Goal: Task Accomplishment & Management: Use online tool/utility

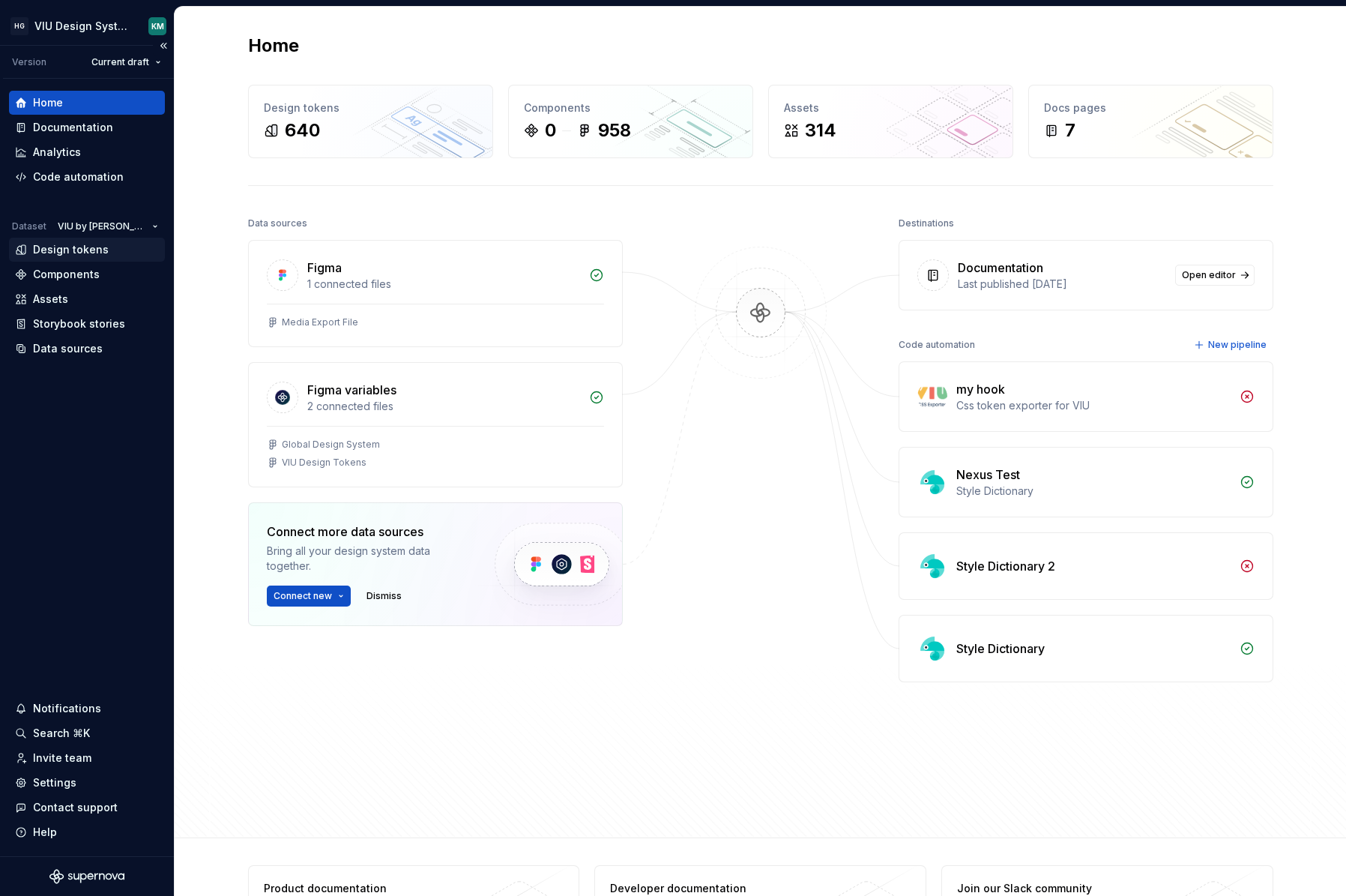
click at [71, 251] on div "Design tokens" at bounding box center [71, 249] width 75 height 15
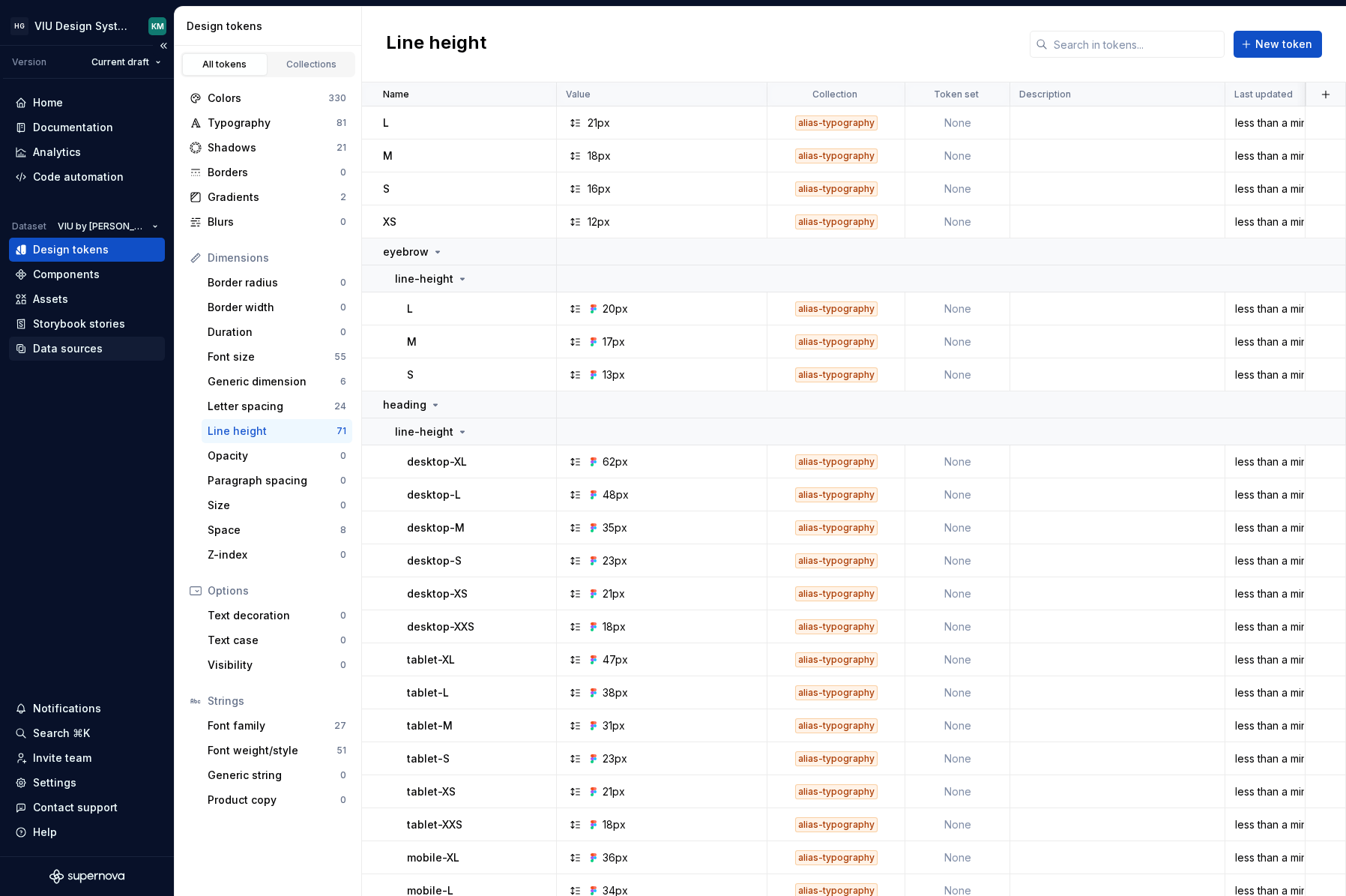
click at [73, 349] on div "Data sources" at bounding box center [68, 348] width 70 height 15
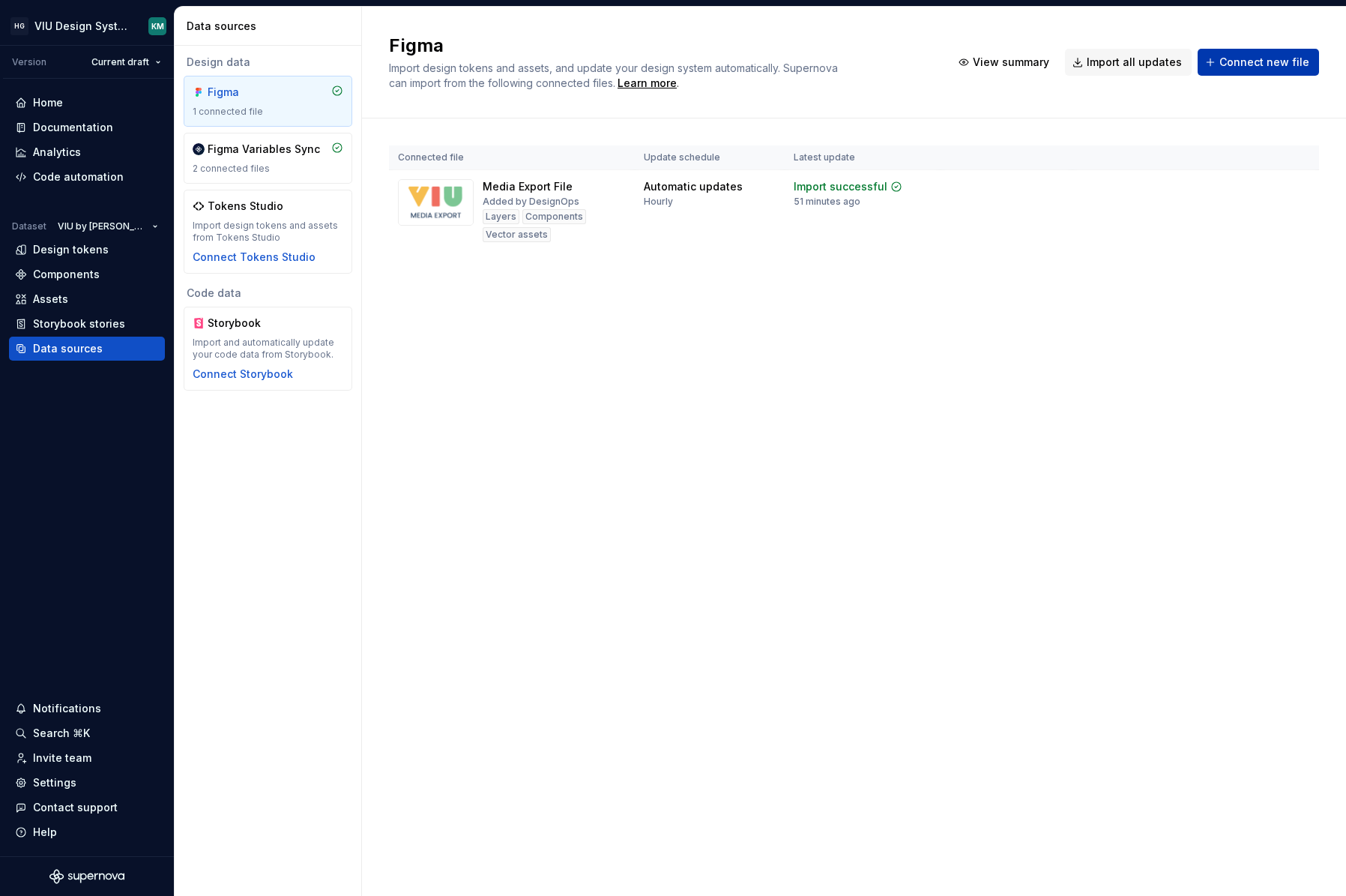
click at [1246, 68] on span "Connect new file" at bounding box center [1264, 62] width 90 height 15
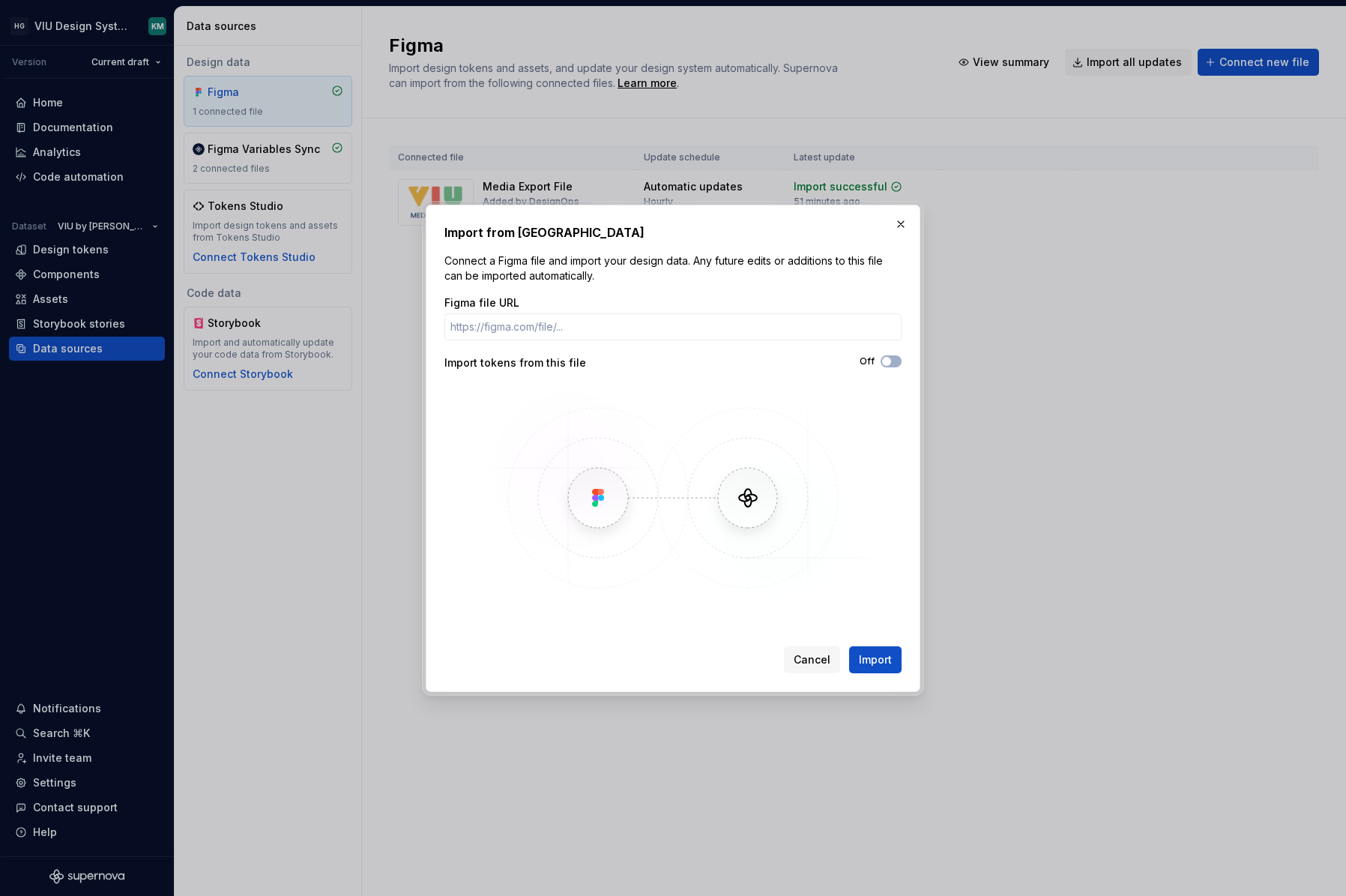
type input "[URL][DOMAIN_NAME]"
click at [873, 658] on span "Import" at bounding box center [876, 659] width 33 height 15
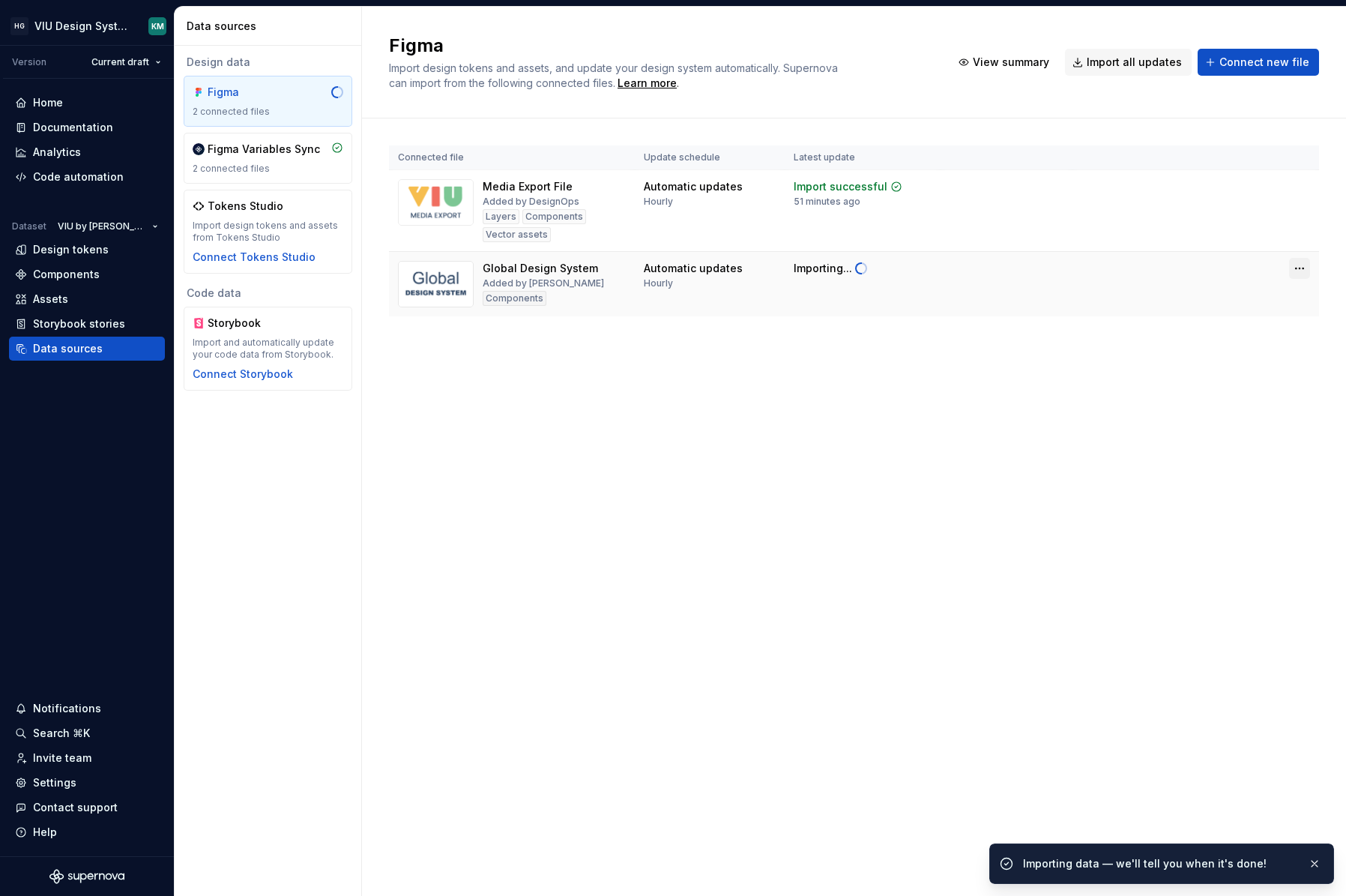
click at [1295, 266] on html "HG VIU Design System KM Version Current draft Home Documentation Analytics Code…" at bounding box center [673, 448] width 1346 height 896
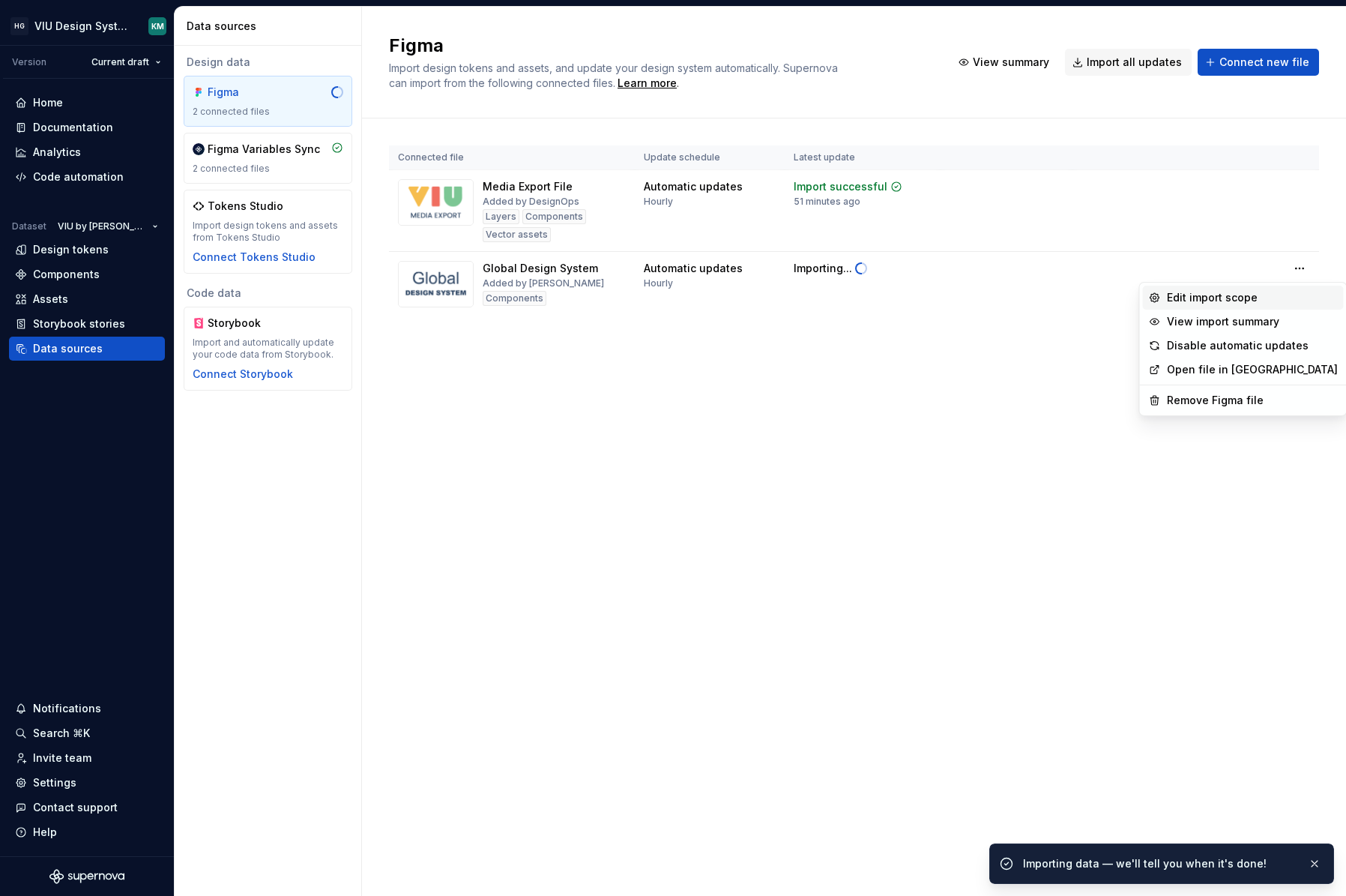
click at [1260, 301] on div "Edit import scope" at bounding box center [1253, 297] width 171 height 15
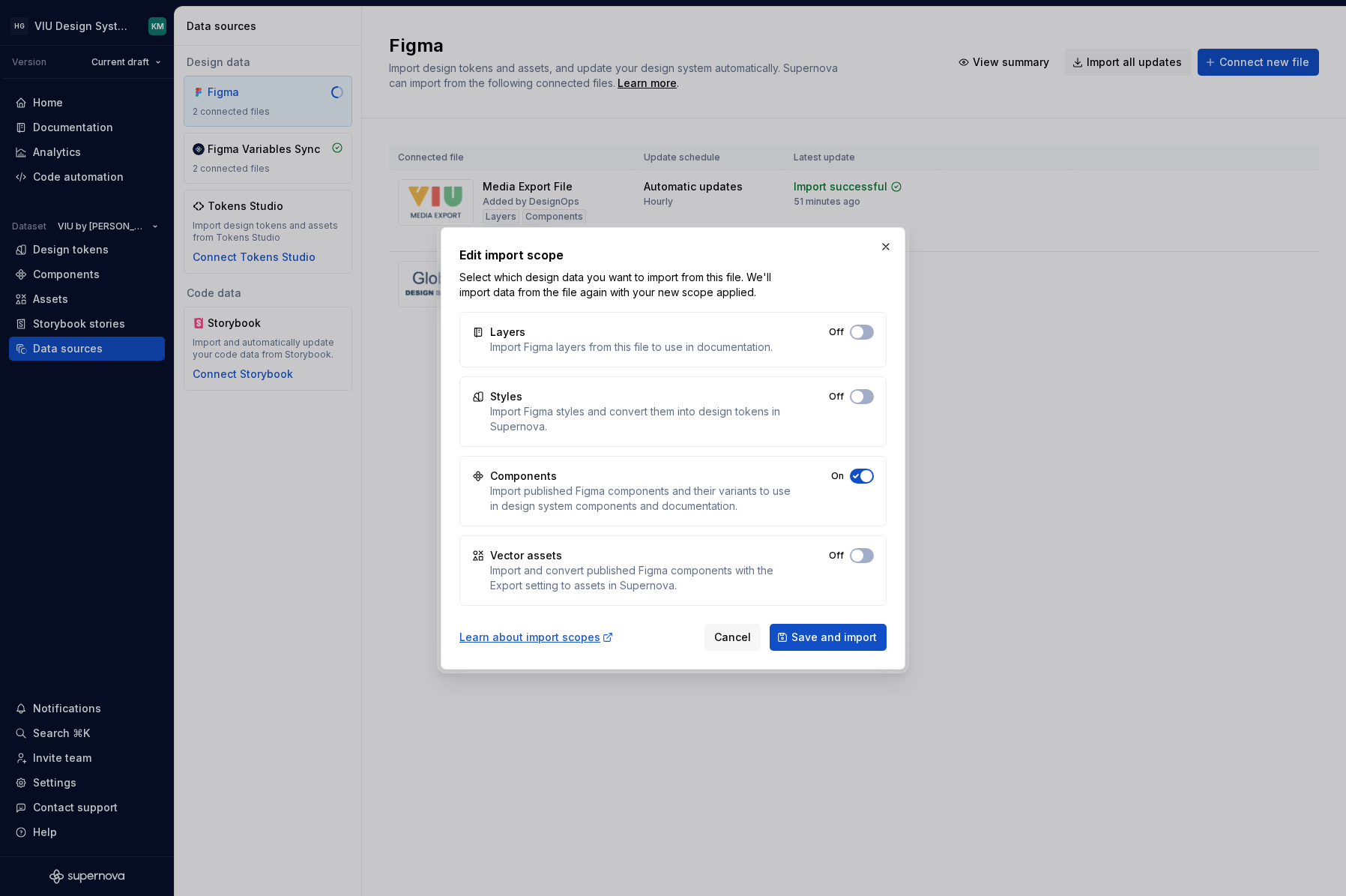
click at [864, 338] on span "button" at bounding box center [857, 331] width 12 height 12
click at [863, 395] on span "button" at bounding box center [857, 396] width 12 height 12
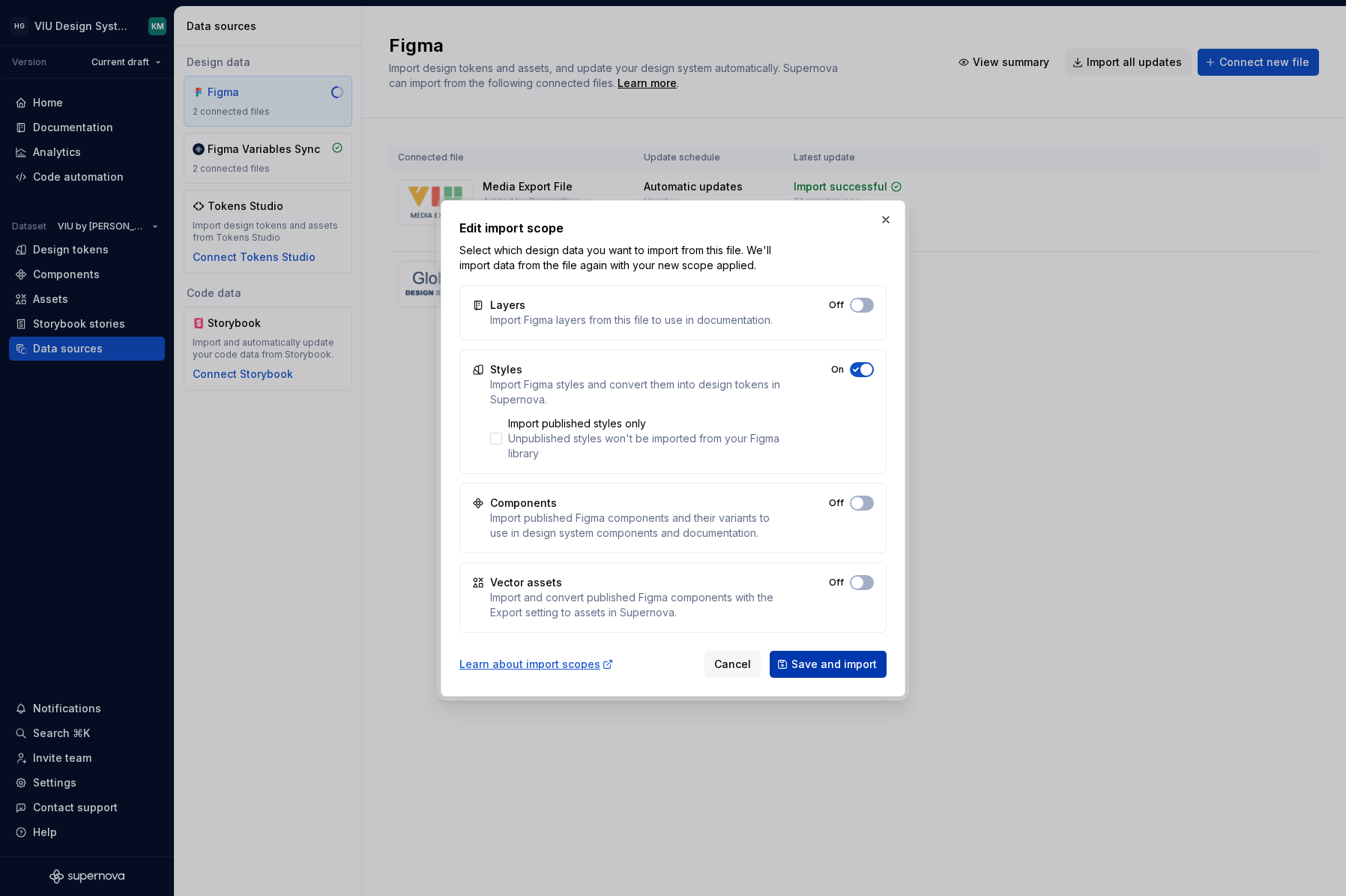
click at [850, 657] on span "Save and import" at bounding box center [834, 664] width 86 height 15
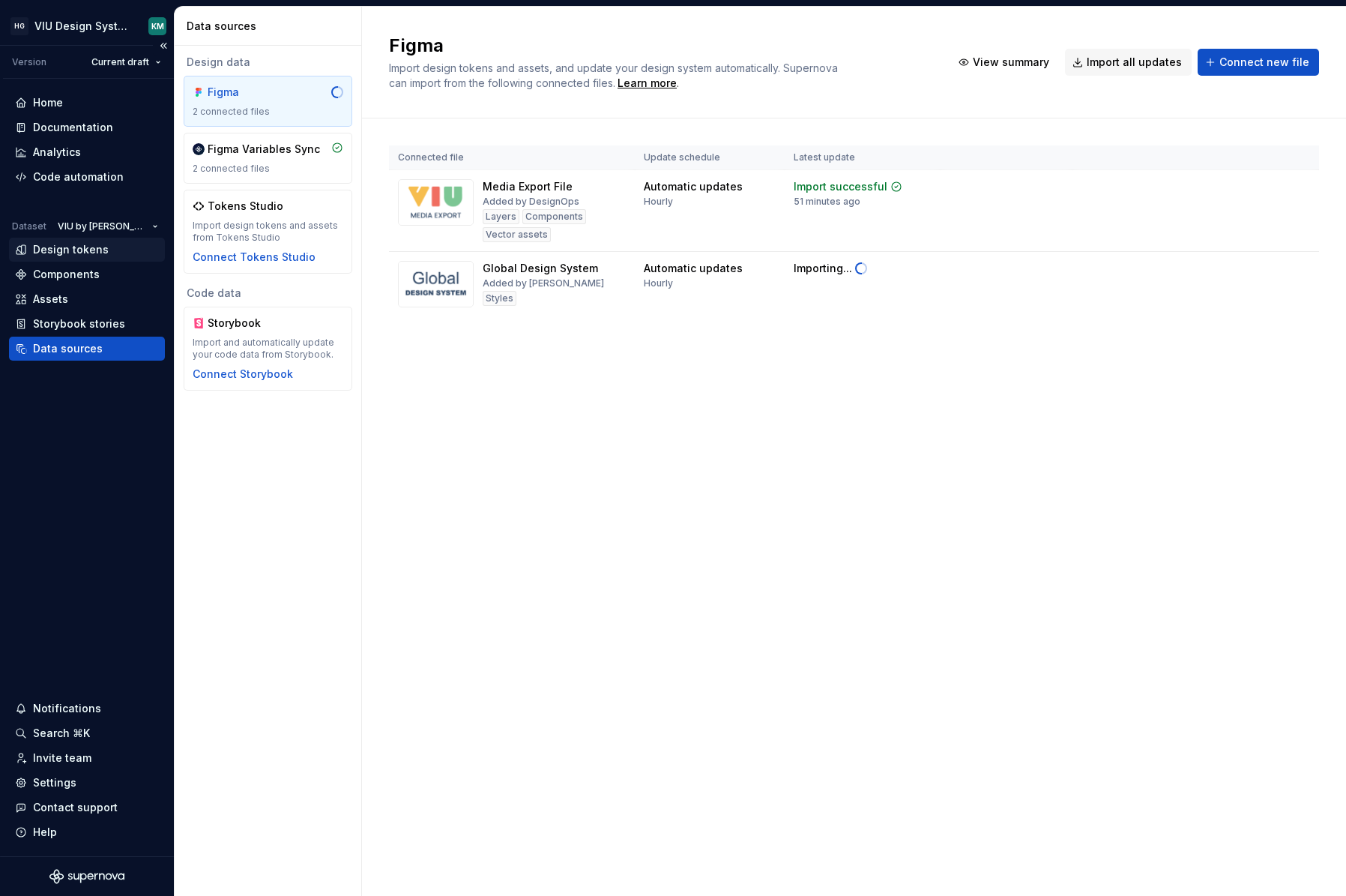
click at [75, 247] on div "Design tokens" at bounding box center [71, 249] width 75 height 15
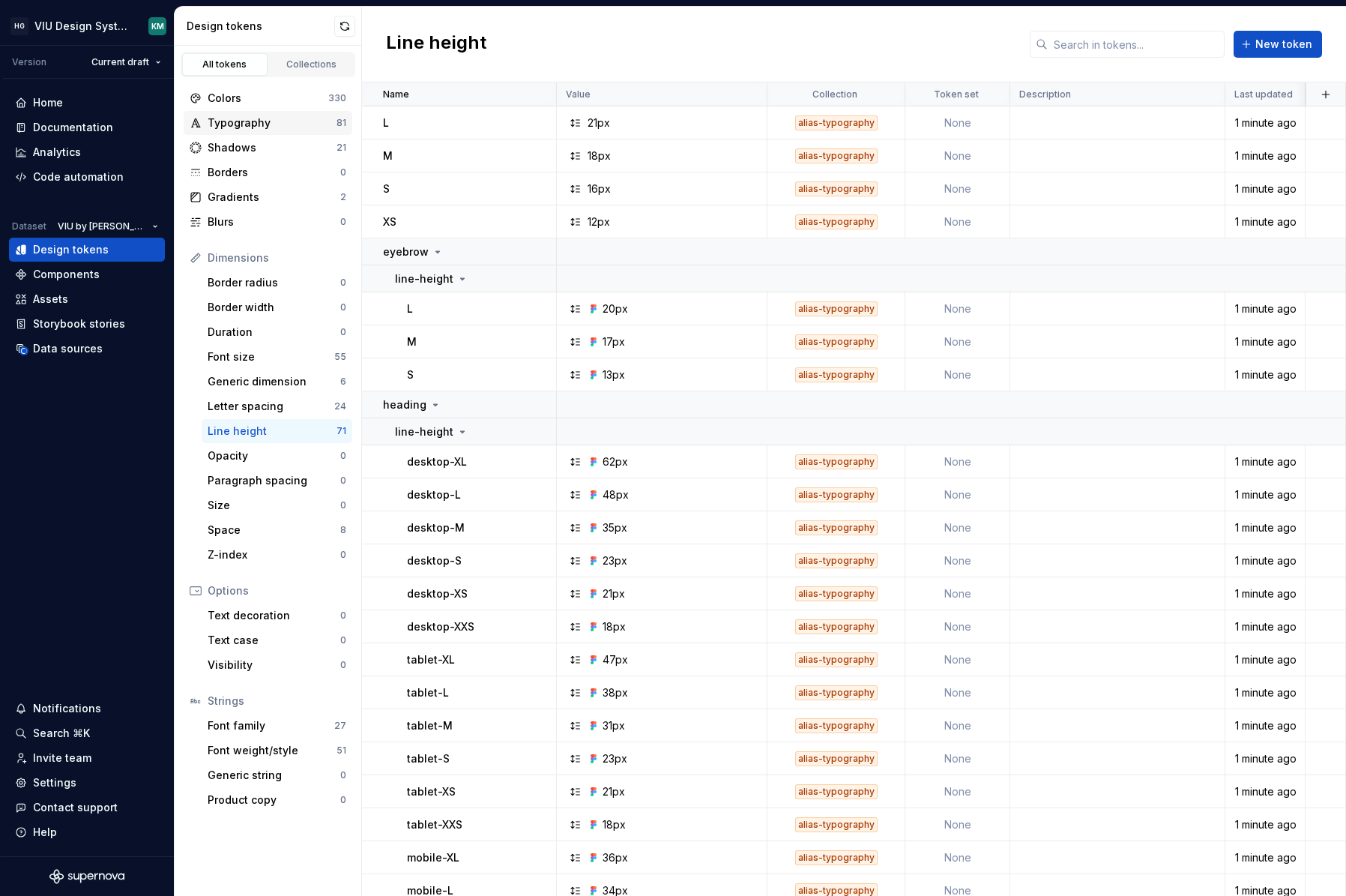
click at [273, 123] on div "Typography" at bounding box center [272, 123] width 129 height 15
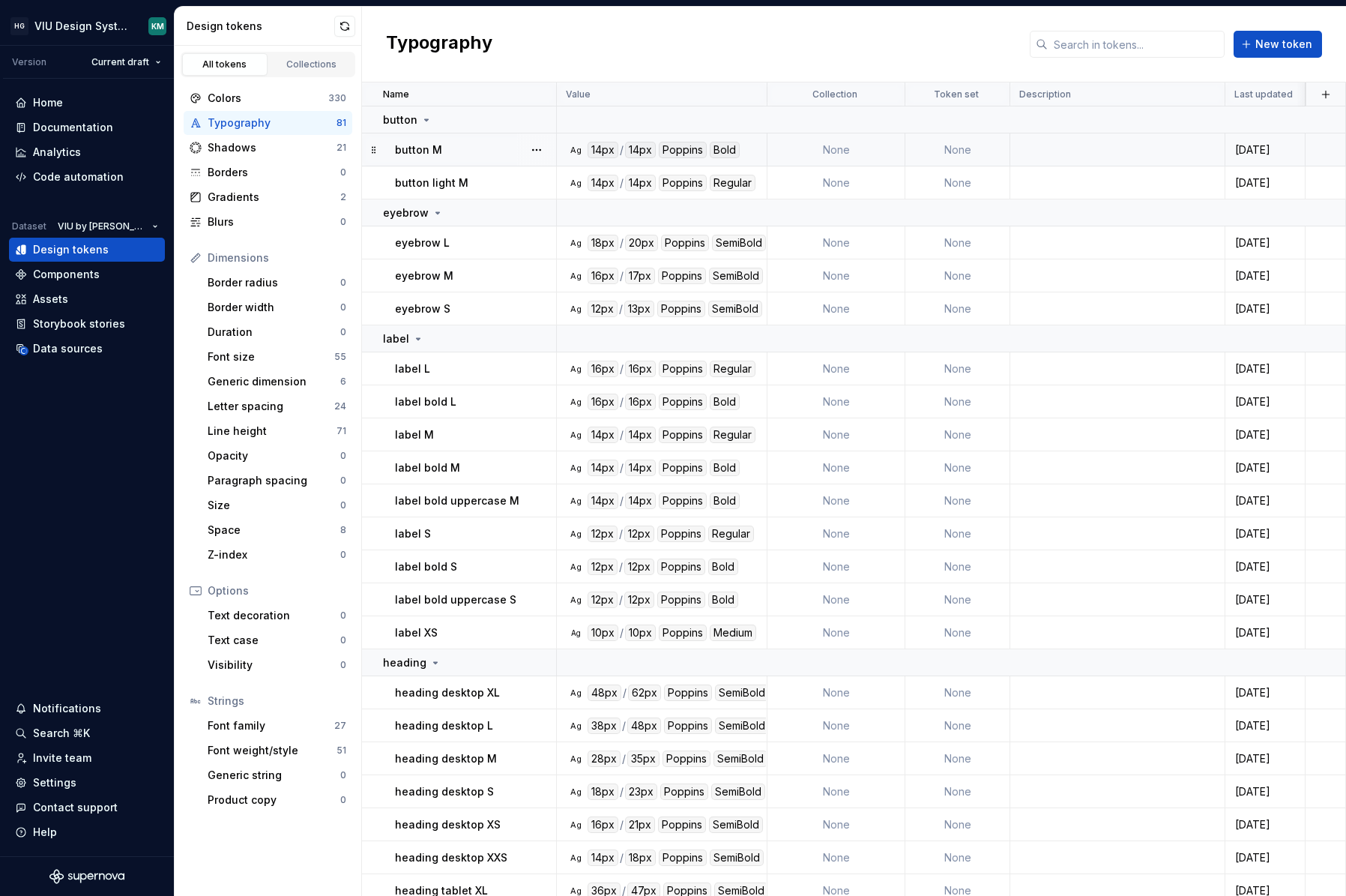
click at [467, 146] on div "button M" at bounding box center [475, 149] width 160 height 15
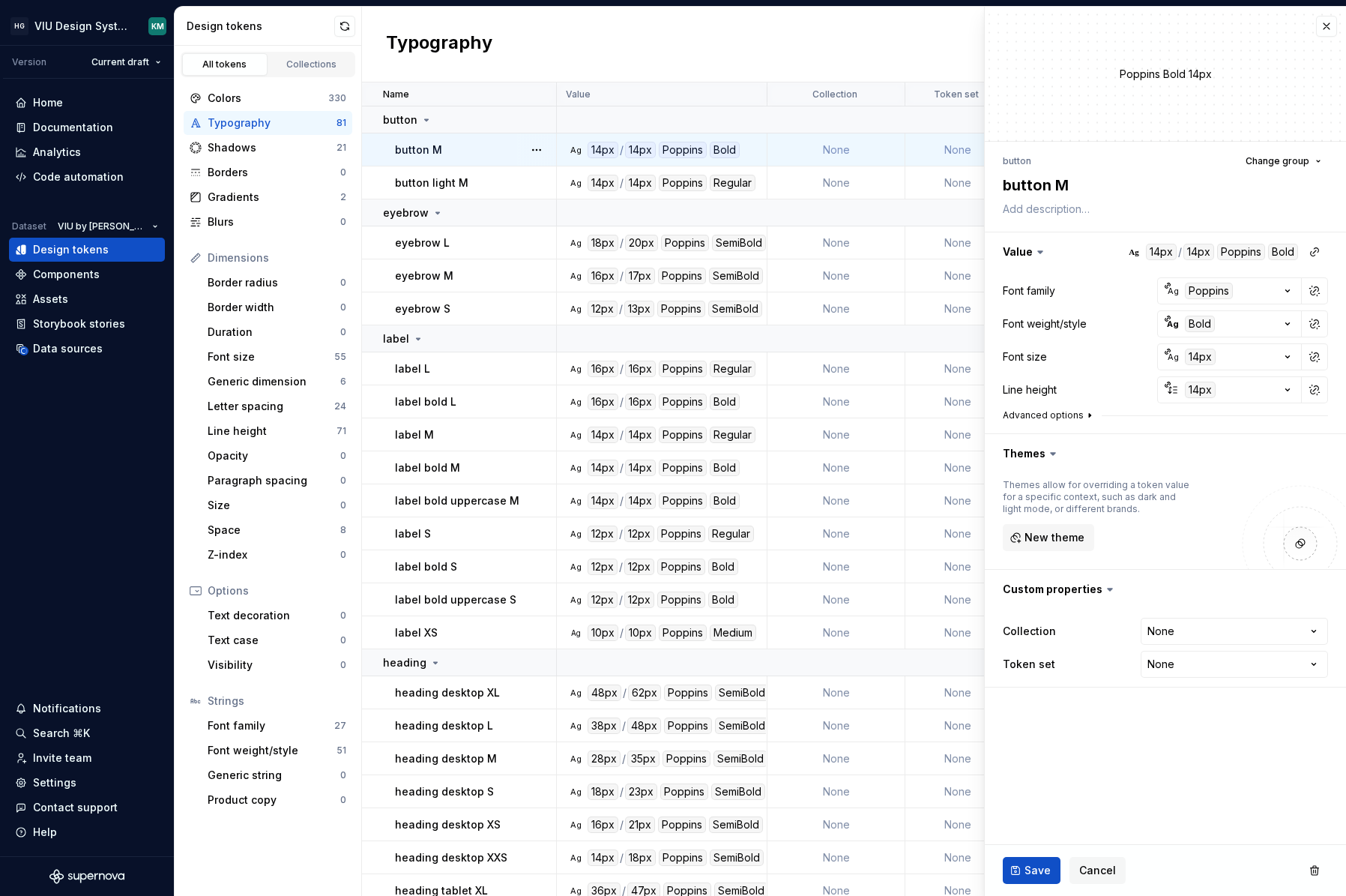
click at [1084, 415] on icon "button" at bounding box center [1089, 415] width 12 height 12
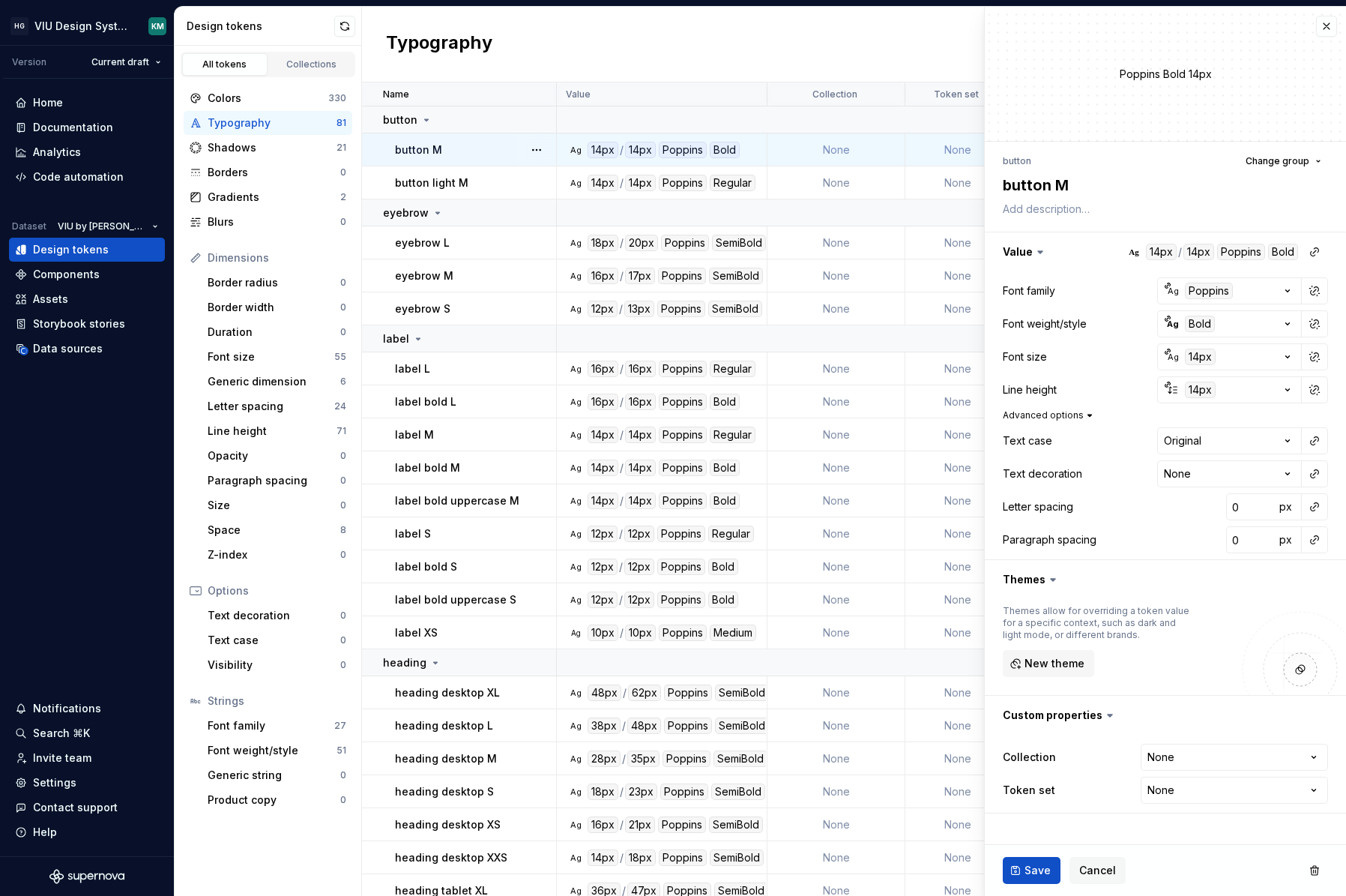
click at [1084, 415] on icon "button" at bounding box center [1089, 415] width 12 height 12
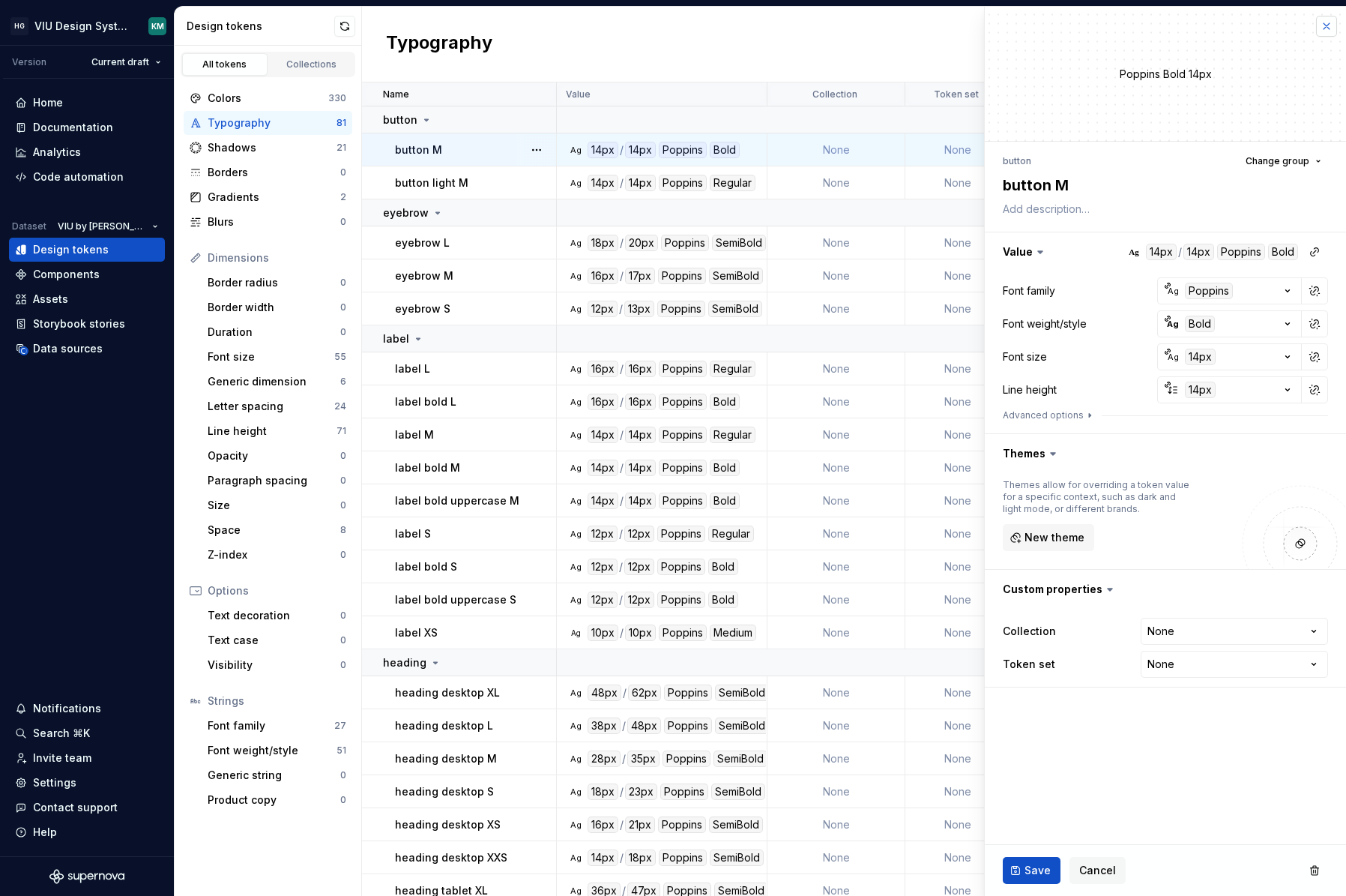
click at [1321, 25] on button "button" at bounding box center [1326, 26] width 21 height 21
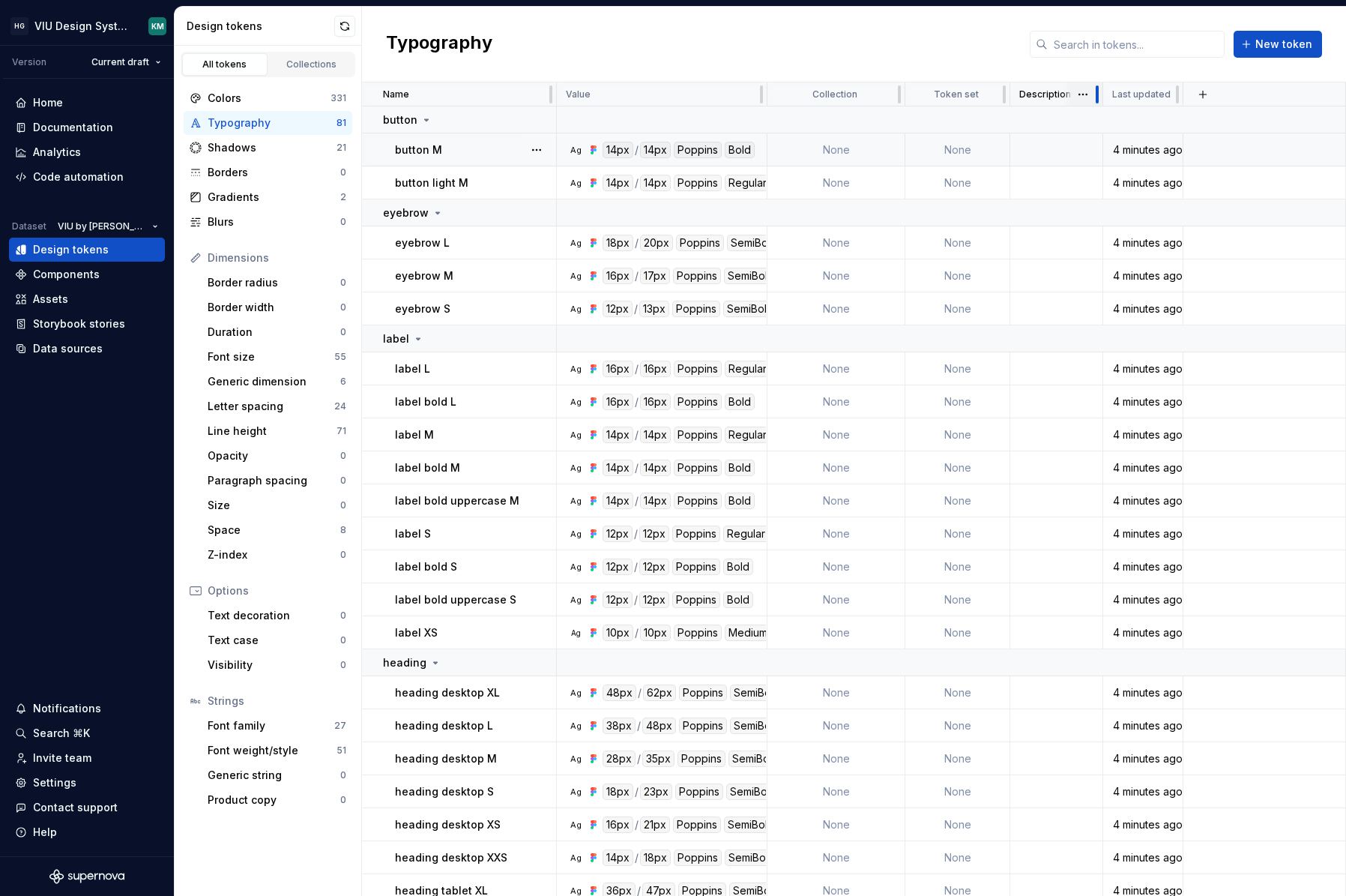
drag, startPoint x: 1220, startPoint y: 95, endPoint x: 1097, endPoint y: 103, distance: 123.3
click at [1097, 103] on div at bounding box center [1097, 94] width 3 height 18
drag, startPoint x: 1179, startPoint y: 94, endPoint x: 1207, endPoint y: 93, distance: 28.0
click at [1207, 93] on div at bounding box center [1205, 94] width 12 height 24
click at [483, 153] on div "button M" at bounding box center [475, 149] width 160 height 15
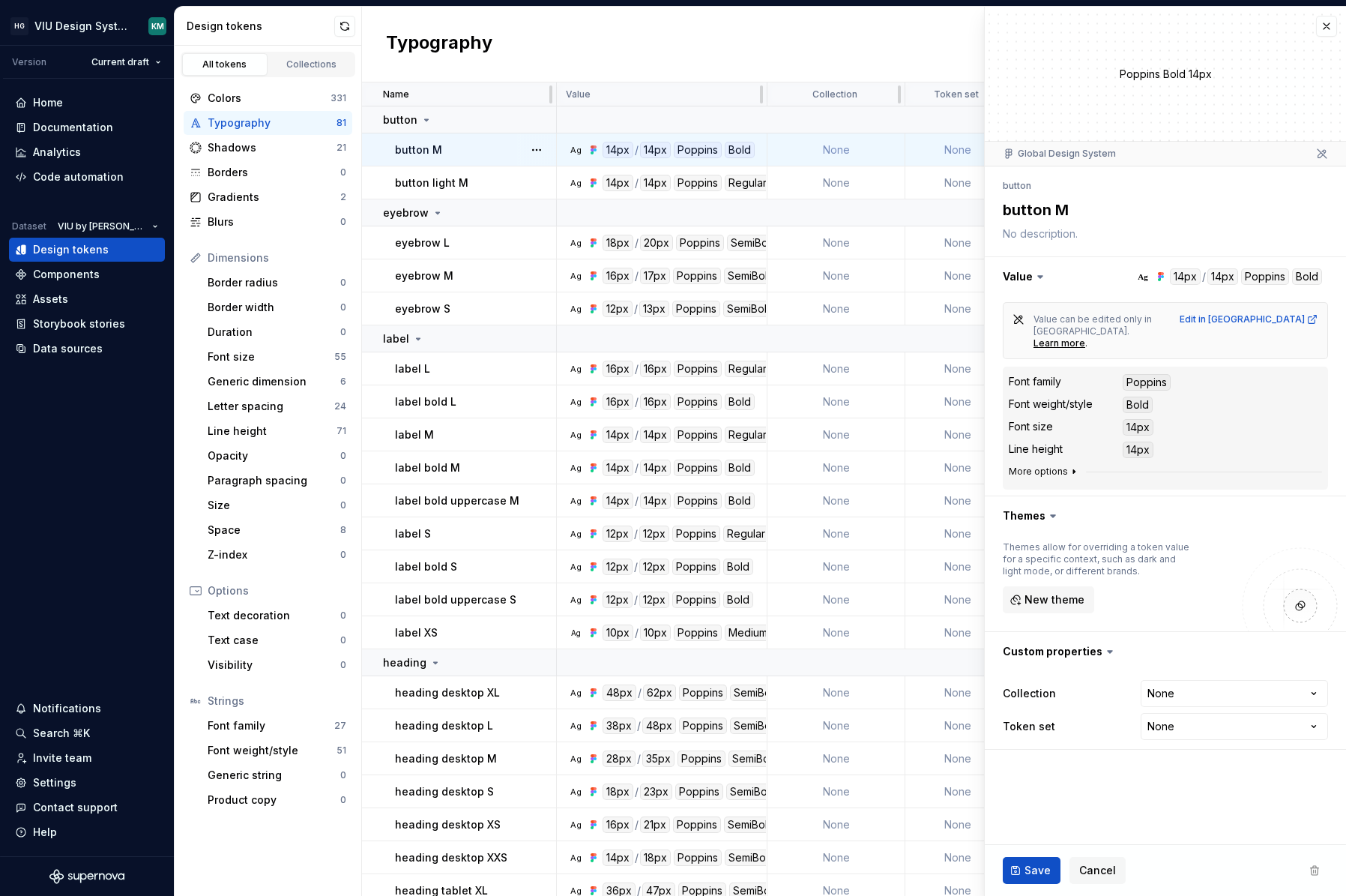
click at [1068, 466] on icon "button" at bounding box center [1074, 471] width 12 height 12
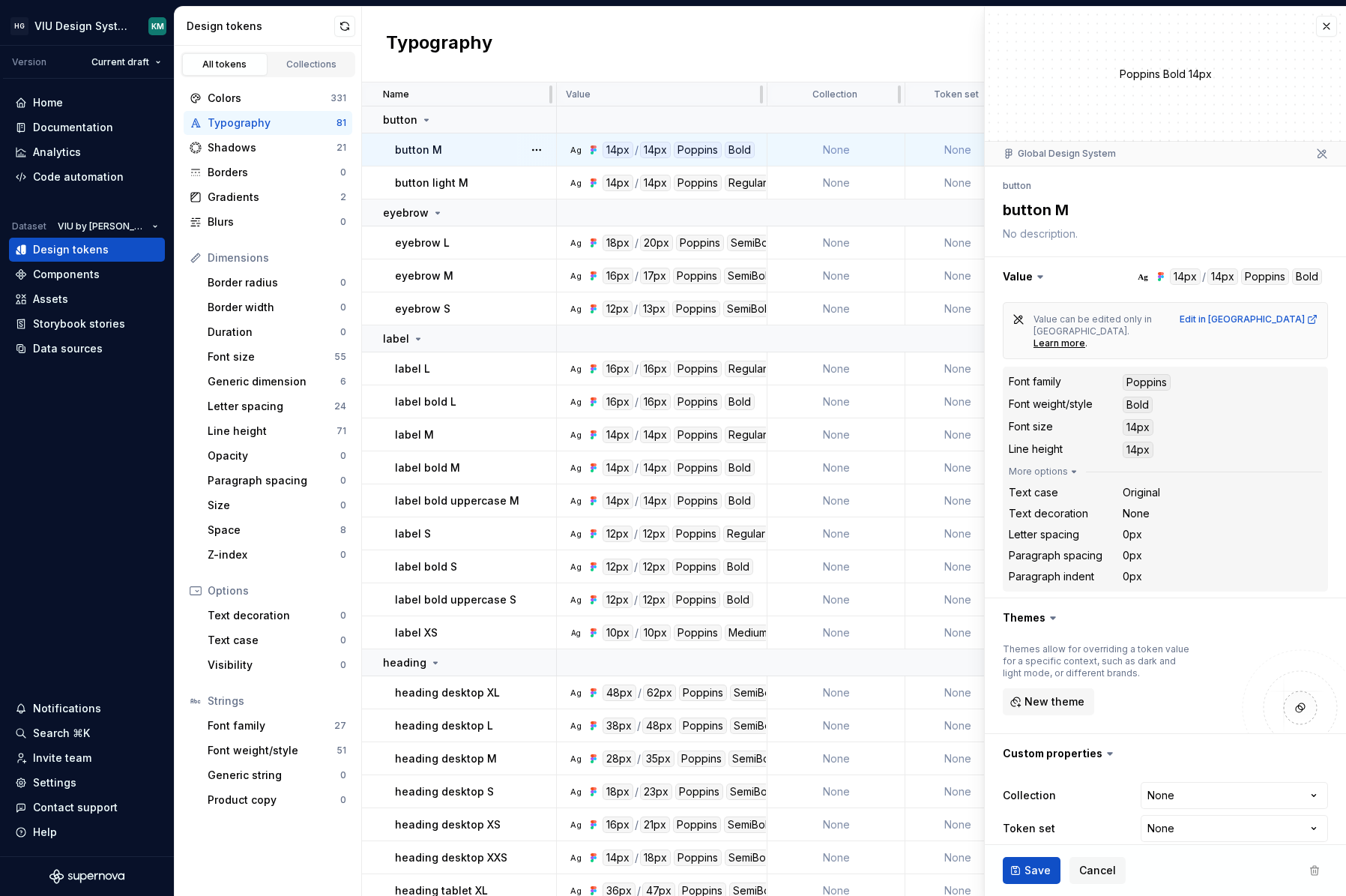
click at [1244, 199] on textarea "button M" at bounding box center [1162, 210] width 325 height 27
click at [708, 51] on div "Typography New token" at bounding box center [854, 45] width 984 height 75
click at [1319, 22] on button "button" at bounding box center [1326, 26] width 21 height 21
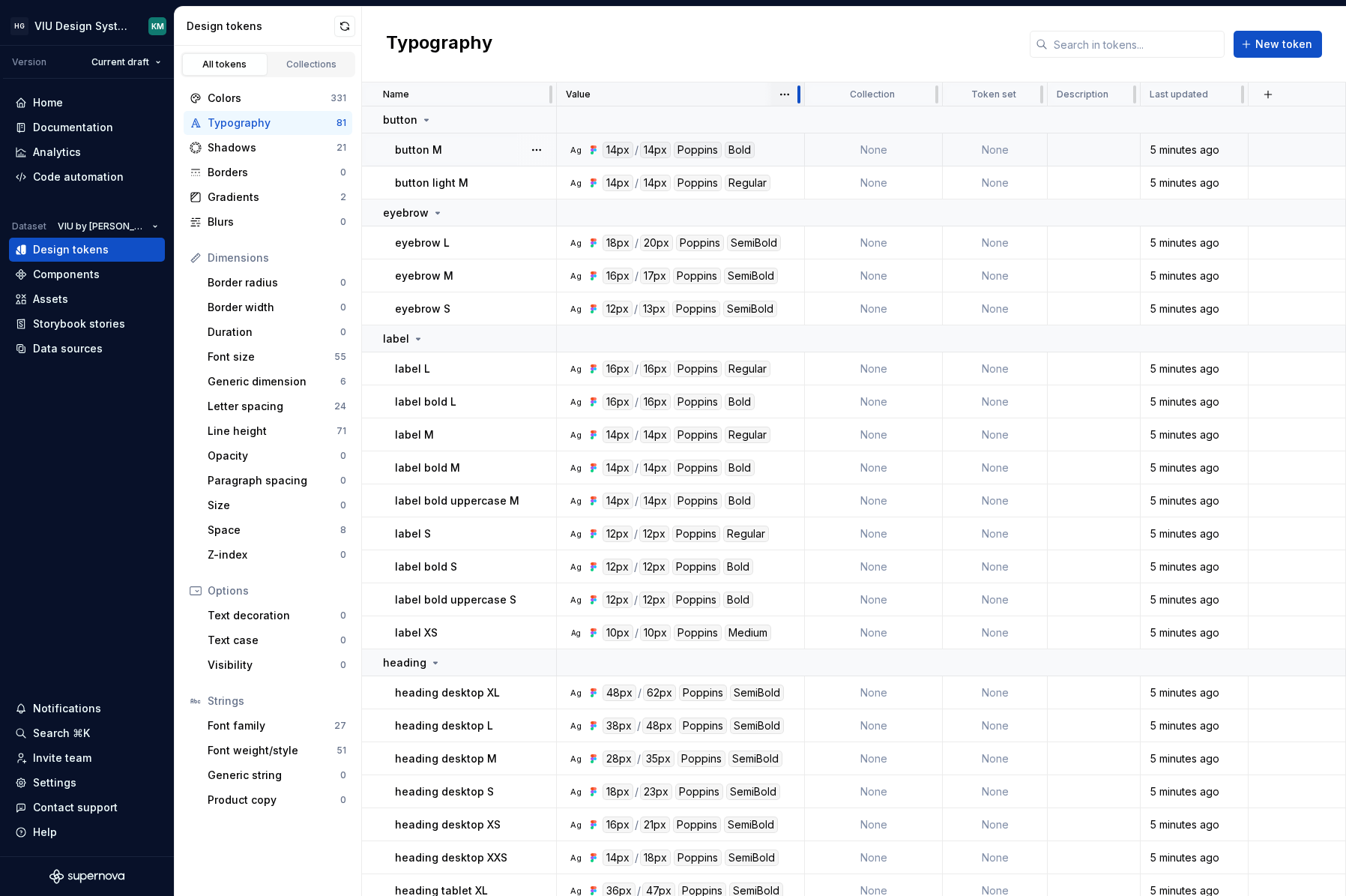
drag, startPoint x: 763, startPoint y: 95, endPoint x: 800, endPoint y: 92, distance: 37.1
click at [800, 92] on div at bounding box center [799, 94] width 12 height 24
click at [65, 173] on div "Code automation" at bounding box center [78, 177] width 90 height 15
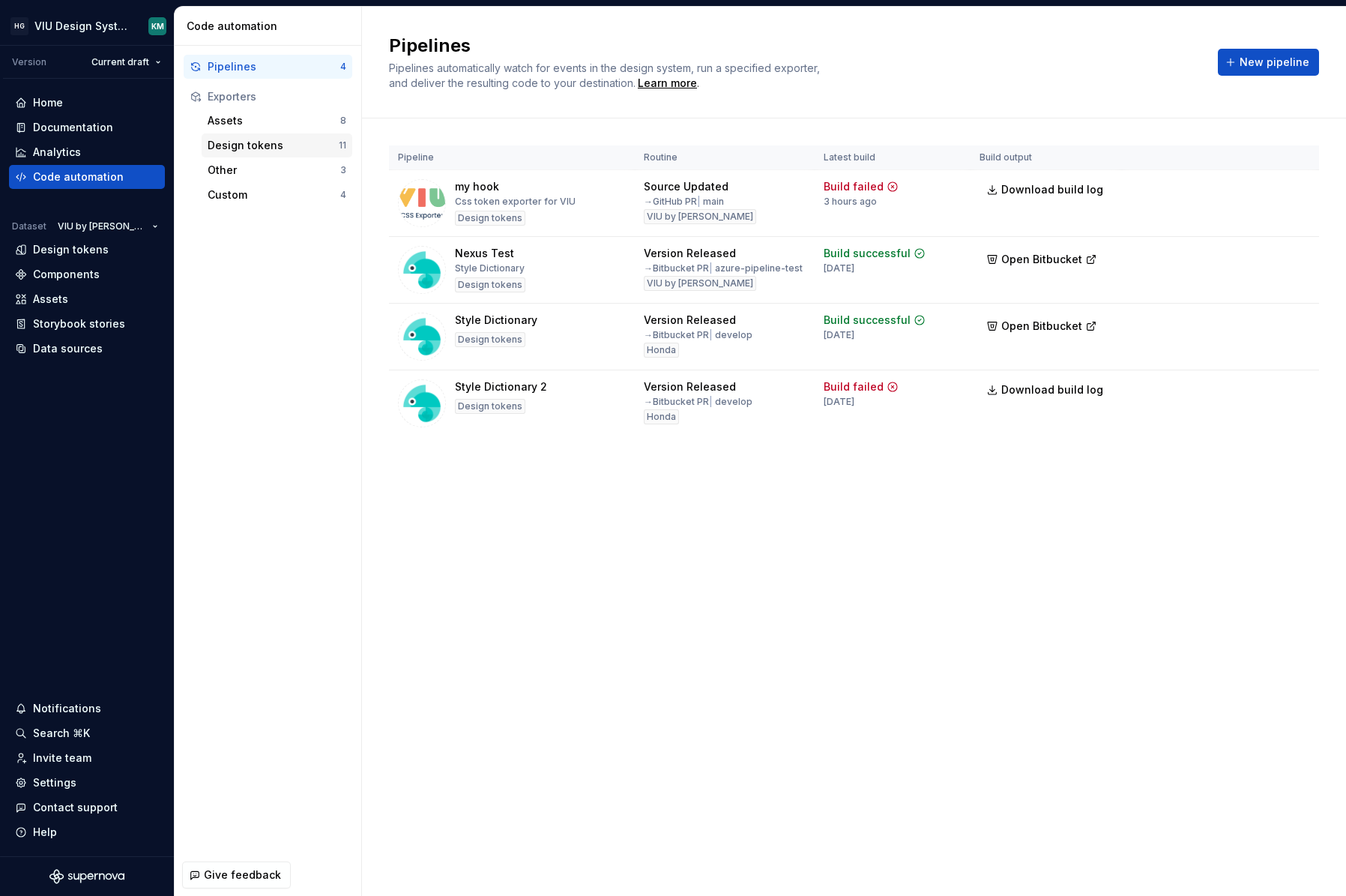
click at [251, 141] on div "Design tokens" at bounding box center [272, 145] width 131 height 15
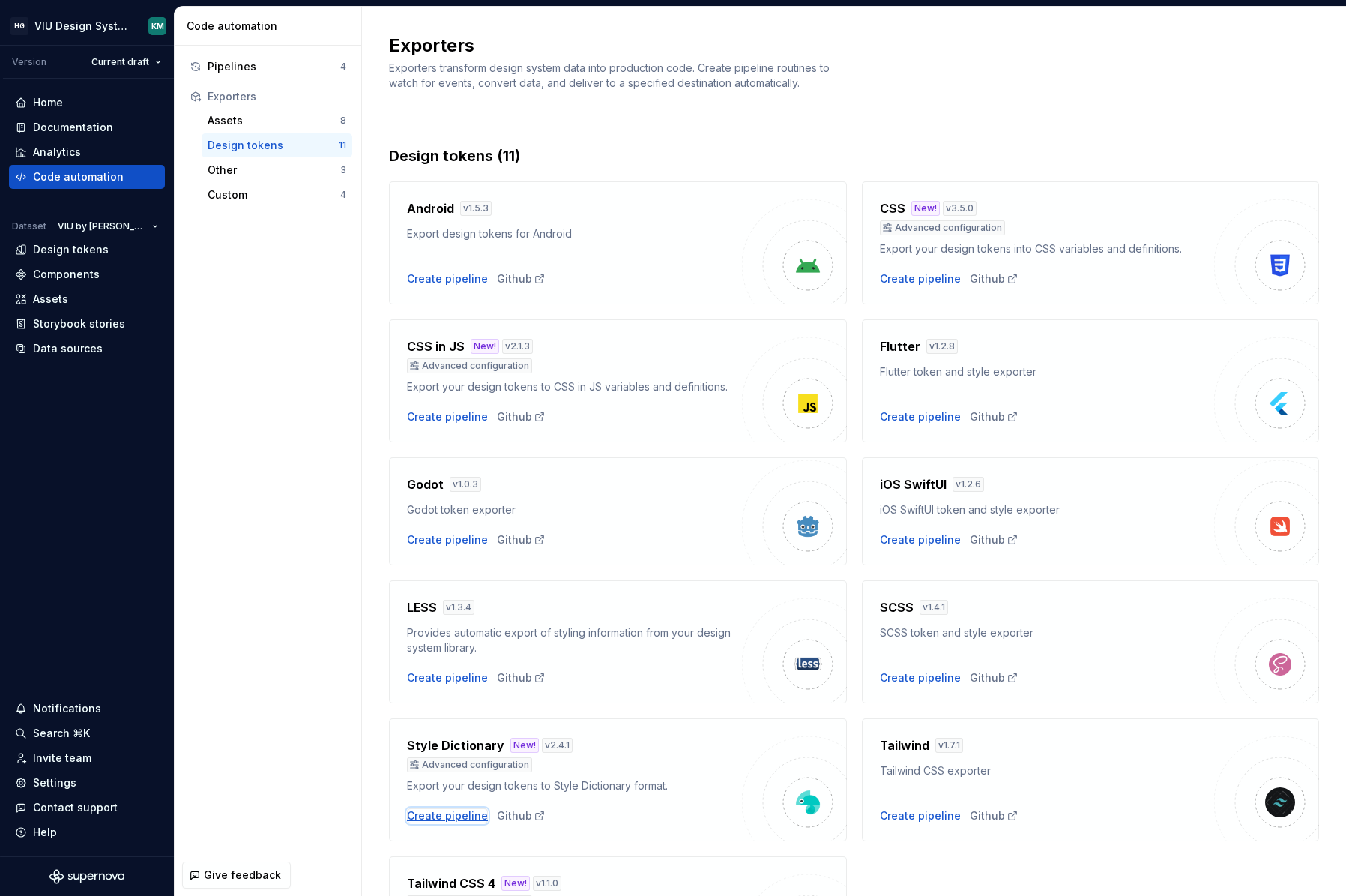
click at [464, 812] on div "Create pipeline" at bounding box center [447, 815] width 81 height 15
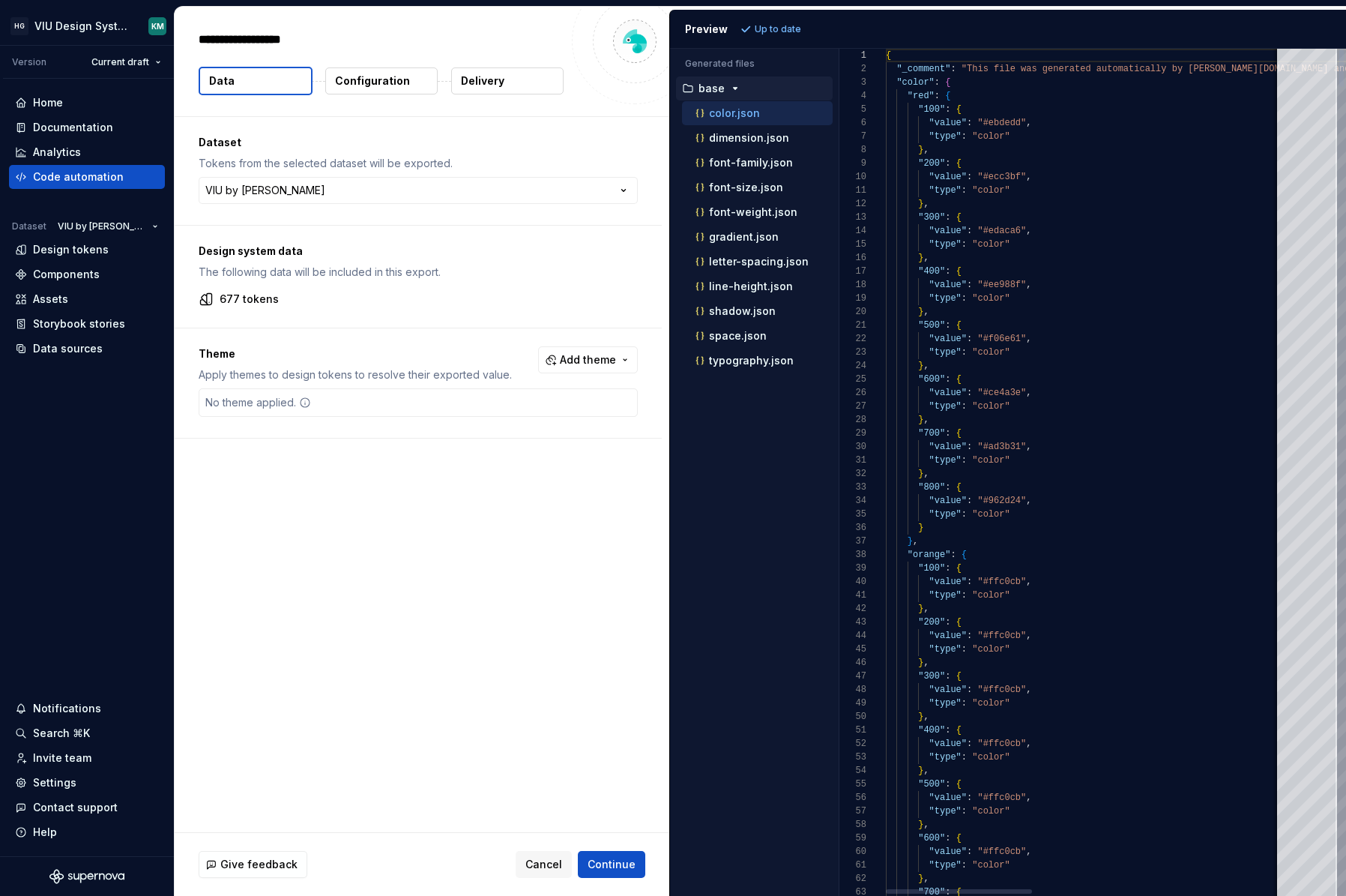
type textarea "*"
click at [716, 367] on div "typography.json" at bounding box center [763, 360] width 140 height 15
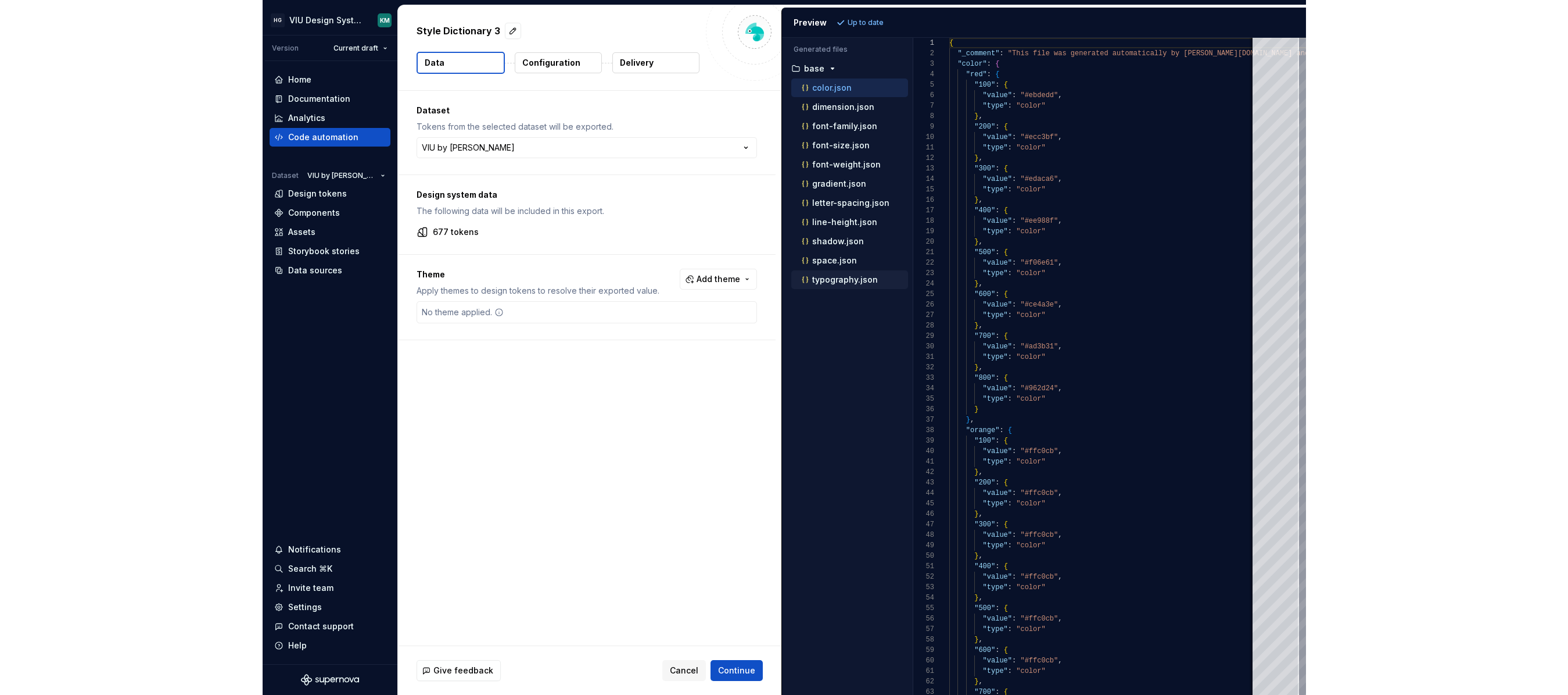
scroll to position [94, 0]
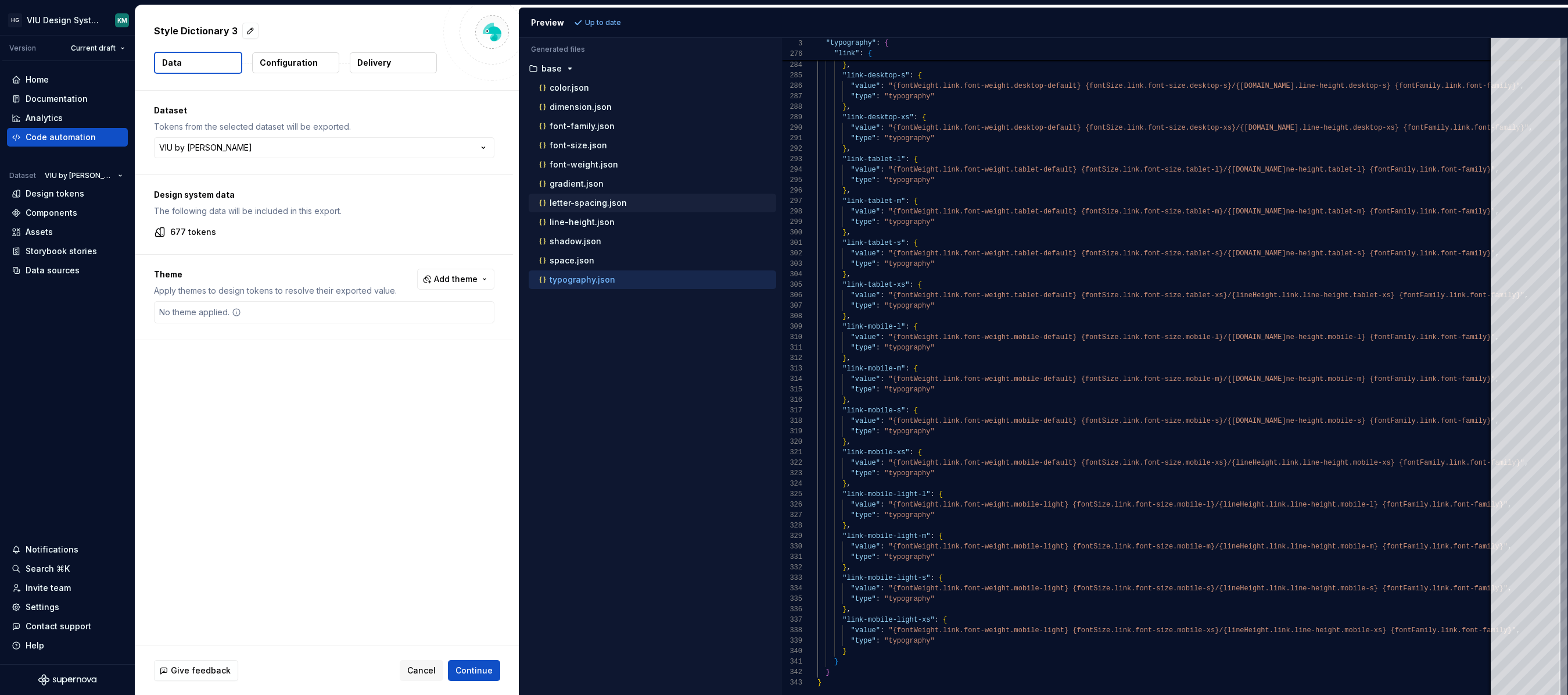
click at [598, 203] on p "letter-spacing.json" at bounding box center [588, 202] width 77 height 9
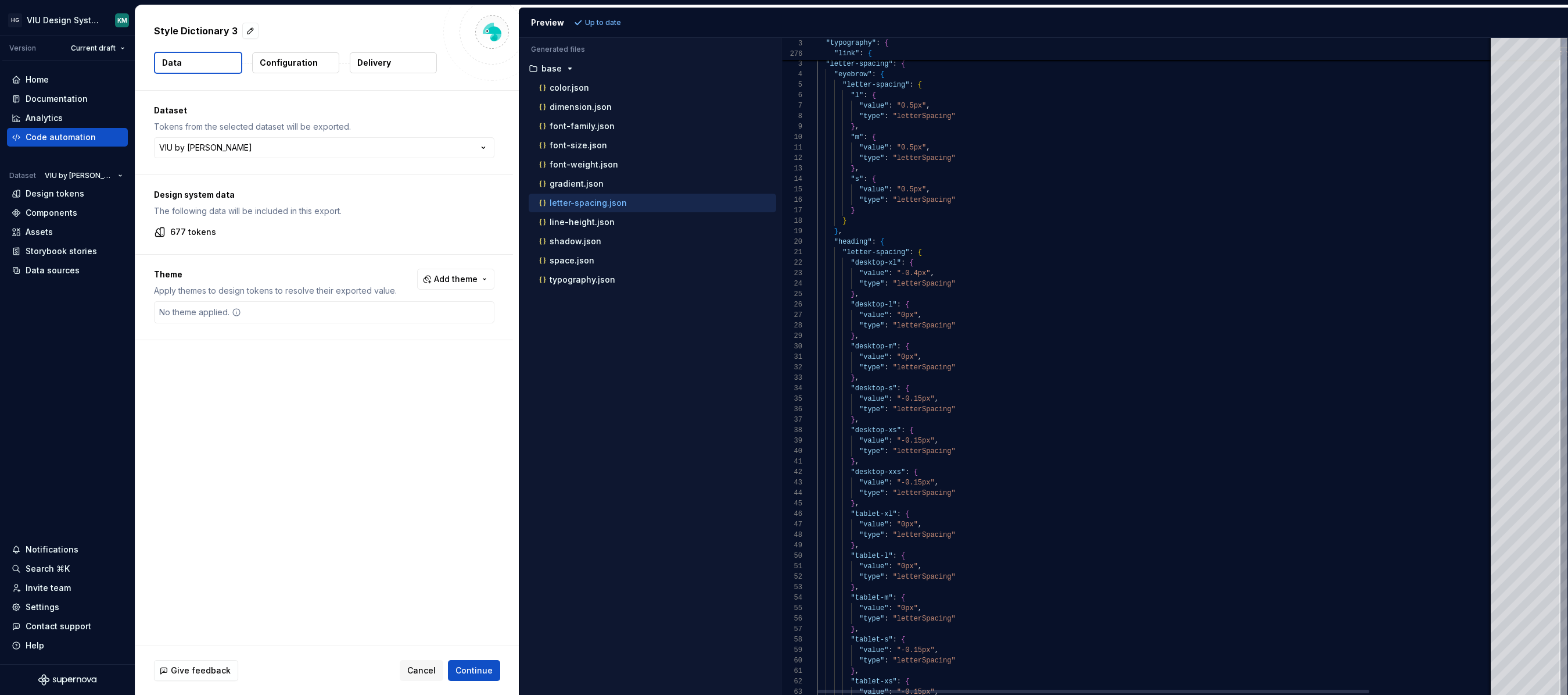
scroll to position [105, 0]
click at [605, 281] on p "typography.json" at bounding box center [583, 279] width 66 height 9
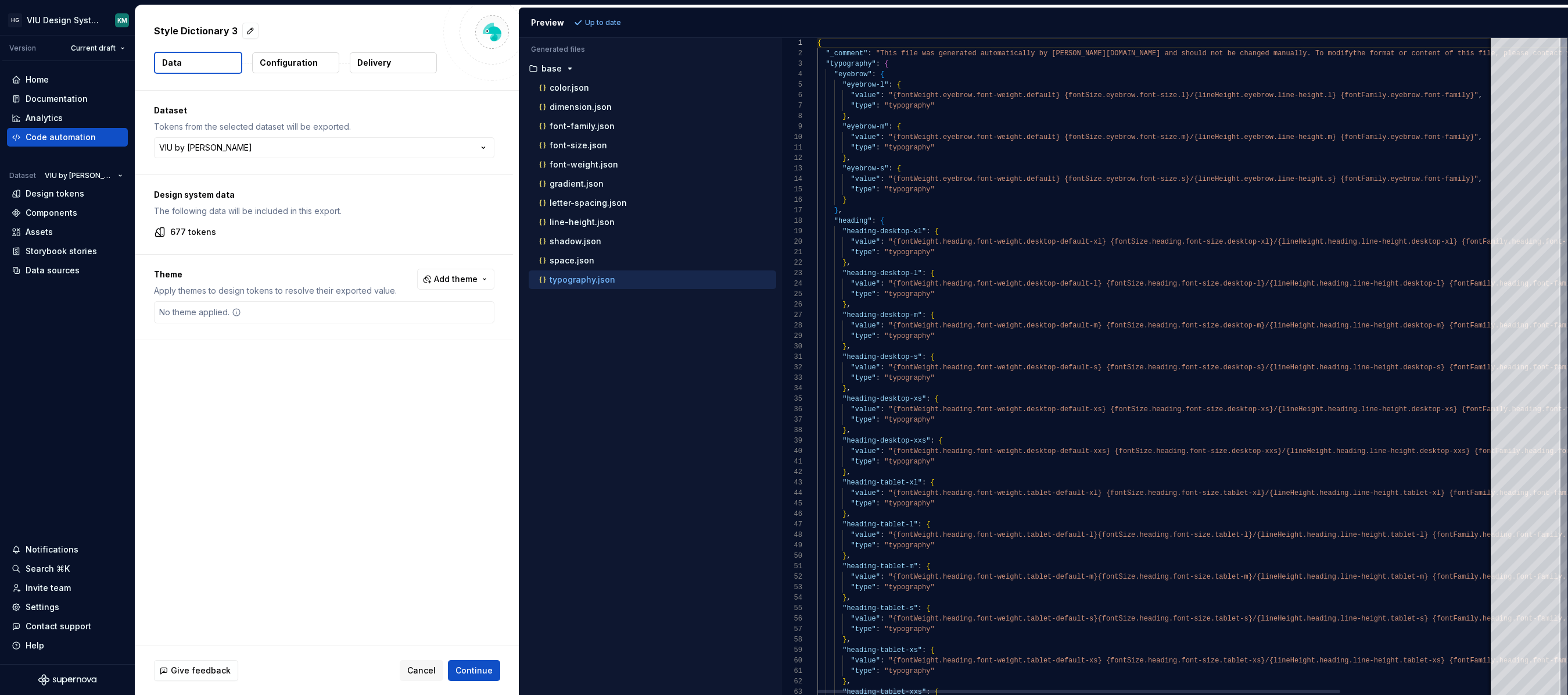
type textarea "**********"
click at [817, 688] on div at bounding box center [1154, 691] width 673 height 7
click at [48, 196] on div "Design tokens" at bounding box center [55, 193] width 58 height 12
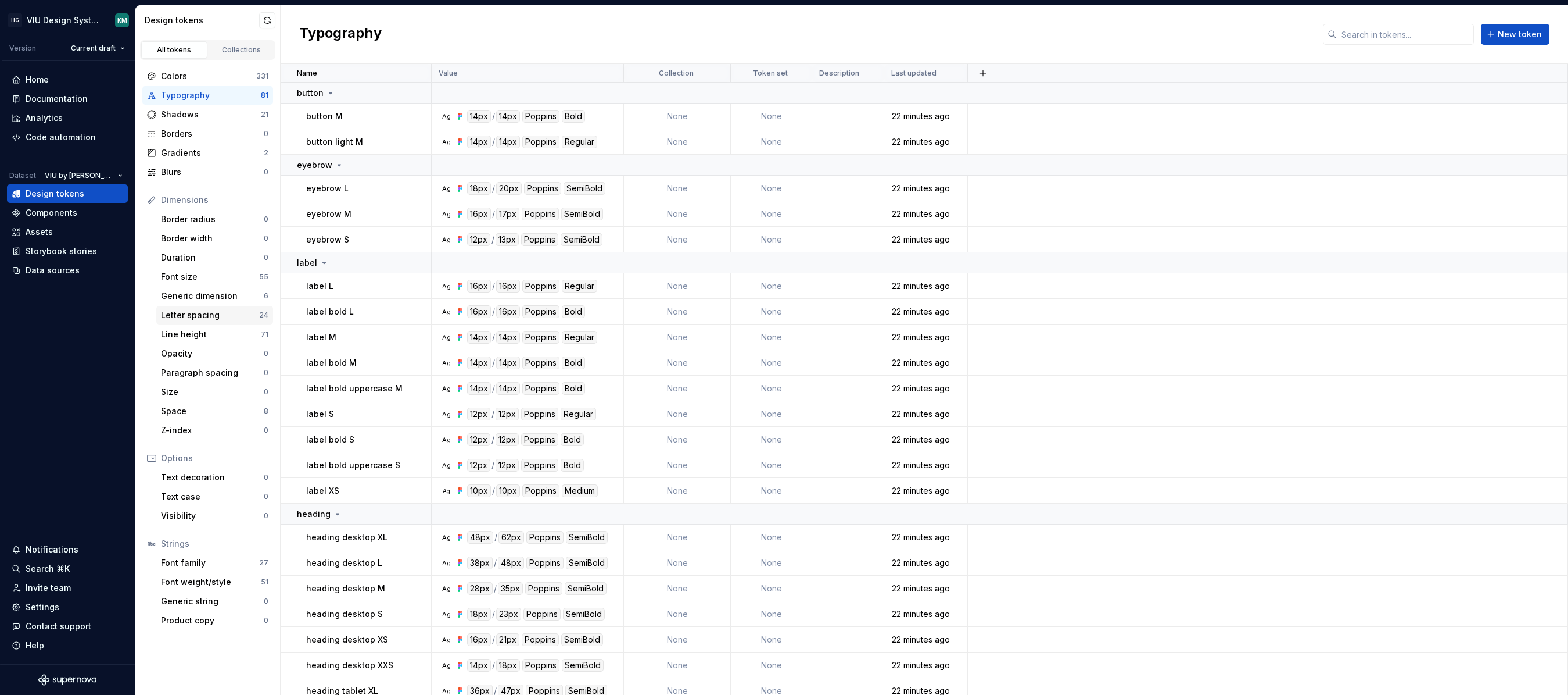
click at [191, 313] on div "Letter spacing" at bounding box center [209, 315] width 98 height 12
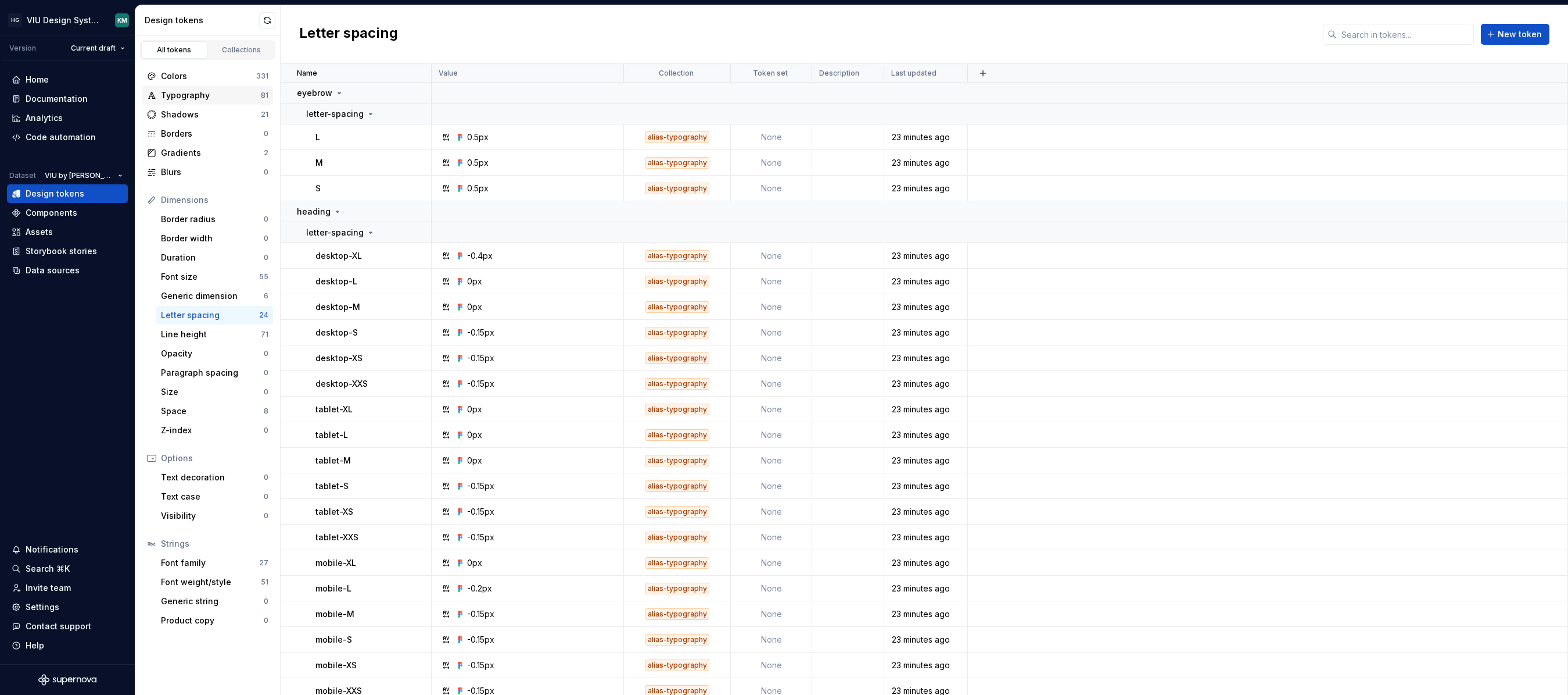
click at [196, 97] on div "Typography" at bounding box center [211, 95] width 100 height 12
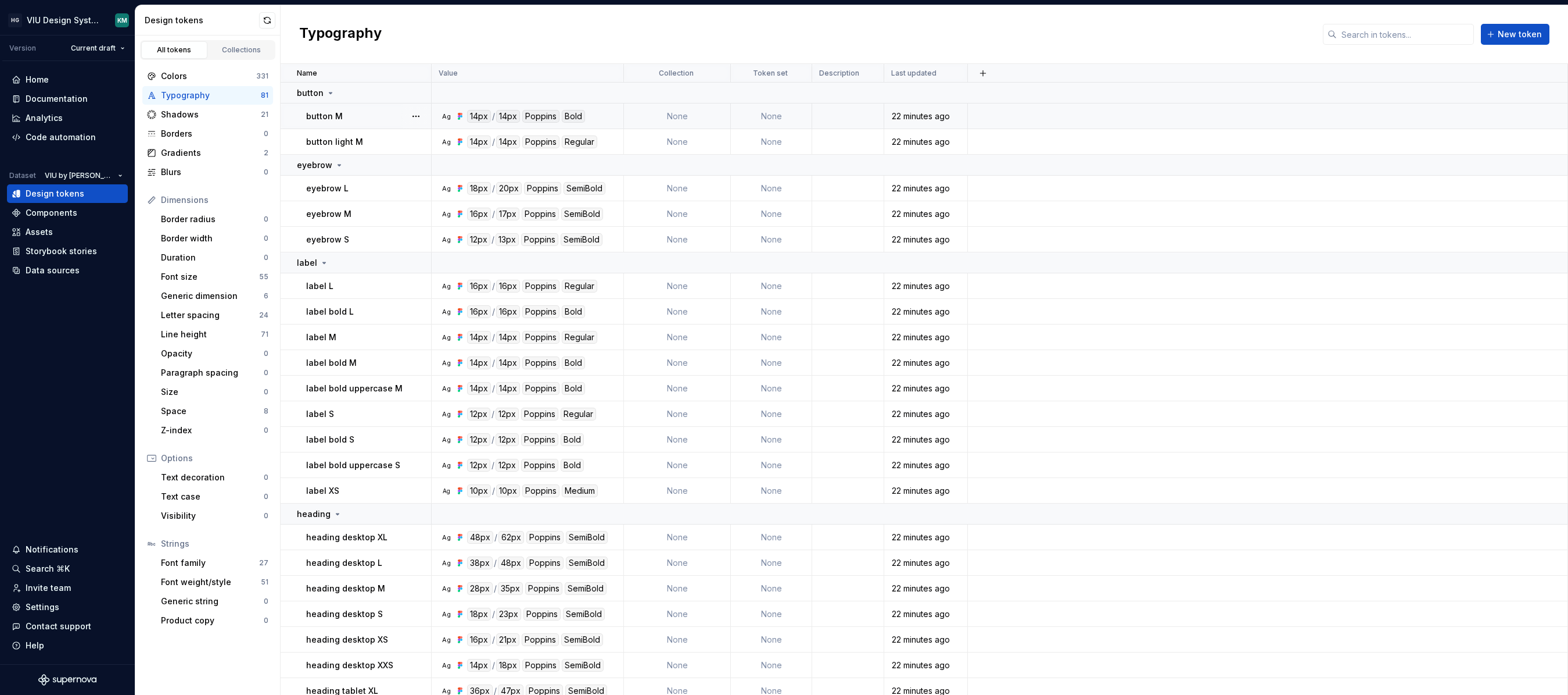
click at [372, 119] on div "button M" at bounding box center [368, 116] width 124 height 12
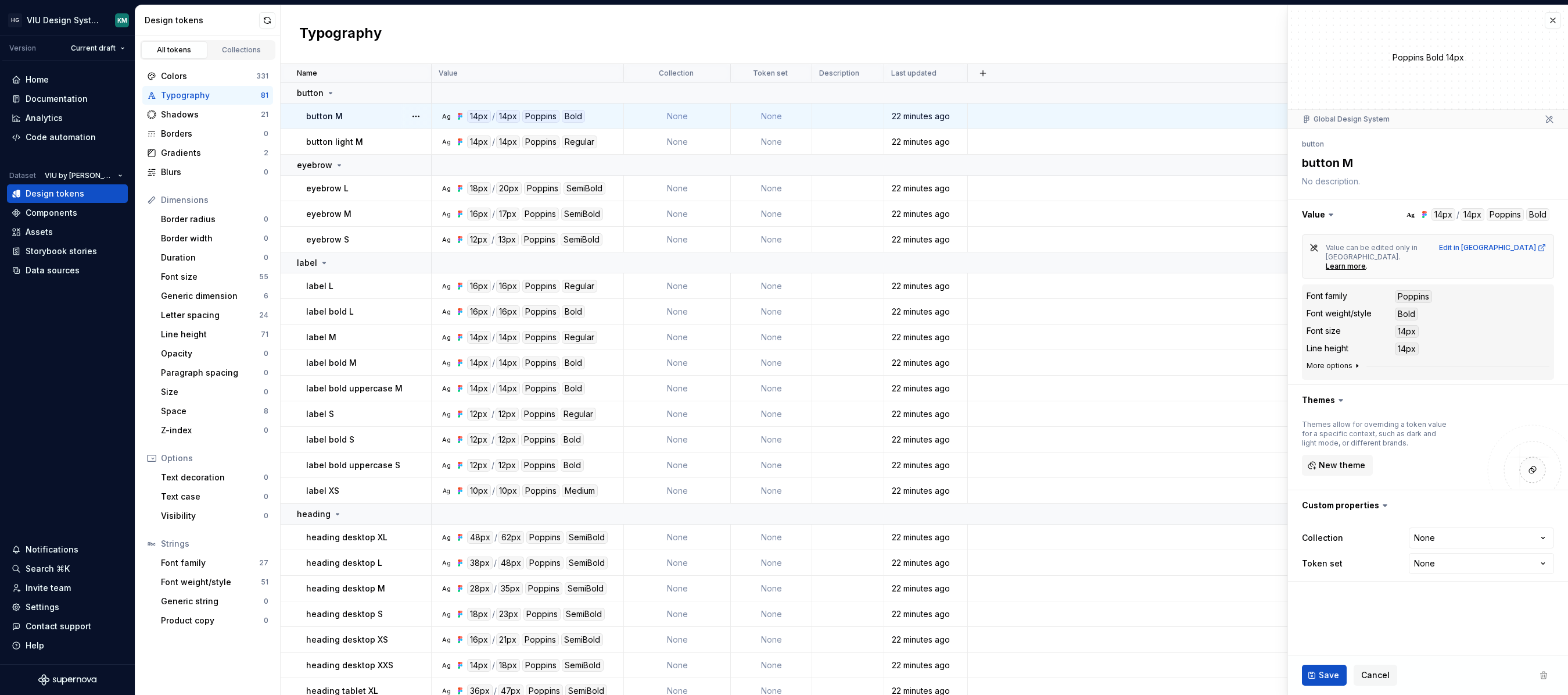
click at [1043, 361] on icon "button" at bounding box center [1357, 365] width 9 height 9
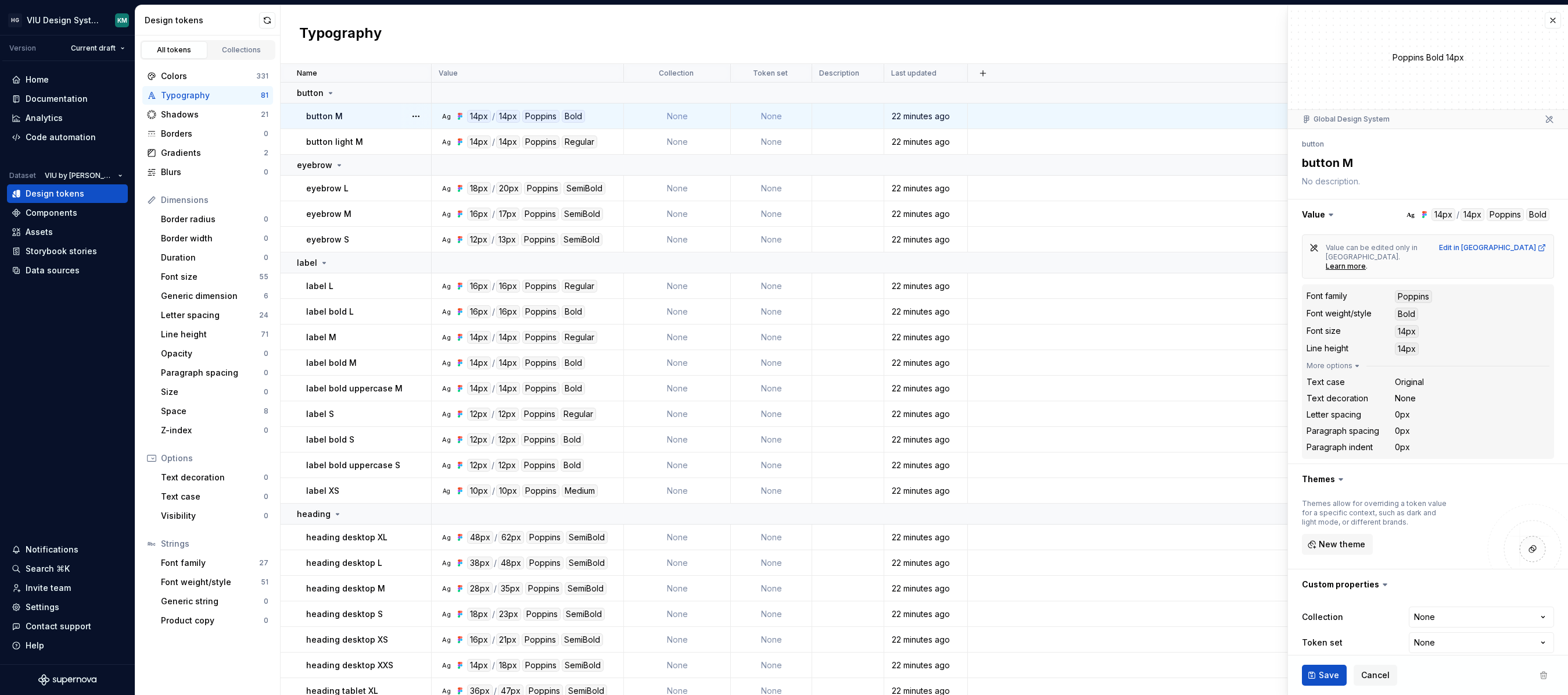
click at [1043, 409] on div "0px" at bounding box center [1402, 414] width 15 height 12
click at [1043, 499] on div "Themes allow for overriding a token value for a specific context, such as dark …" at bounding box center [1428, 531] width 252 height 65
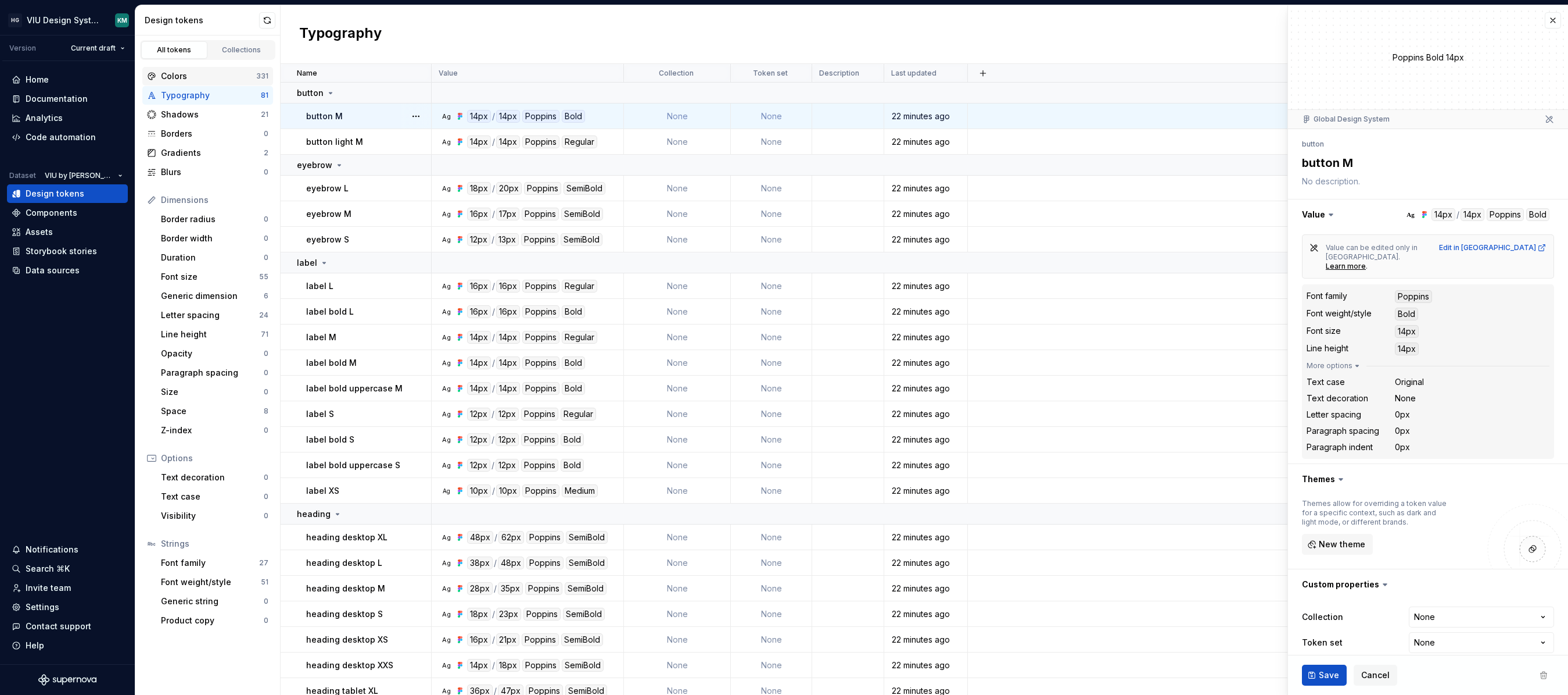
click at [159, 79] on div "Colors" at bounding box center [201, 76] width 109 height 12
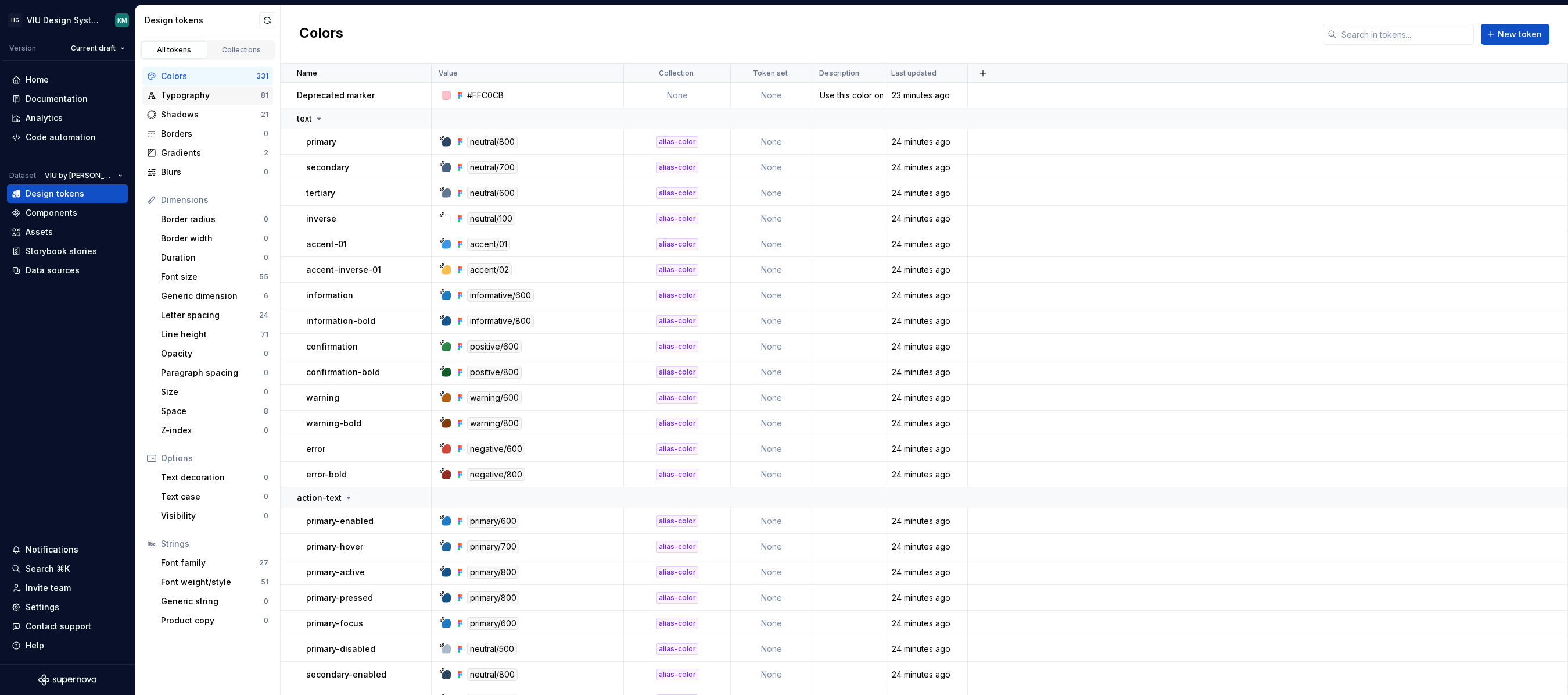
click at [209, 92] on div "Typography" at bounding box center [211, 95] width 100 height 12
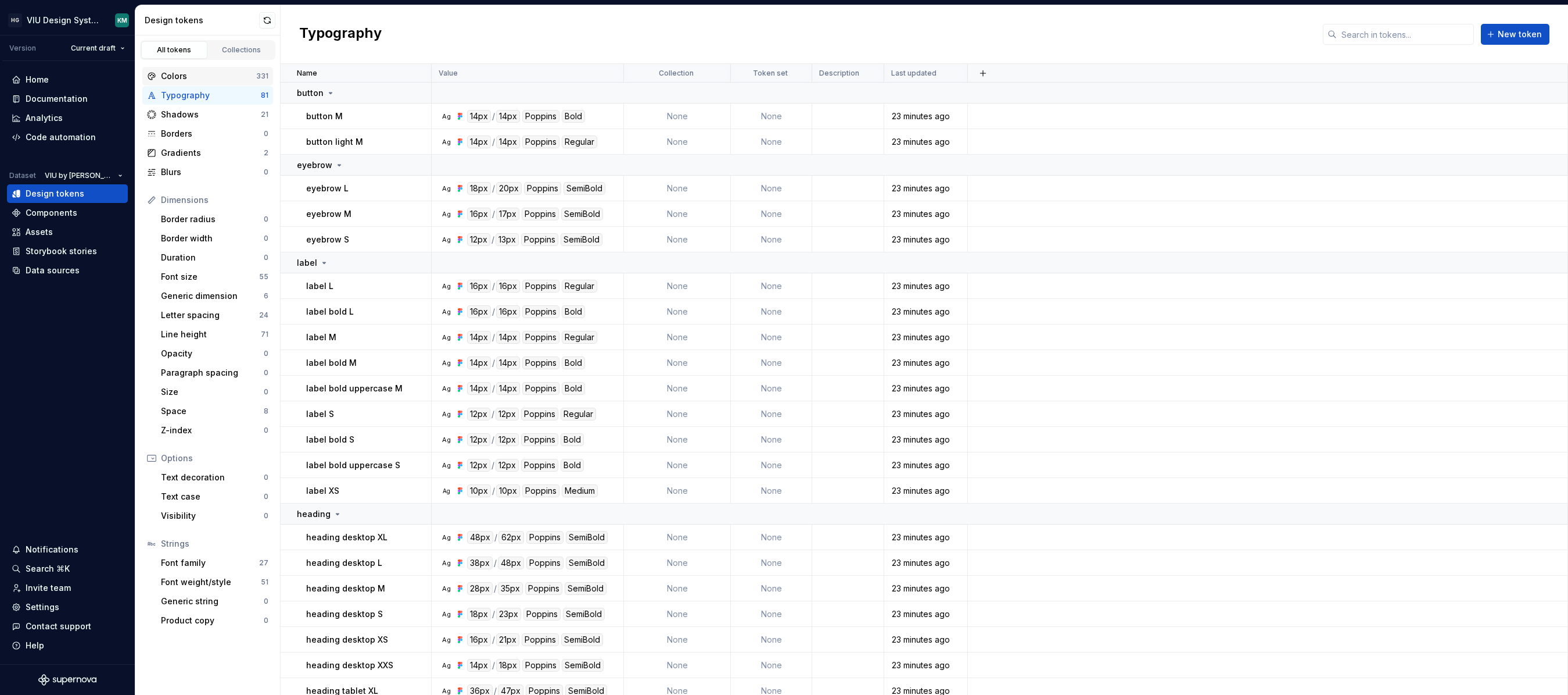
click at [211, 73] on div "Colors" at bounding box center [208, 76] width 96 height 12
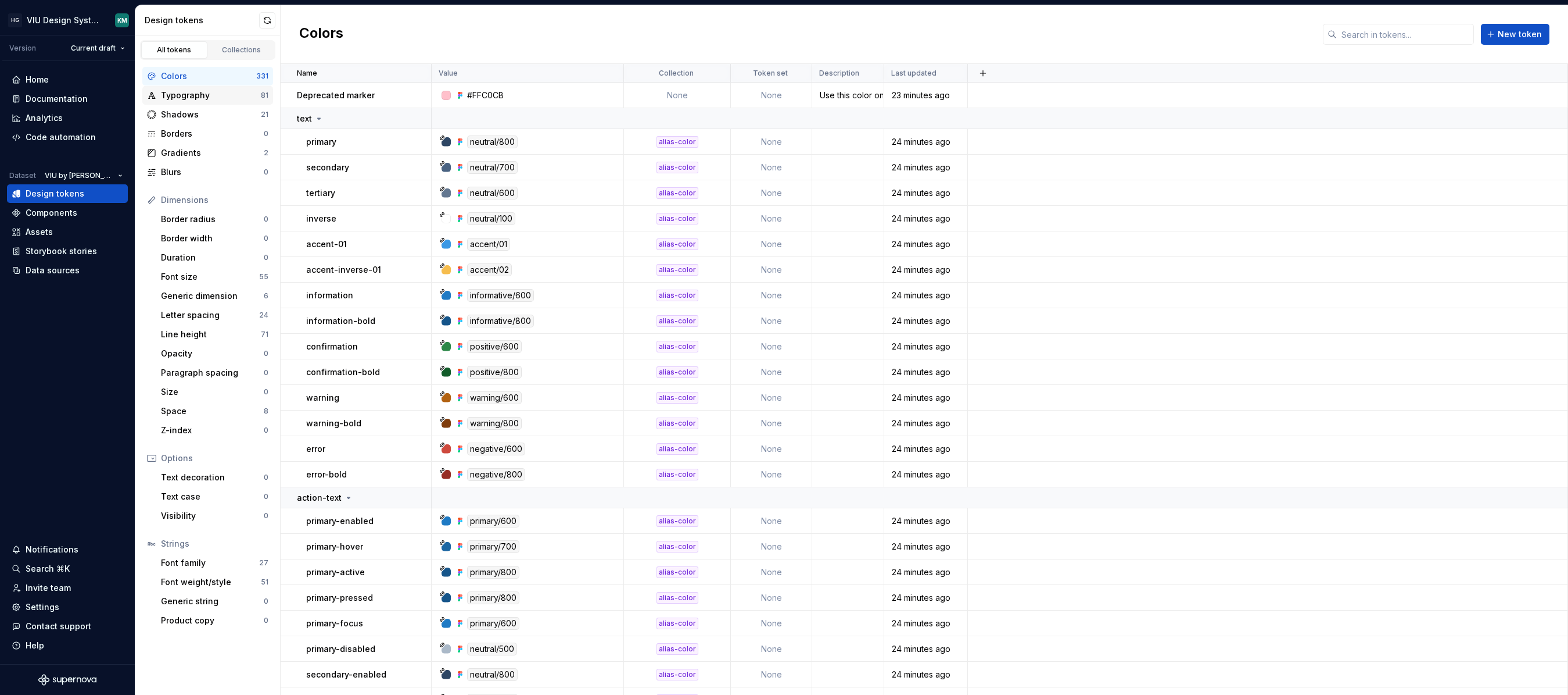
click at [211, 96] on div "Typography" at bounding box center [211, 95] width 100 height 12
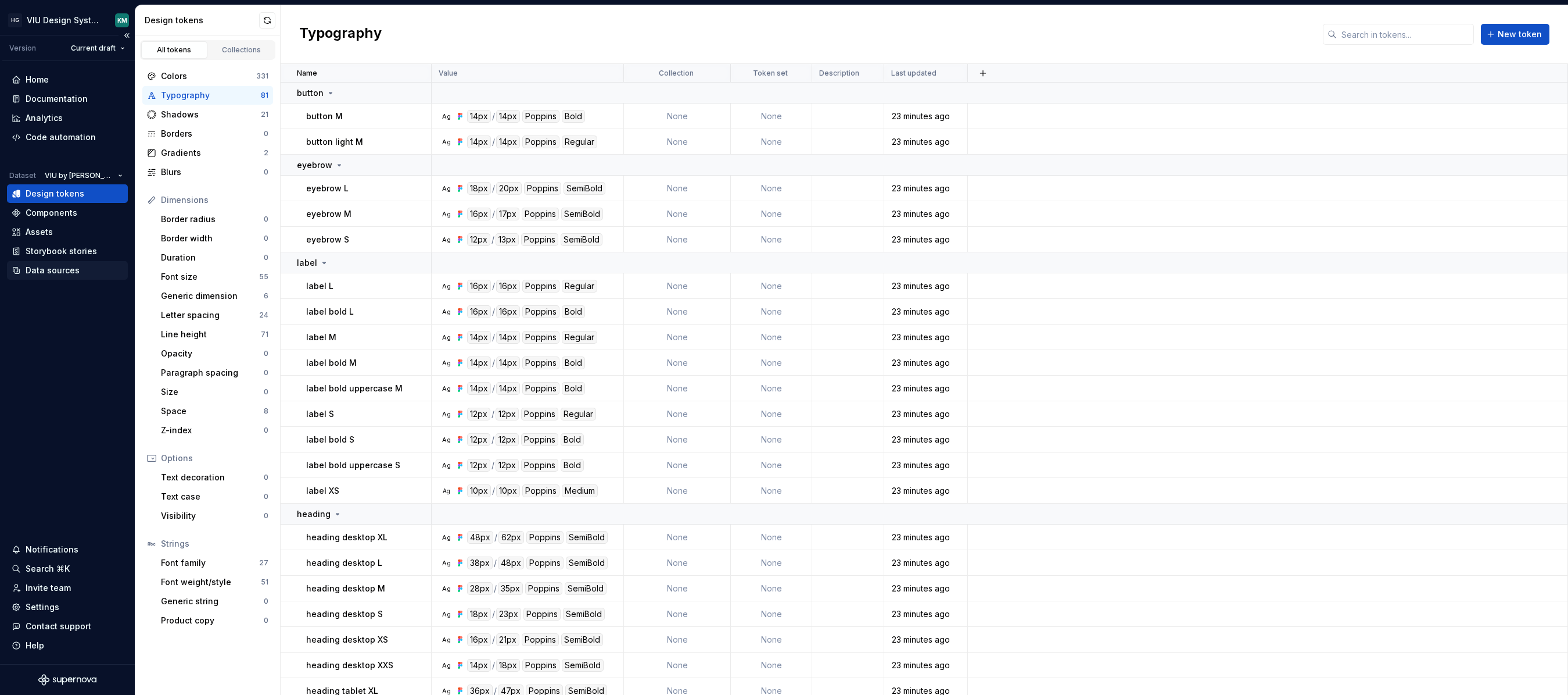
click at [48, 269] on div "Data sources" at bounding box center [52, 270] width 54 height 12
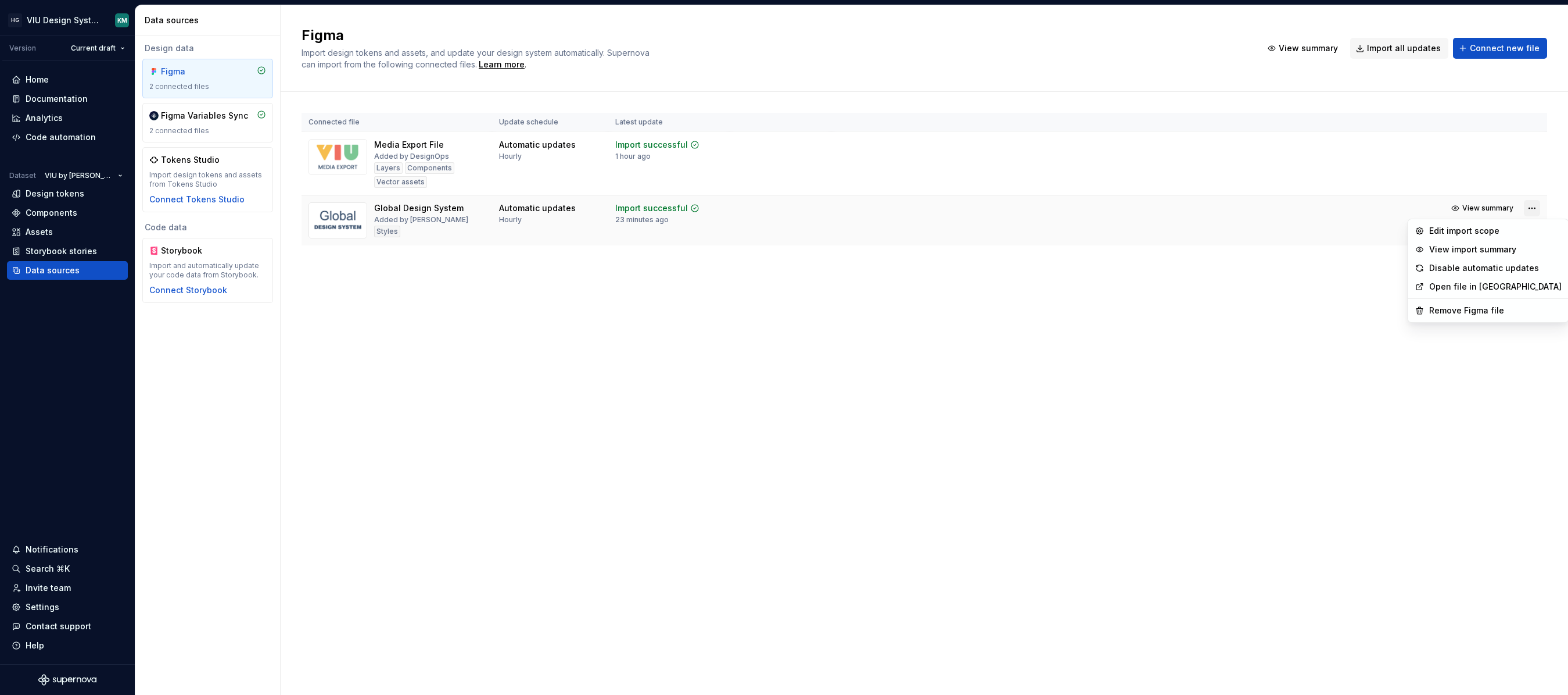
click at [1043, 206] on html "HG VIU Design System KM Version Current draft Home Documentation Analytics Code…" at bounding box center [784, 347] width 1568 height 695
click at [1043, 312] on div "Remove Figma file" at bounding box center [1496, 310] width 133 height 12
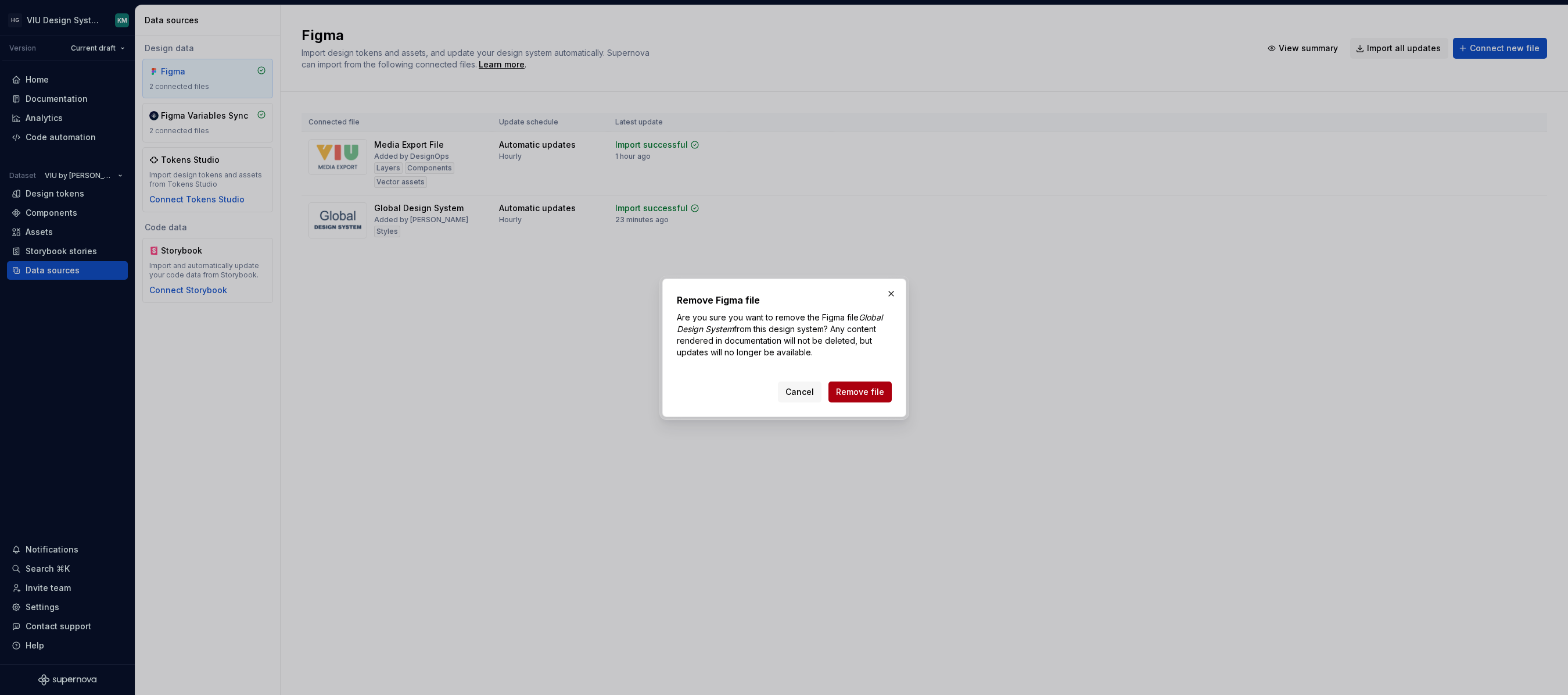
click at [873, 392] on span "Remove file" at bounding box center [859, 392] width 48 height 12
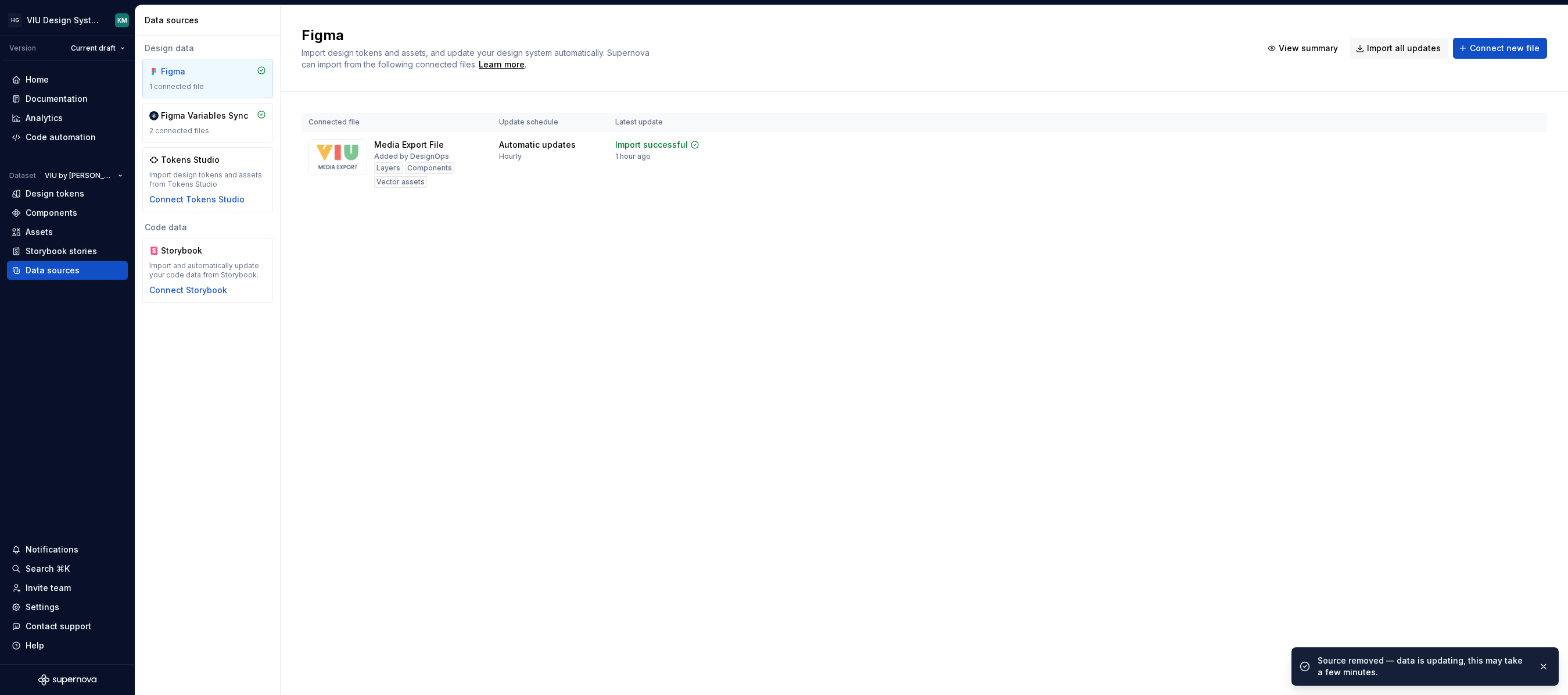
click at [54, 186] on div "Design tokens" at bounding box center [67, 194] width 121 height 19
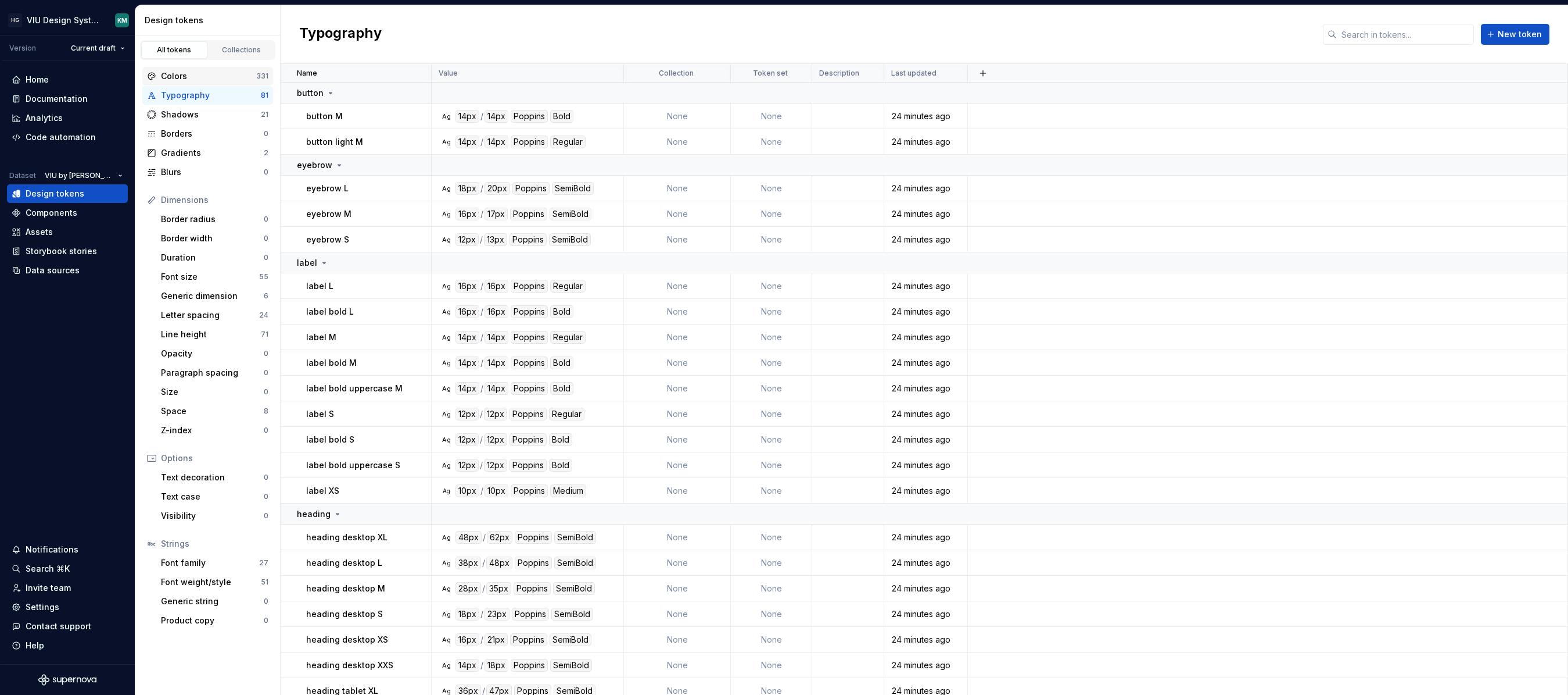
click at [240, 78] on div "Colors" at bounding box center [208, 76] width 96 height 12
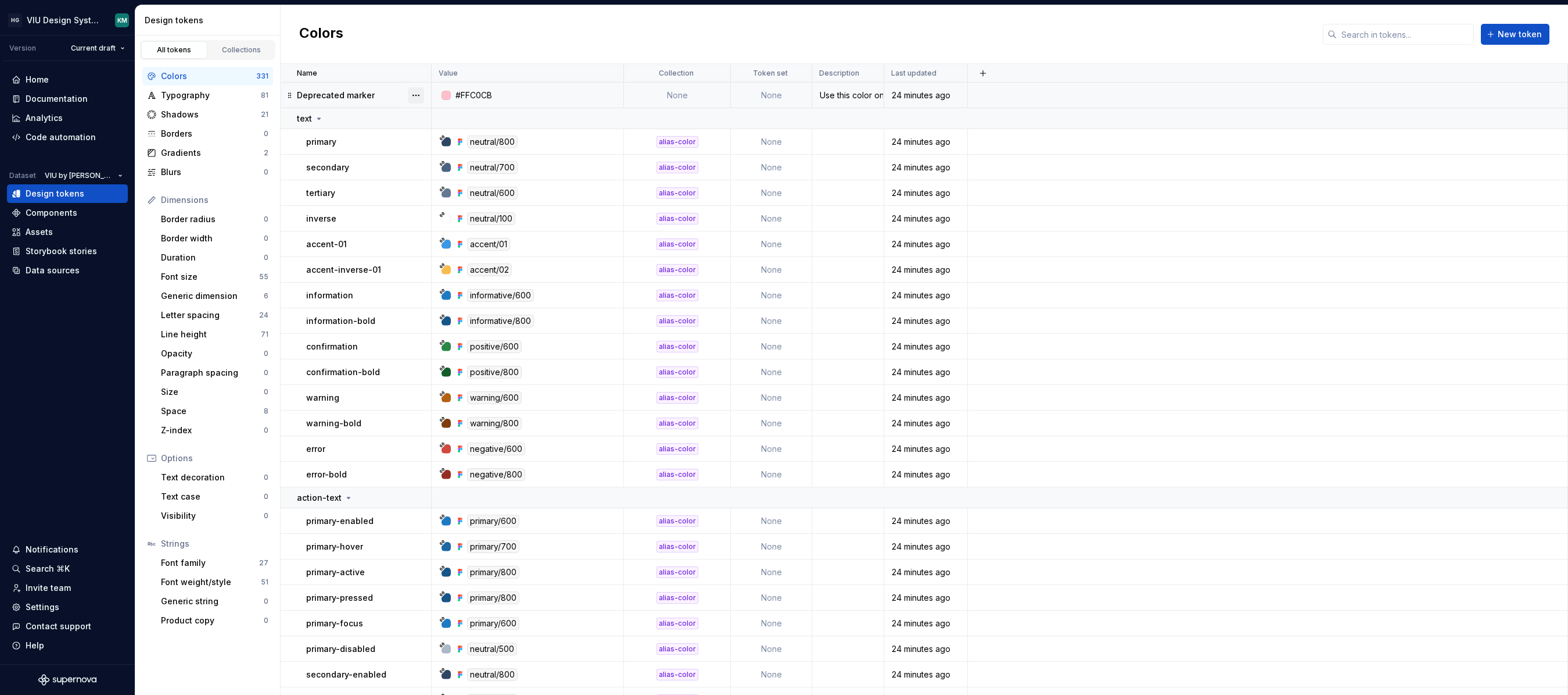
click at [413, 96] on button "button" at bounding box center [416, 95] width 16 height 16
click at [423, 157] on icon at bounding box center [419, 160] width 9 height 9
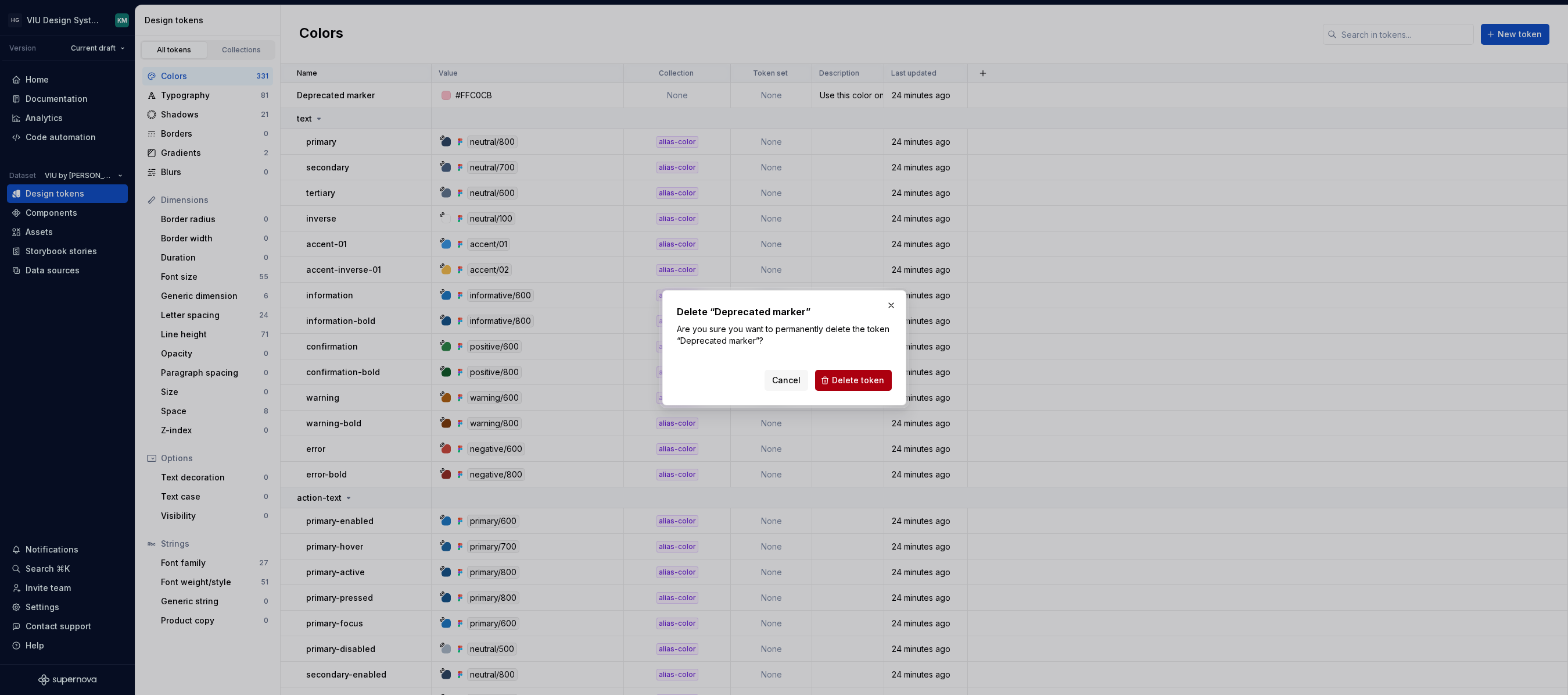
click at [859, 381] on span "Delete token" at bounding box center [858, 380] width 52 height 12
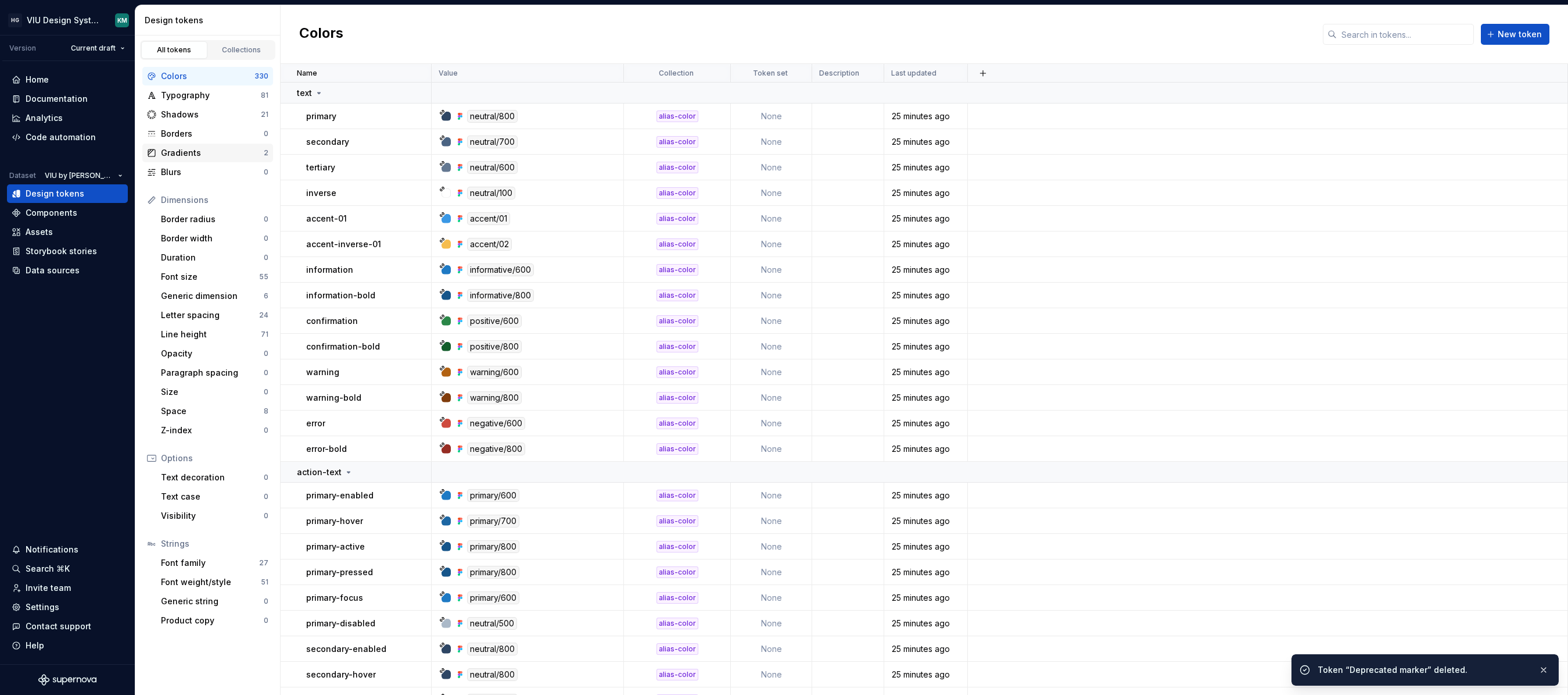
click at [210, 153] on div "Gradients" at bounding box center [212, 152] width 103 height 12
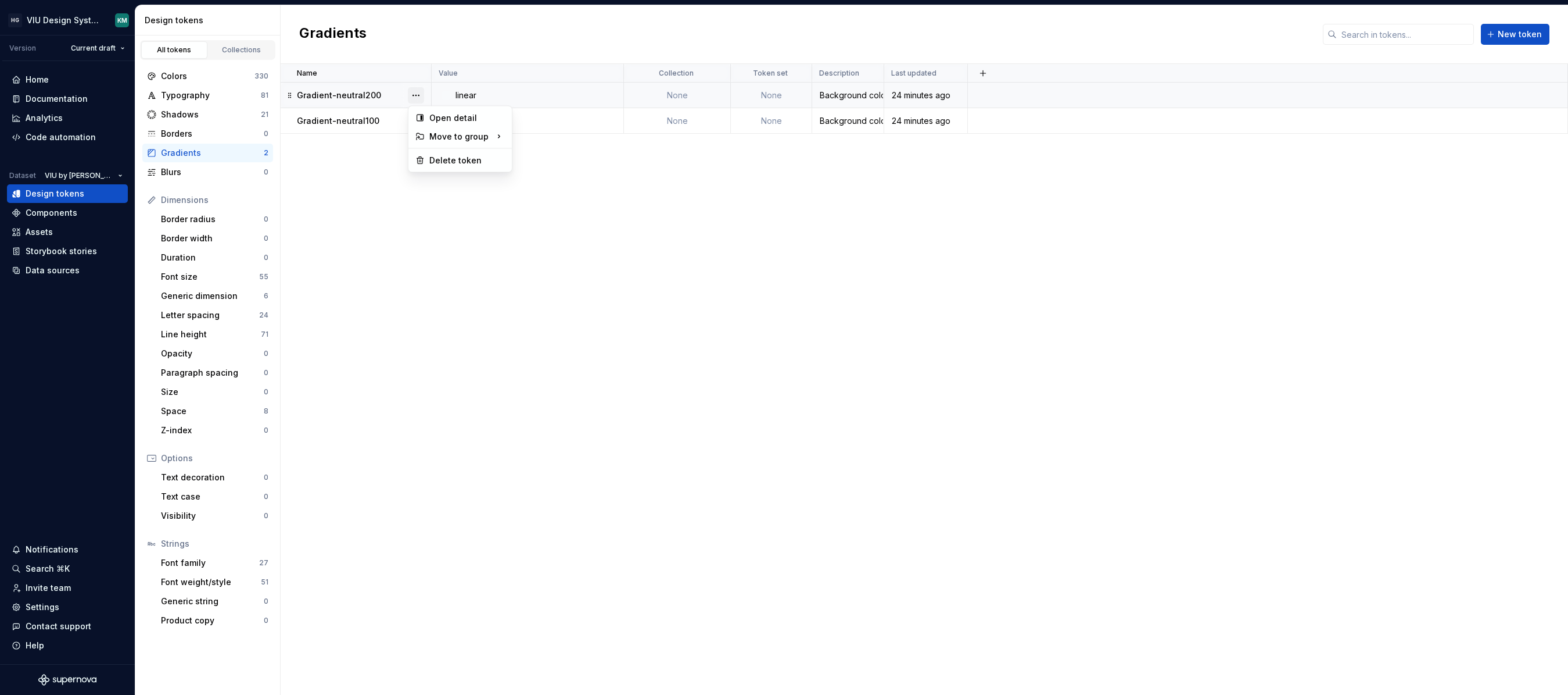
click at [410, 94] on button "button" at bounding box center [416, 95] width 16 height 16
click at [417, 158] on icon at bounding box center [419, 160] width 9 height 9
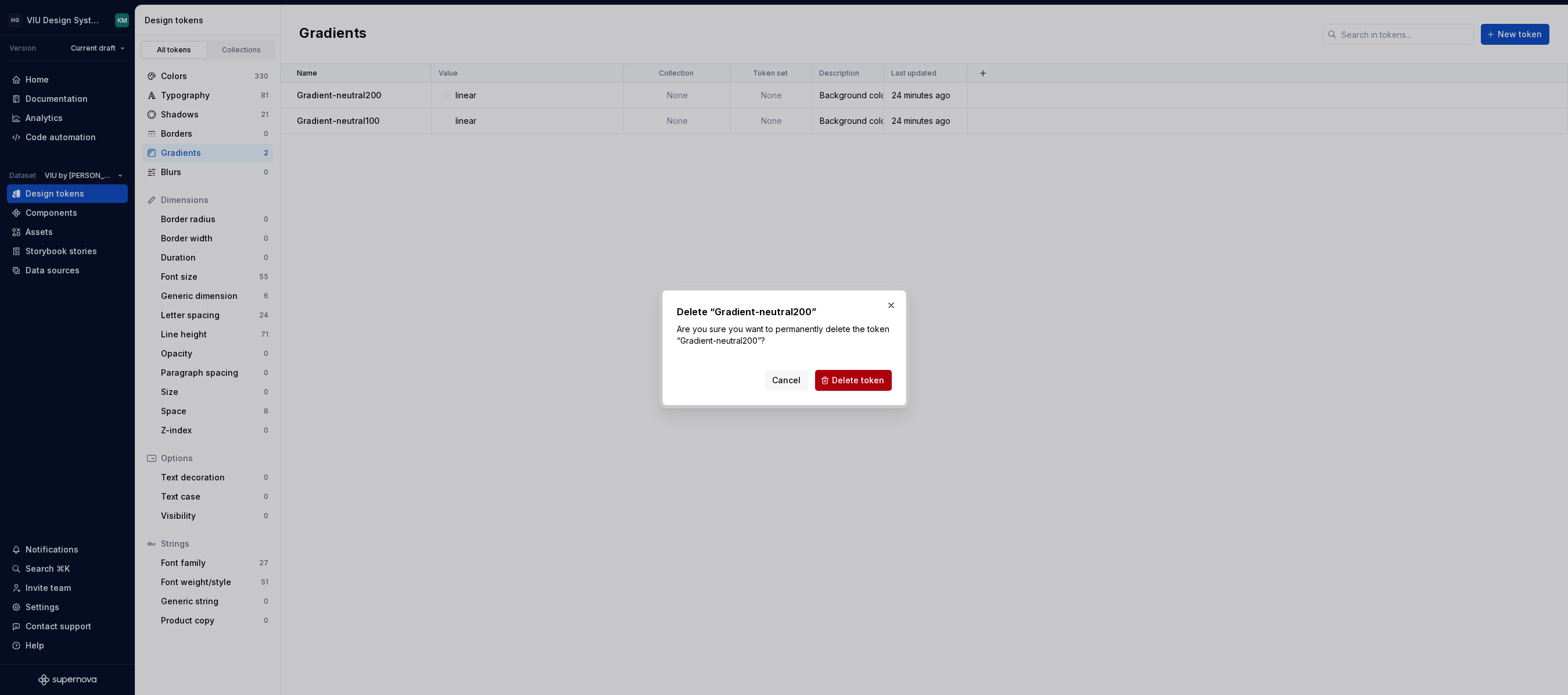
click at [871, 384] on span "Delete token" at bounding box center [858, 380] width 52 height 12
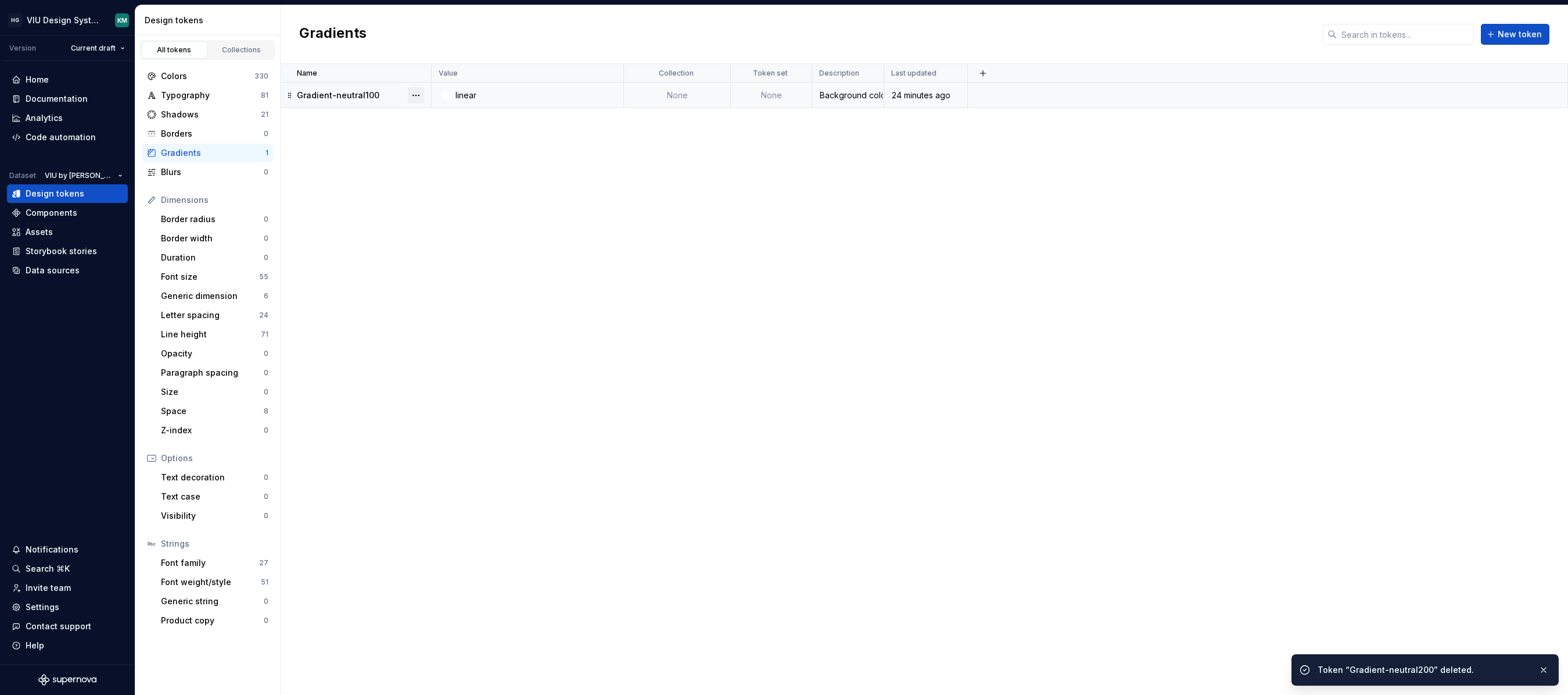
click at [410, 94] on button "button" at bounding box center [416, 95] width 16 height 16
click at [415, 94] on button "button" at bounding box center [416, 95] width 16 height 16
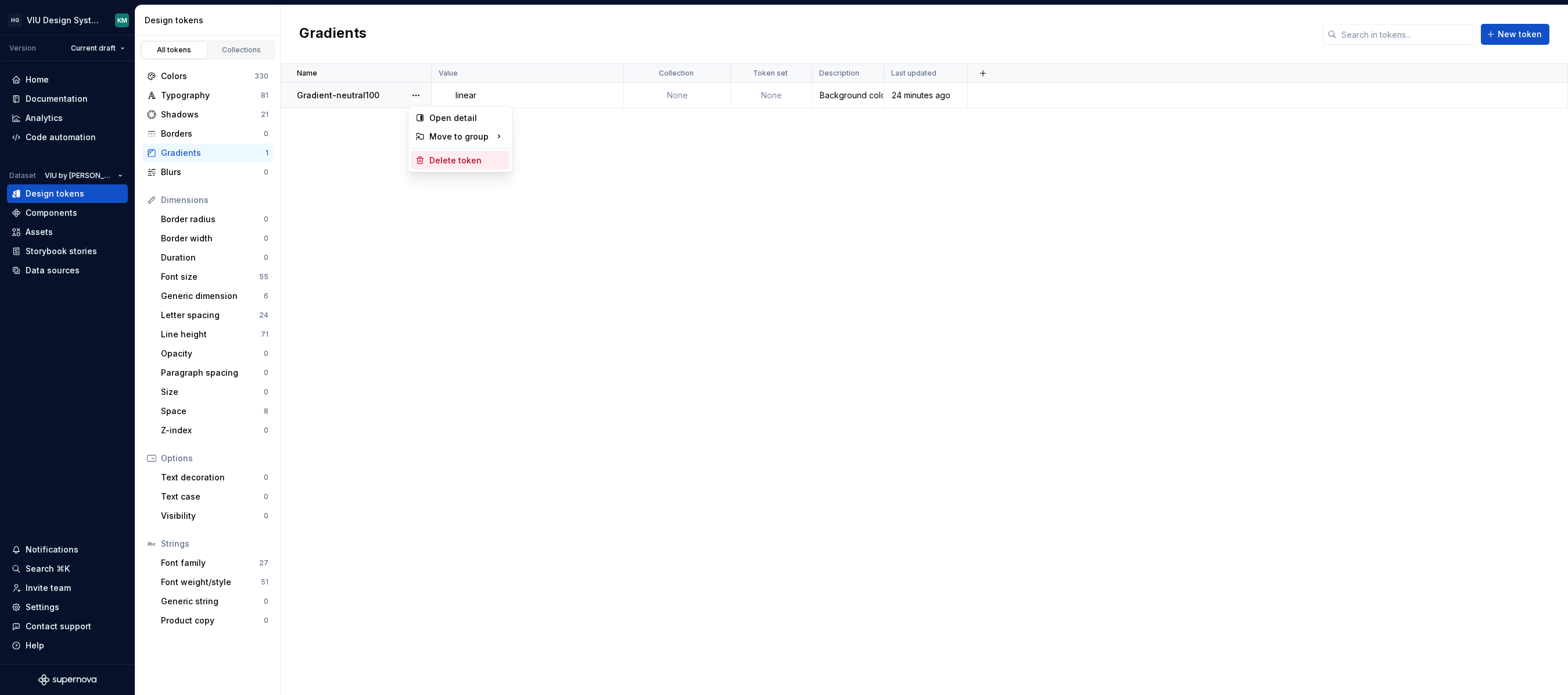
click at [450, 157] on div "Delete token" at bounding box center [467, 160] width 75 height 12
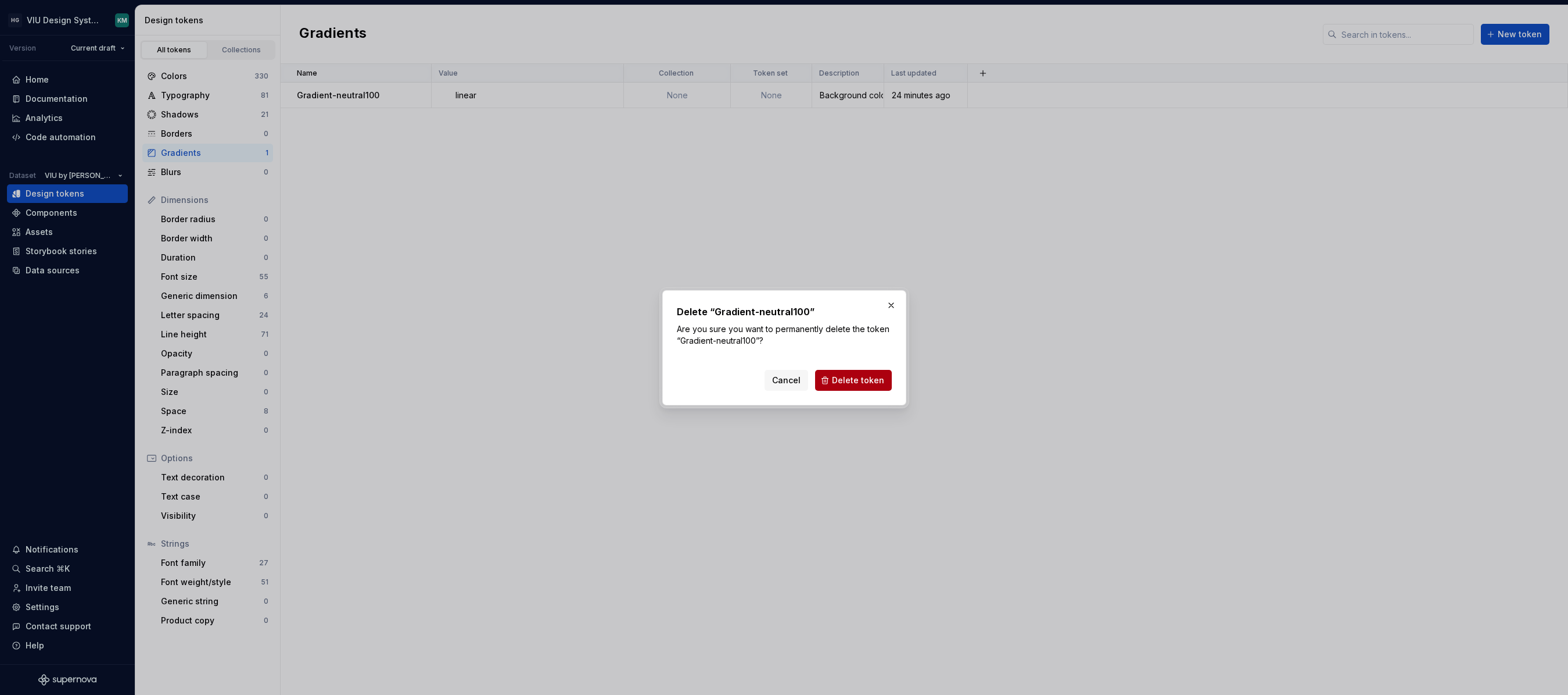
click at [842, 379] on span "Delete token" at bounding box center [858, 380] width 52 height 12
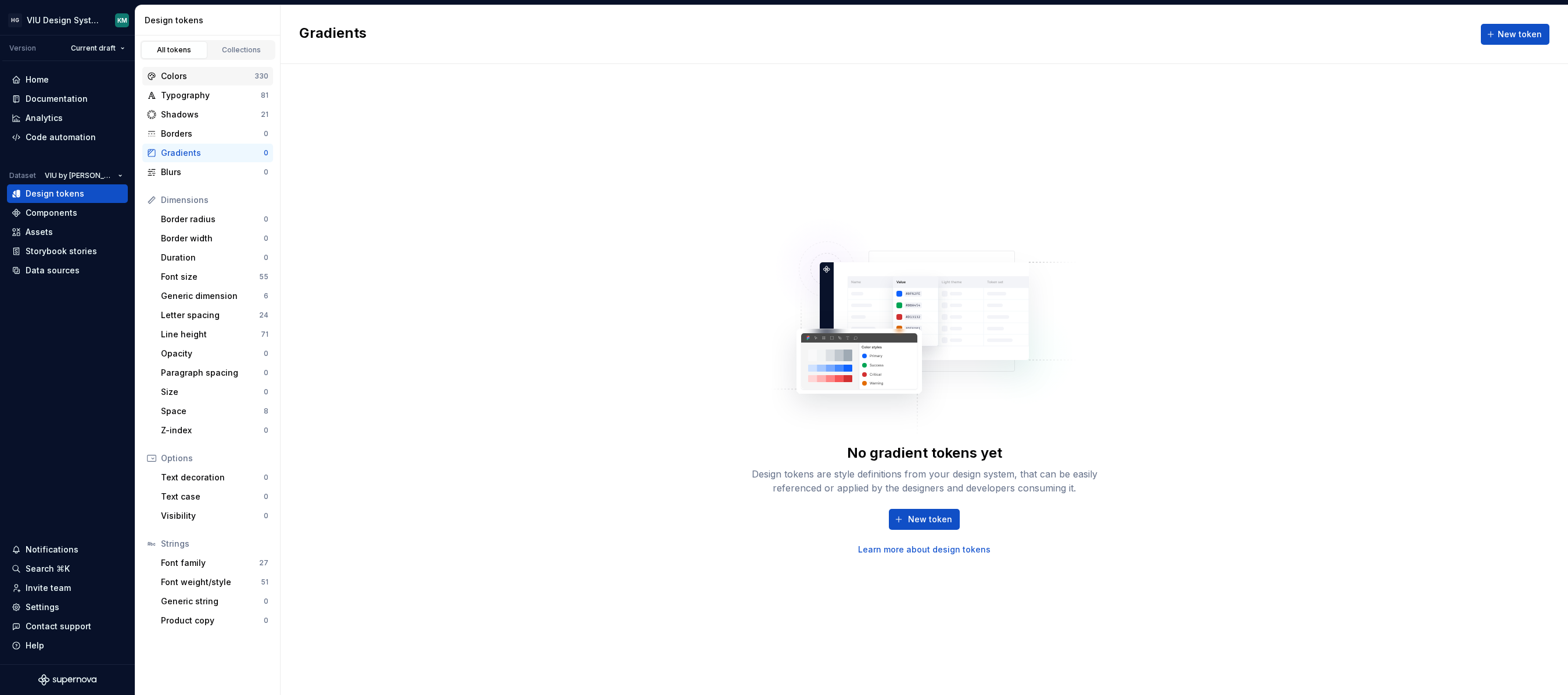
click at [229, 79] on div "Colors" at bounding box center [208, 76] width 94 height 12
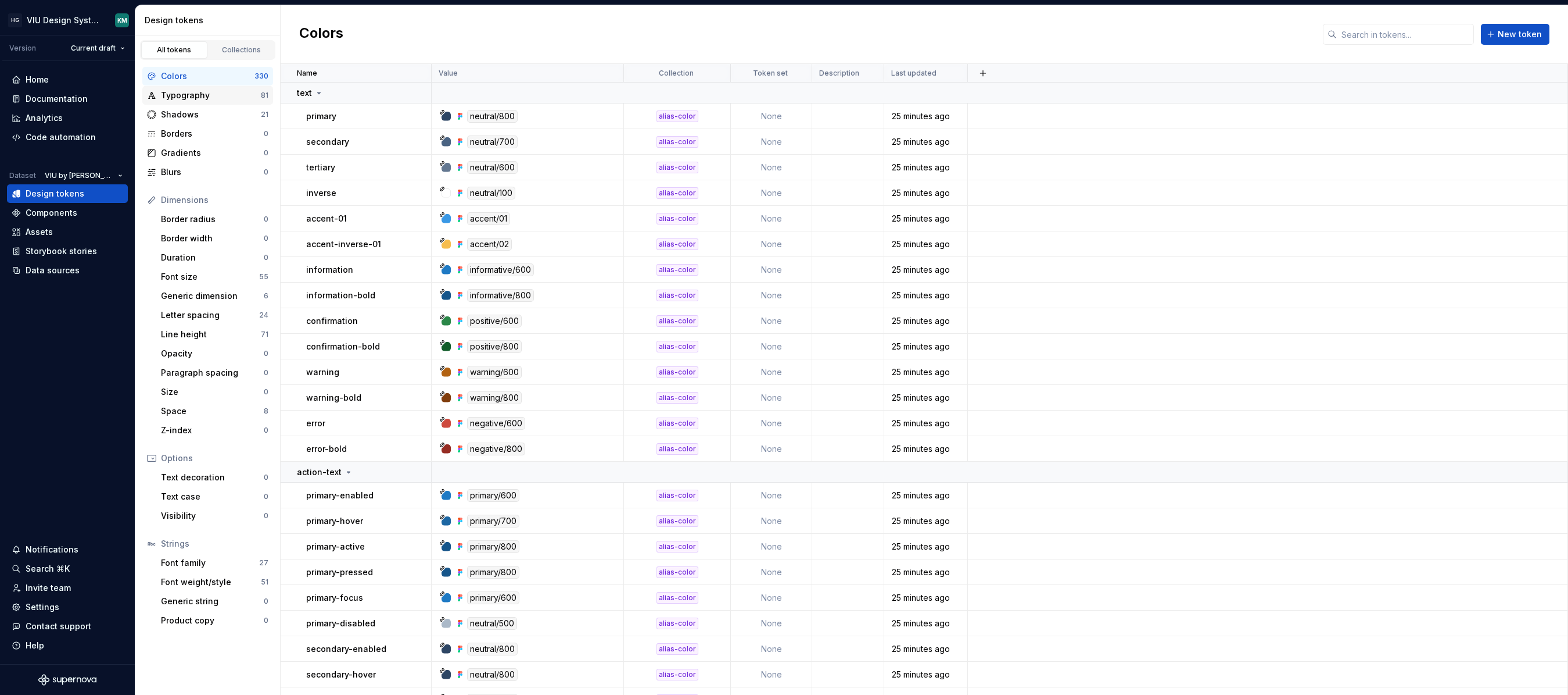
click at [220, 93] on div "Typography" at bounding box center [211, 95] width 100 height 12
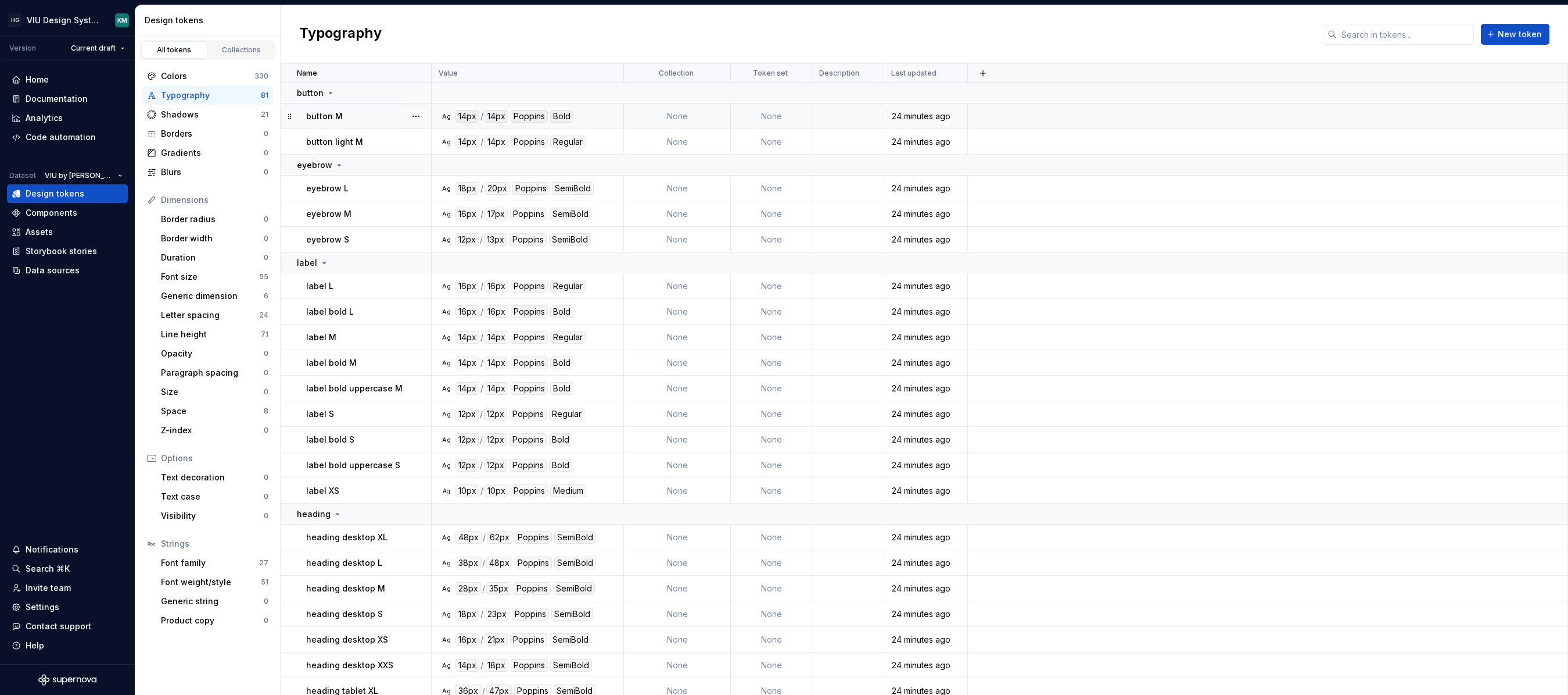
click at [381, 115] on div "button M" at bounding box center [368, 116] width 124 height 12
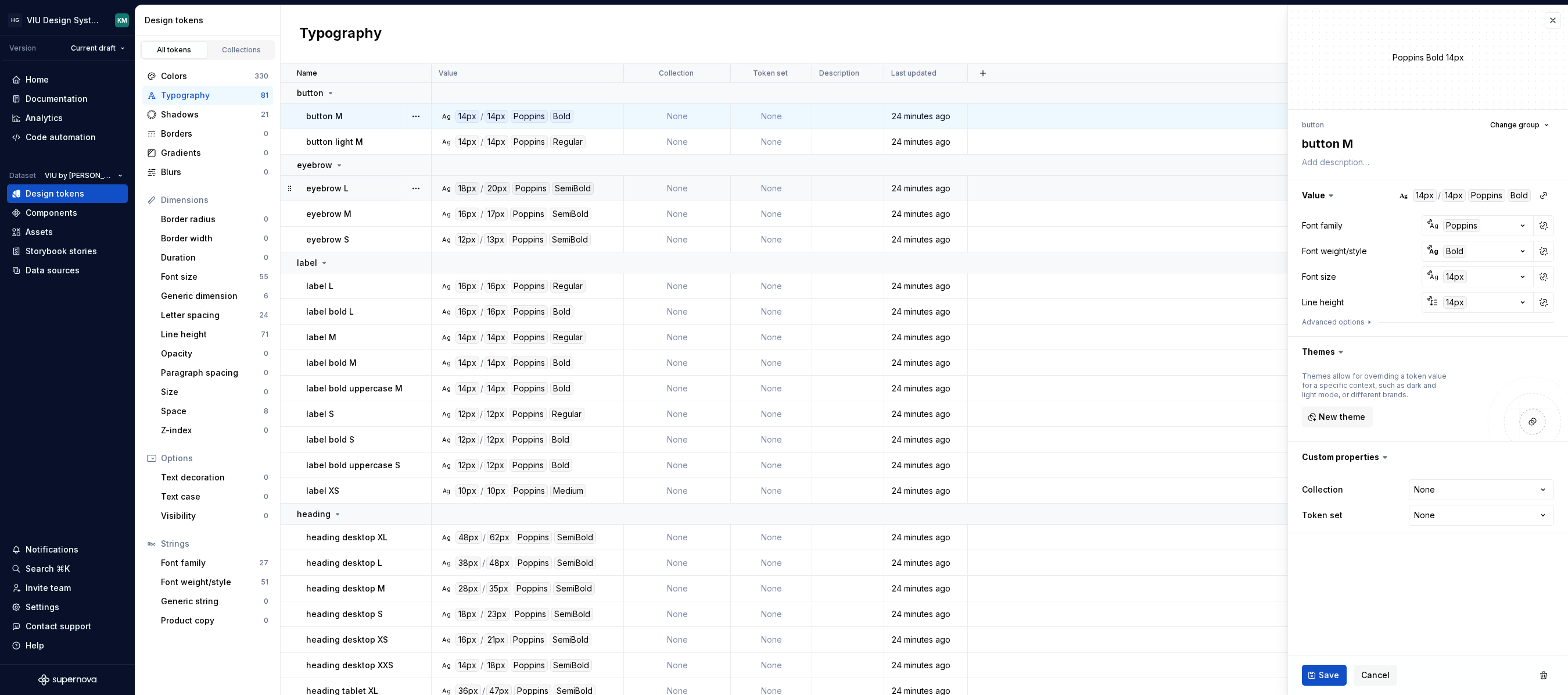
click at [389, 188] on div "eyebrow L" at bounding box center [368, 188] width 124 height 12
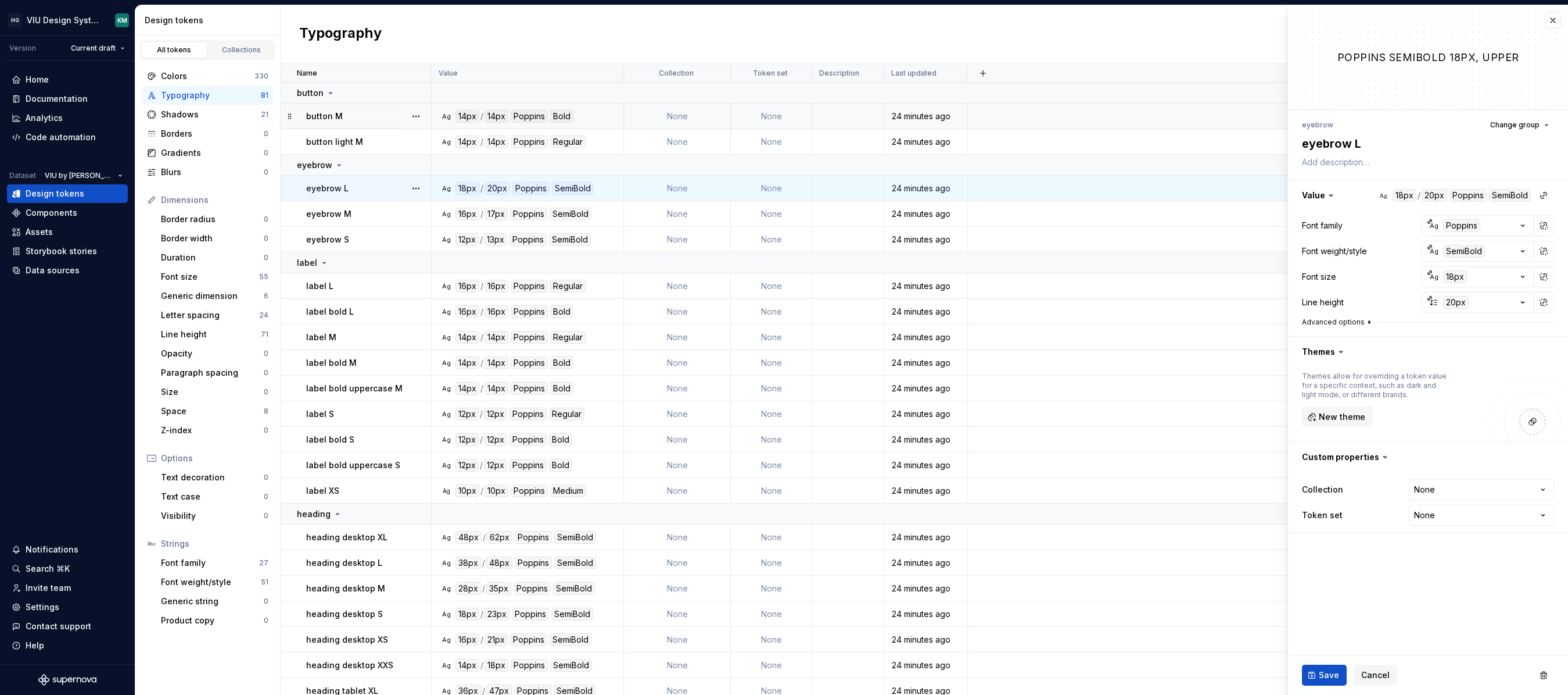
click at [1043, 322] on button "Advanced options" at bounding box center [1338, 322] width 72 height 9
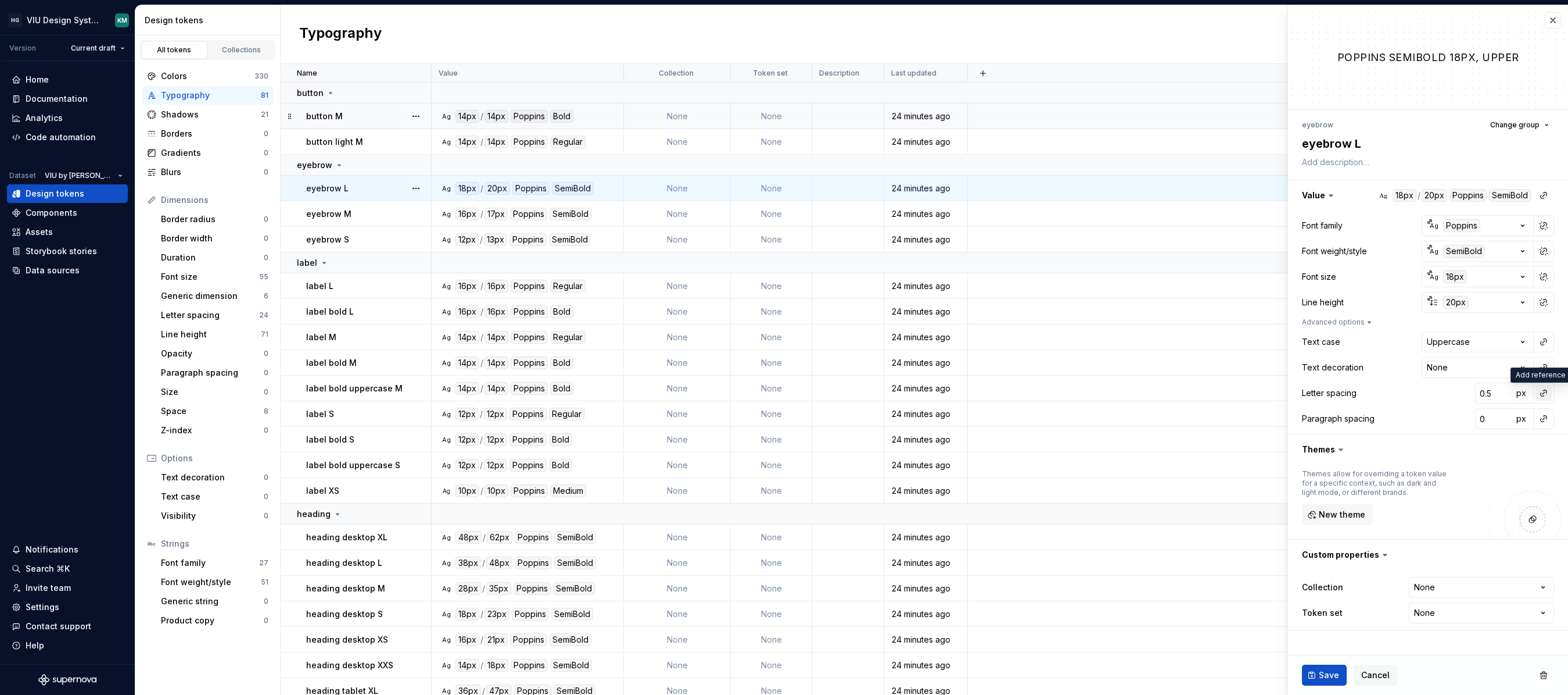
click at [1043, 397] on button "button" at bounding box center [1544, 393] width 16 height 16
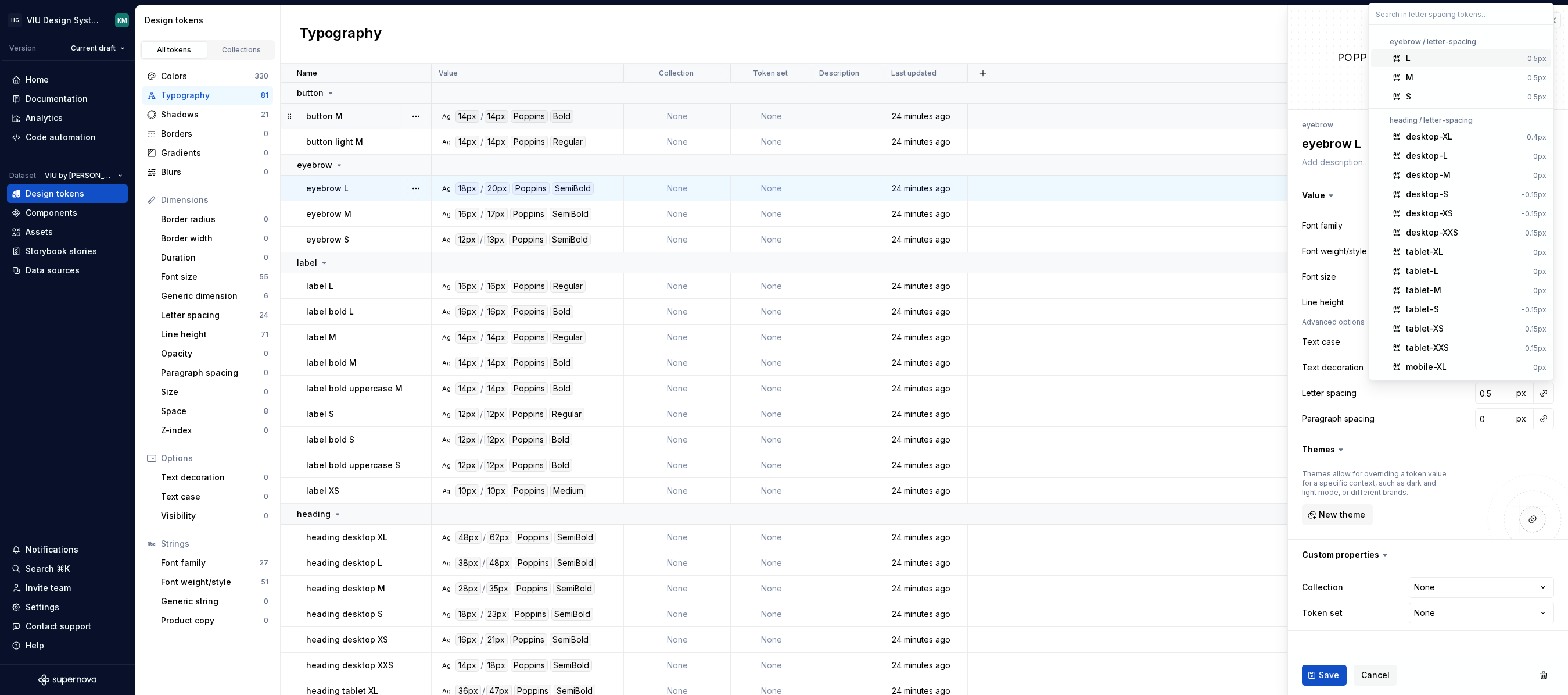
click at [1043, 57] on div "L" at bounding box center [1465, 58] width 117 height 12
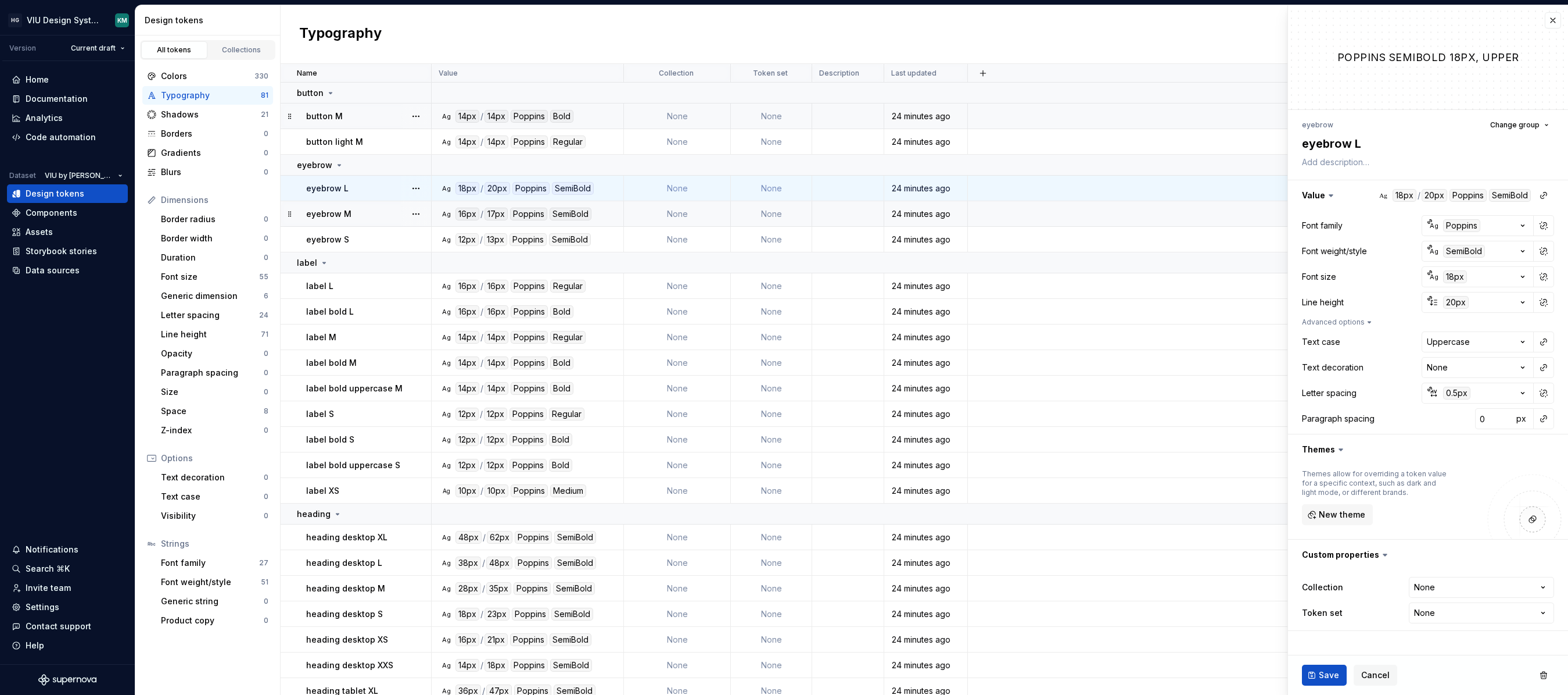
click at [603, 212] on div "Ag 16px / 17px Poppins SemiBold" at bounding box center [531, 214] width 184 height 13
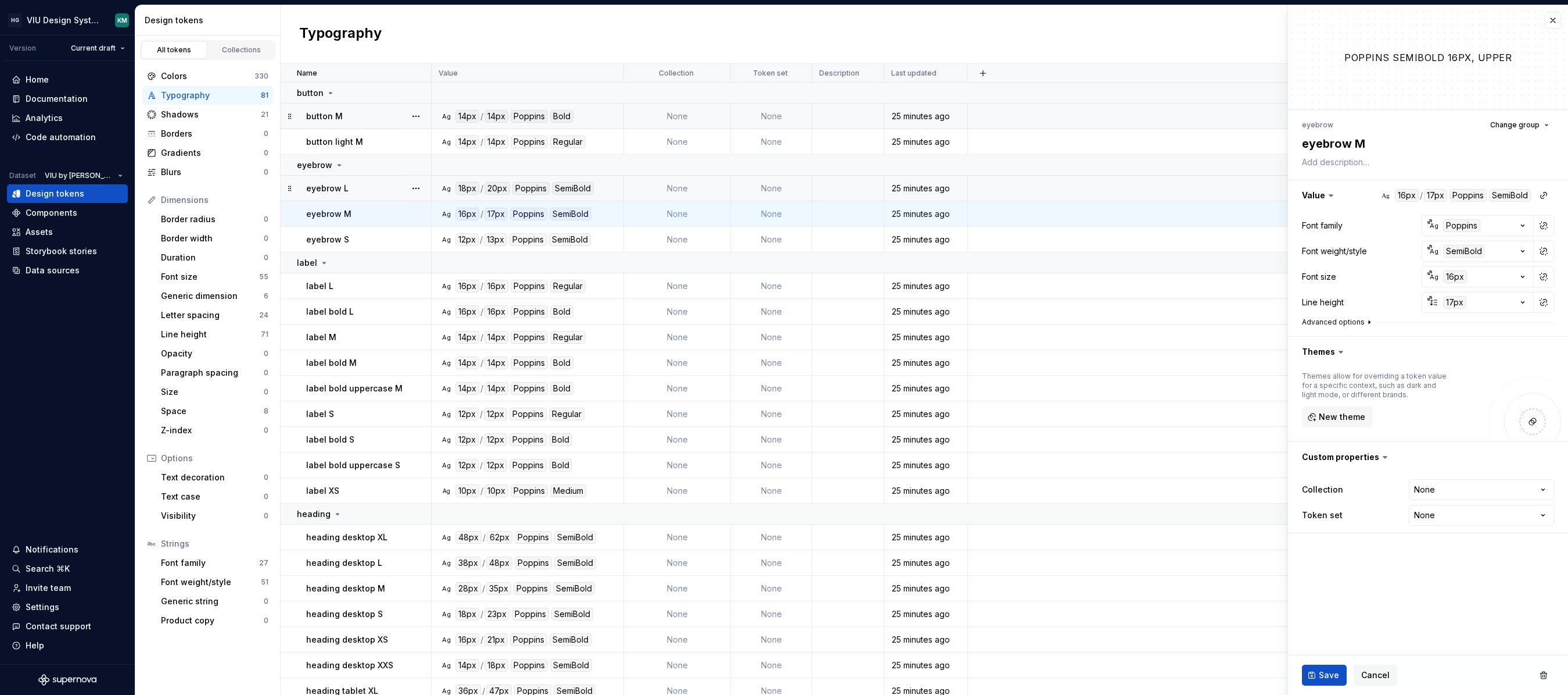
click at [1043, 323] on icon "button" at bounding box center [1369, 322] width 9 height 9
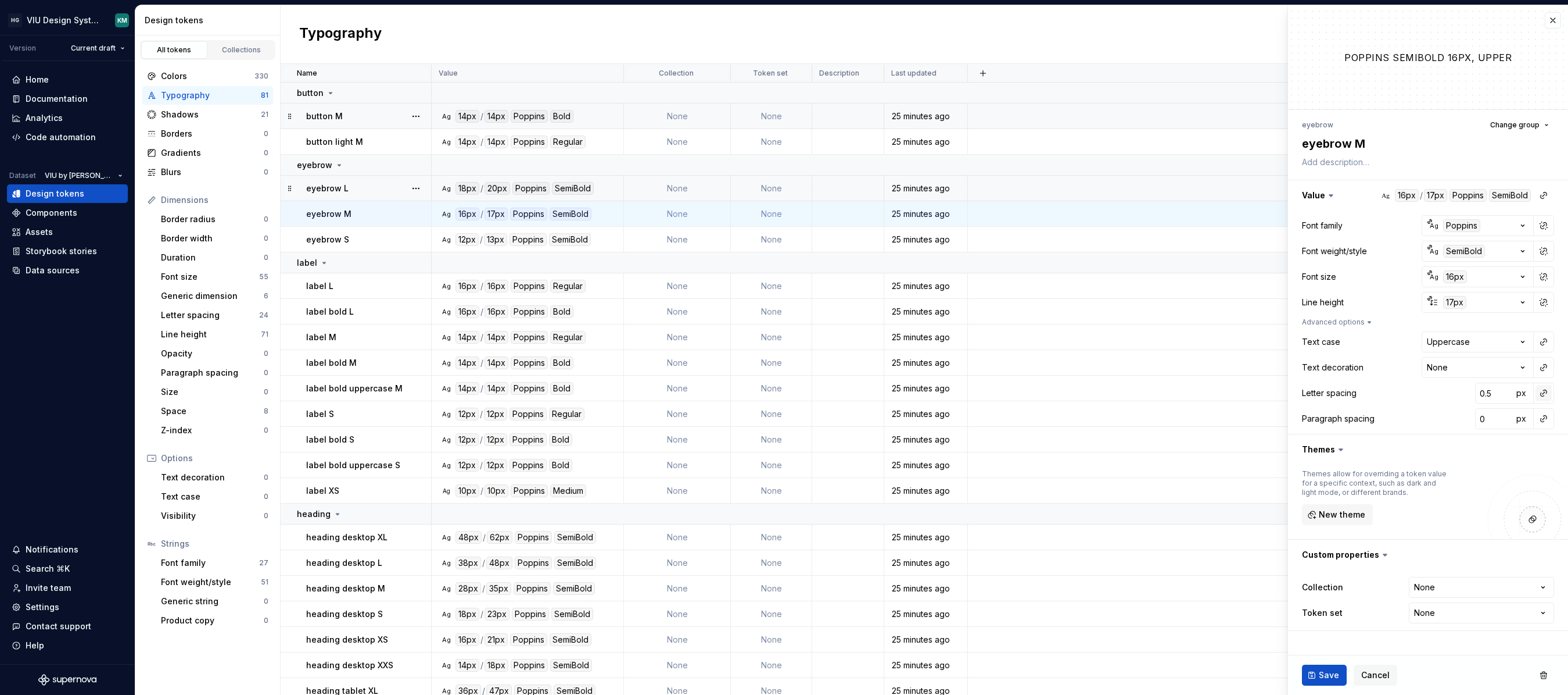
click at [1043, 389] on button "button" at bounding box center [1544, 393] width 16 height 16
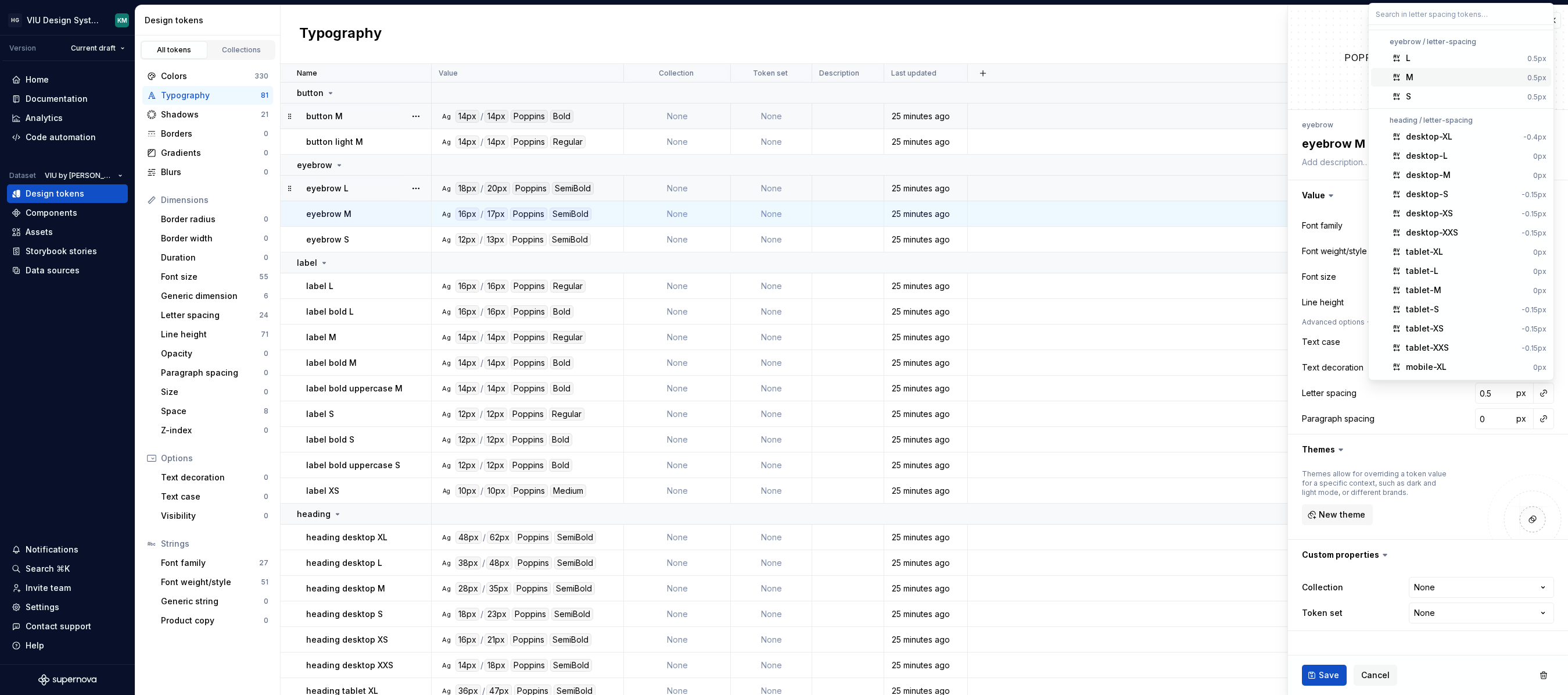
click at [1043, 76] on div "M" at bounding box center [1465, 77] width 117 height 12
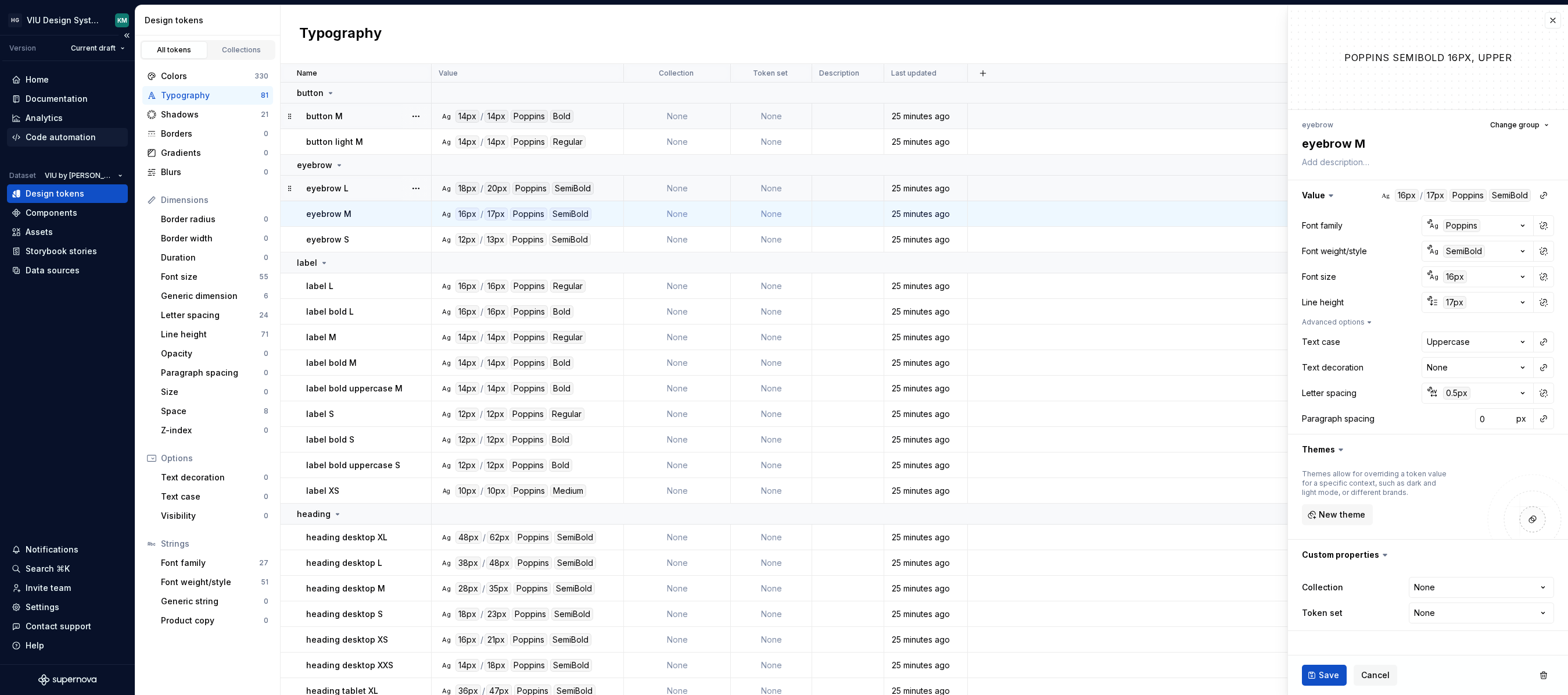
click at [49, 144] on div "Code automation" at bounding box center [67, 137] width 121 height 19
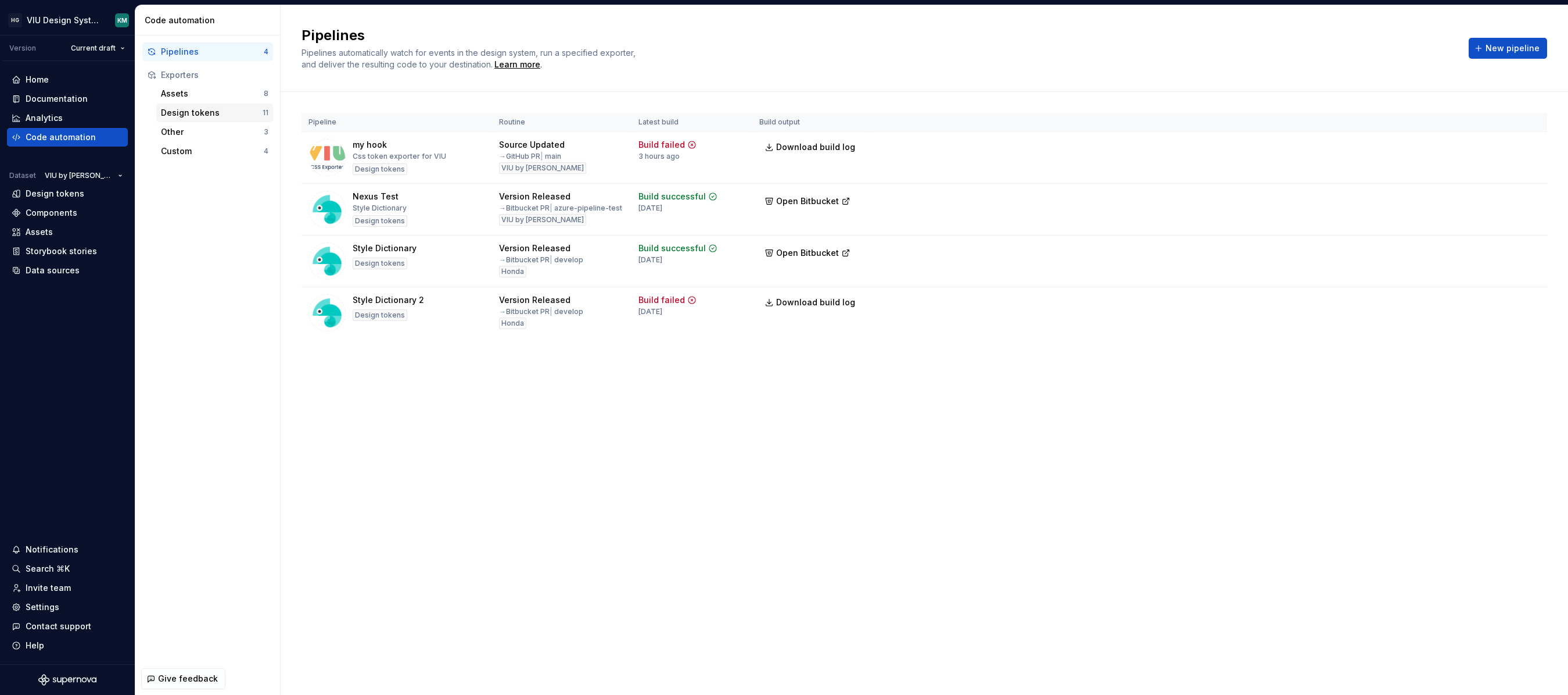
click at [210, 110] on div "Design tokens" at bounding box center [211, 113] width 102 height 12
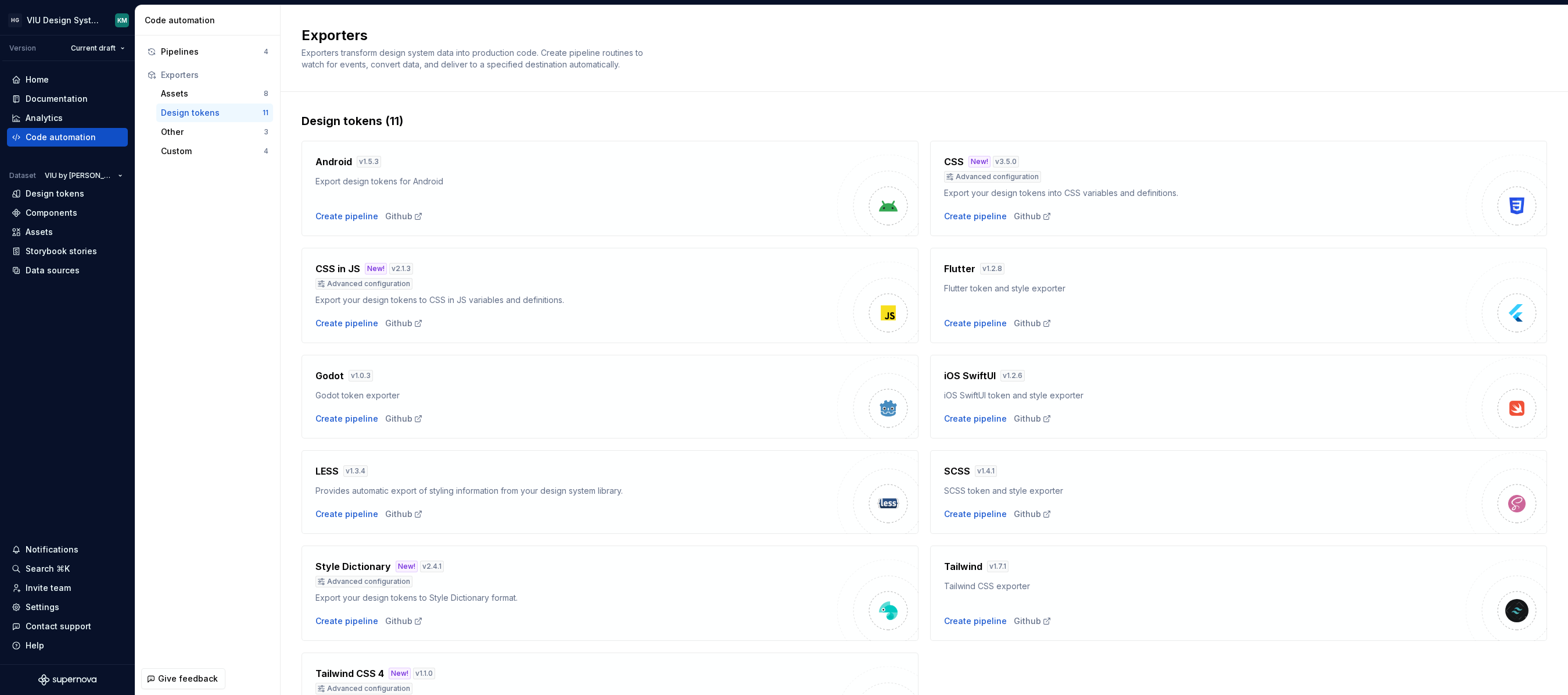
scroll to position [30, 0]
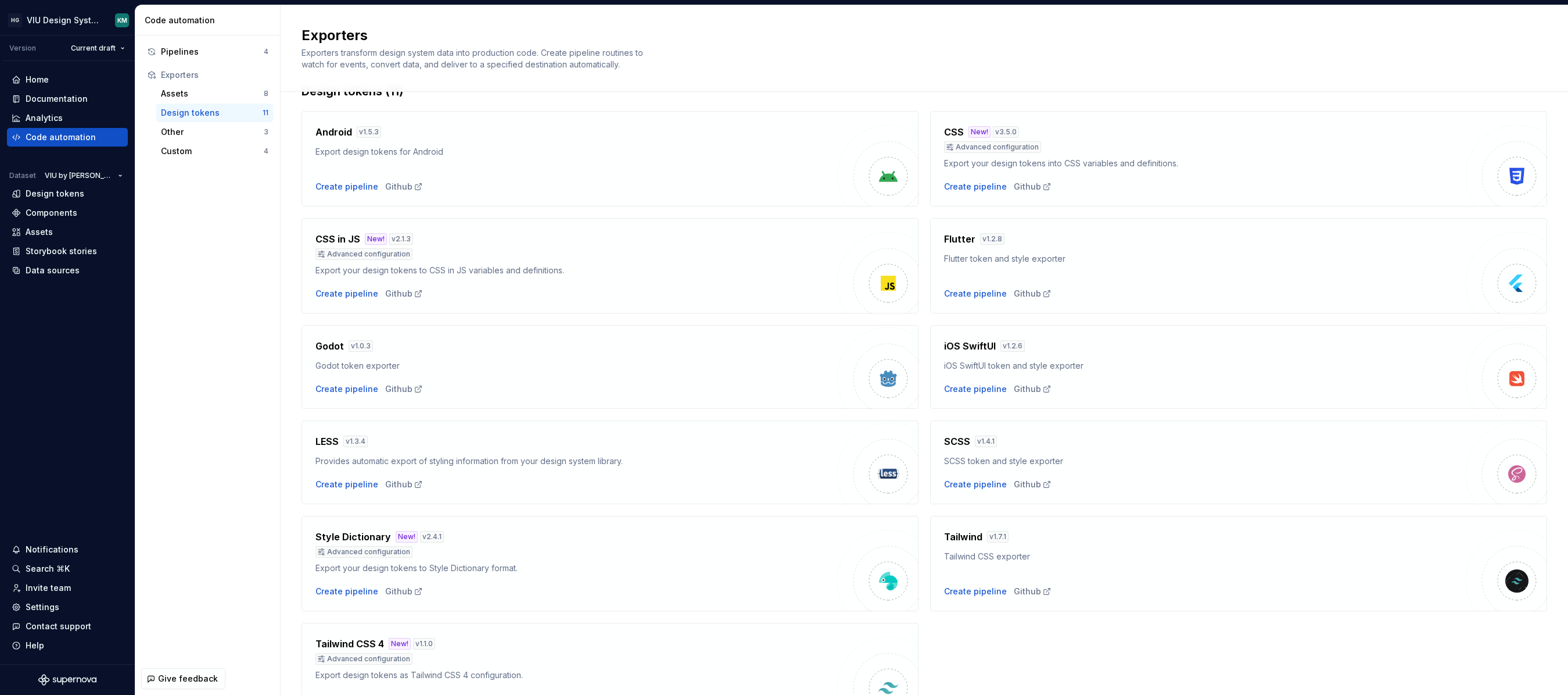
click at [677, 572] on div "Export your design tokens to Style Dictionary format." at bounding box center [576, 568] width 522 height 12
click at [328, 593] on div "Create pipeline" at bounding box center [346, 591] width 63 height 12
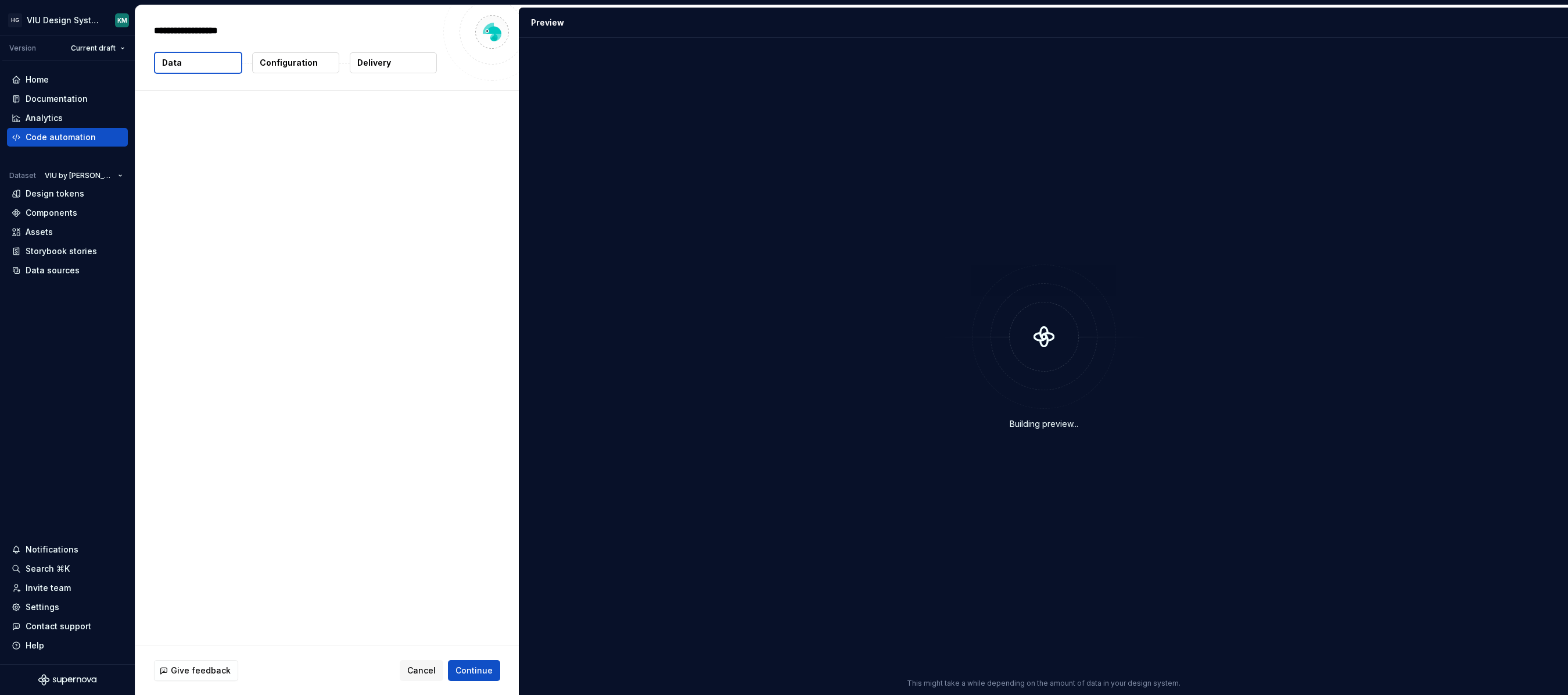
type textarea "*"
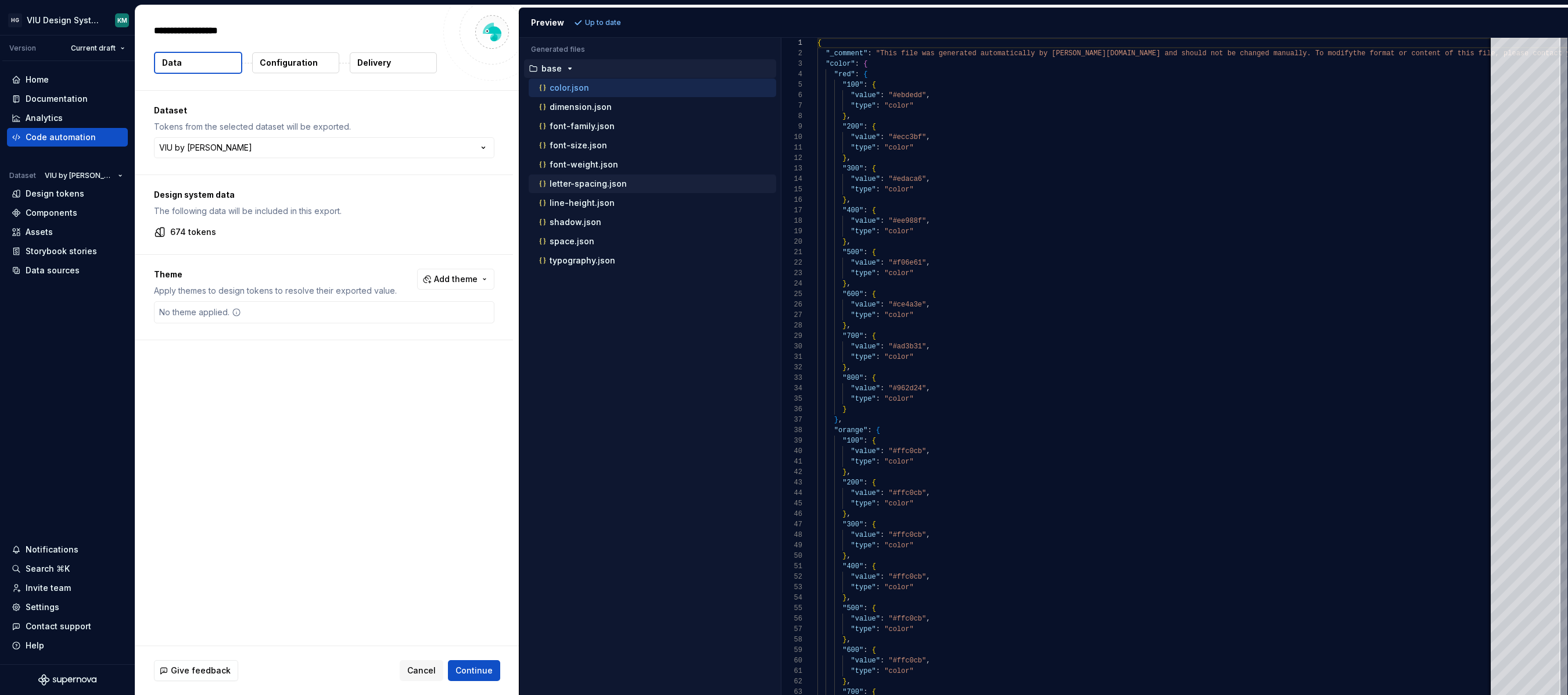
click at [563, 185] on p "letter-spacing.json" at bounding box center [588, 183] width 77 height 9
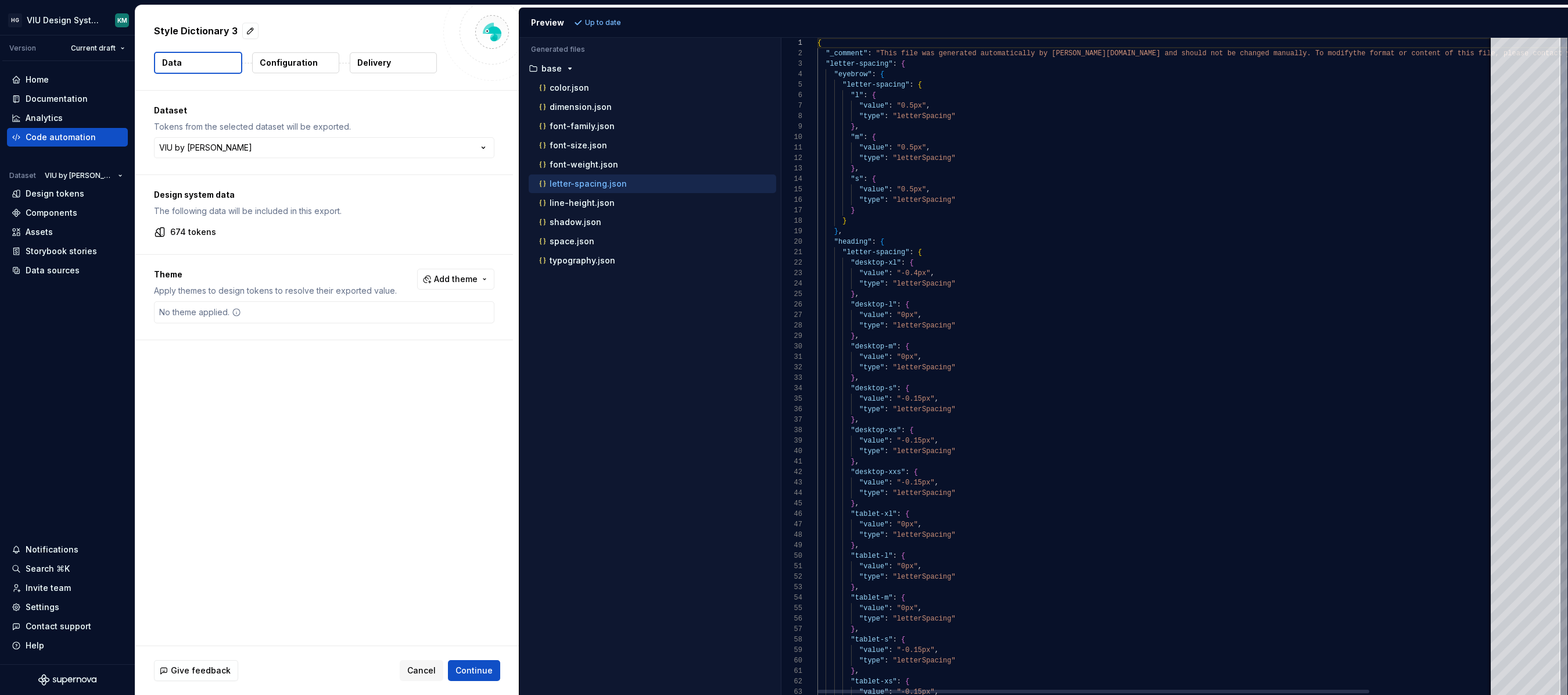
scroll to position [105, 0]
click at [576, 261] on p "typography.json" at bounding box center [583, 260] width 66 height 9
type textarea "**********"
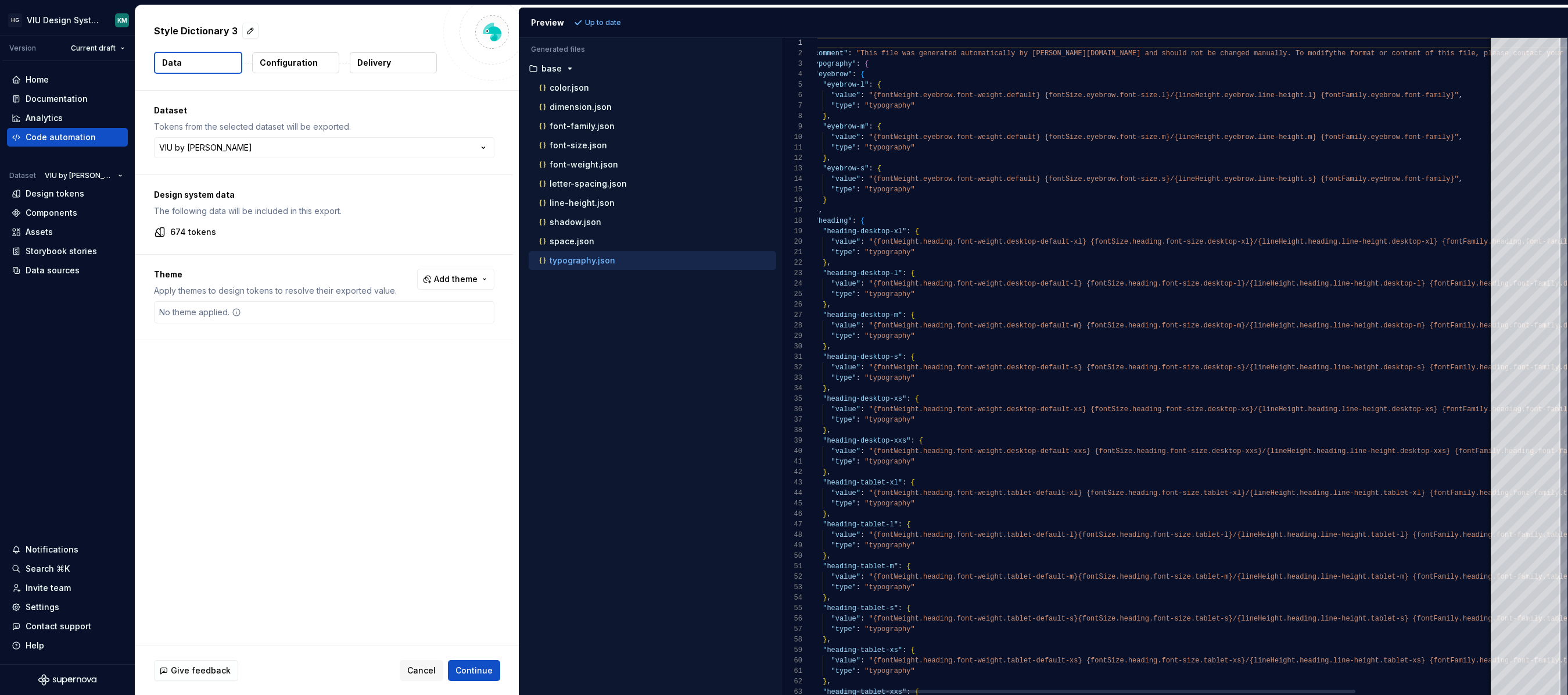
click at [1043, 693] on div at bounding box center [1094, 691] width 523 height 4
